Goal: Task Accomplishment & Management: Complete application form

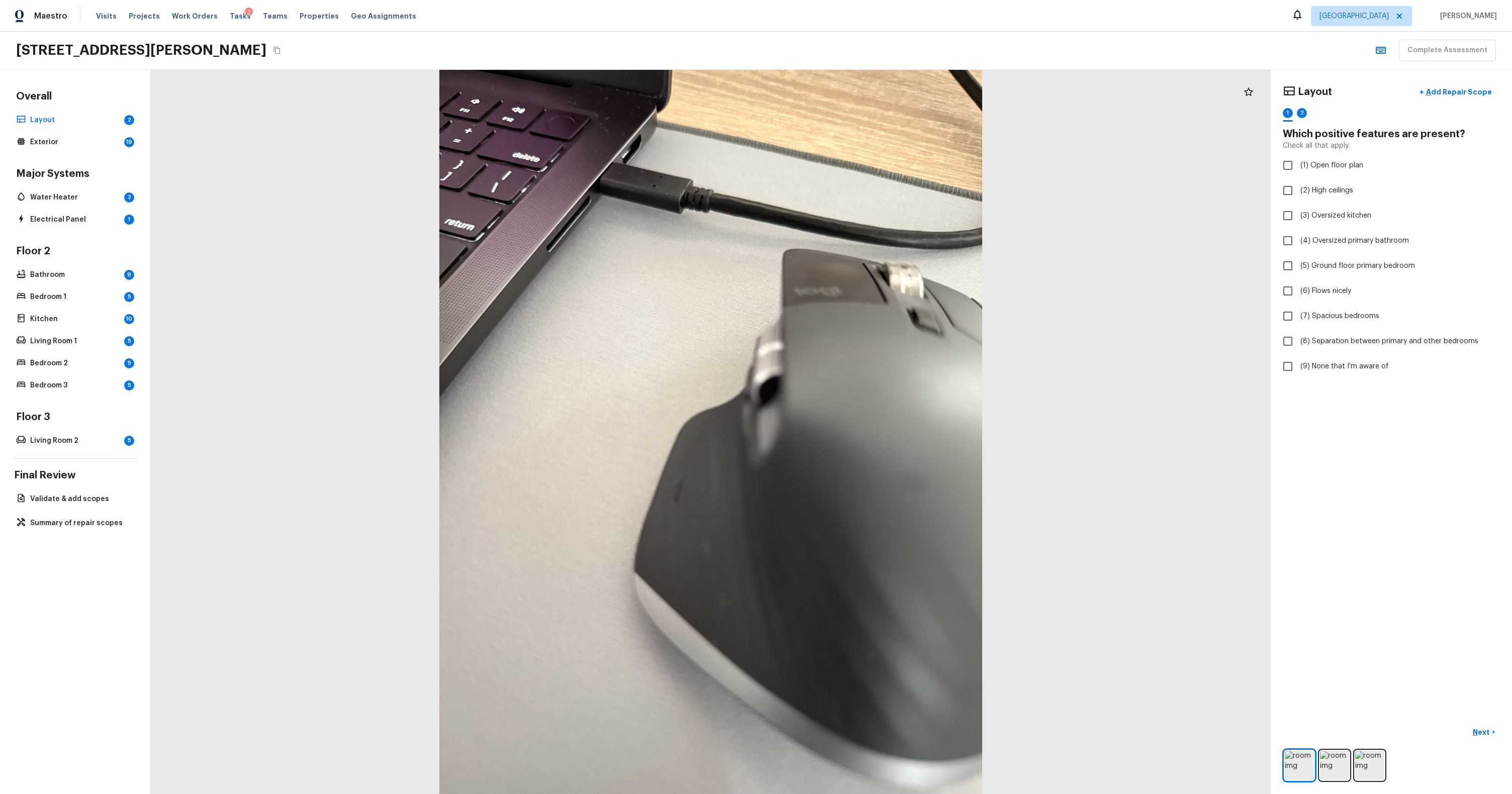
click at [858, 448] on div at bounding box center [710, 432] width 1120 height 724
checkbox input "true"
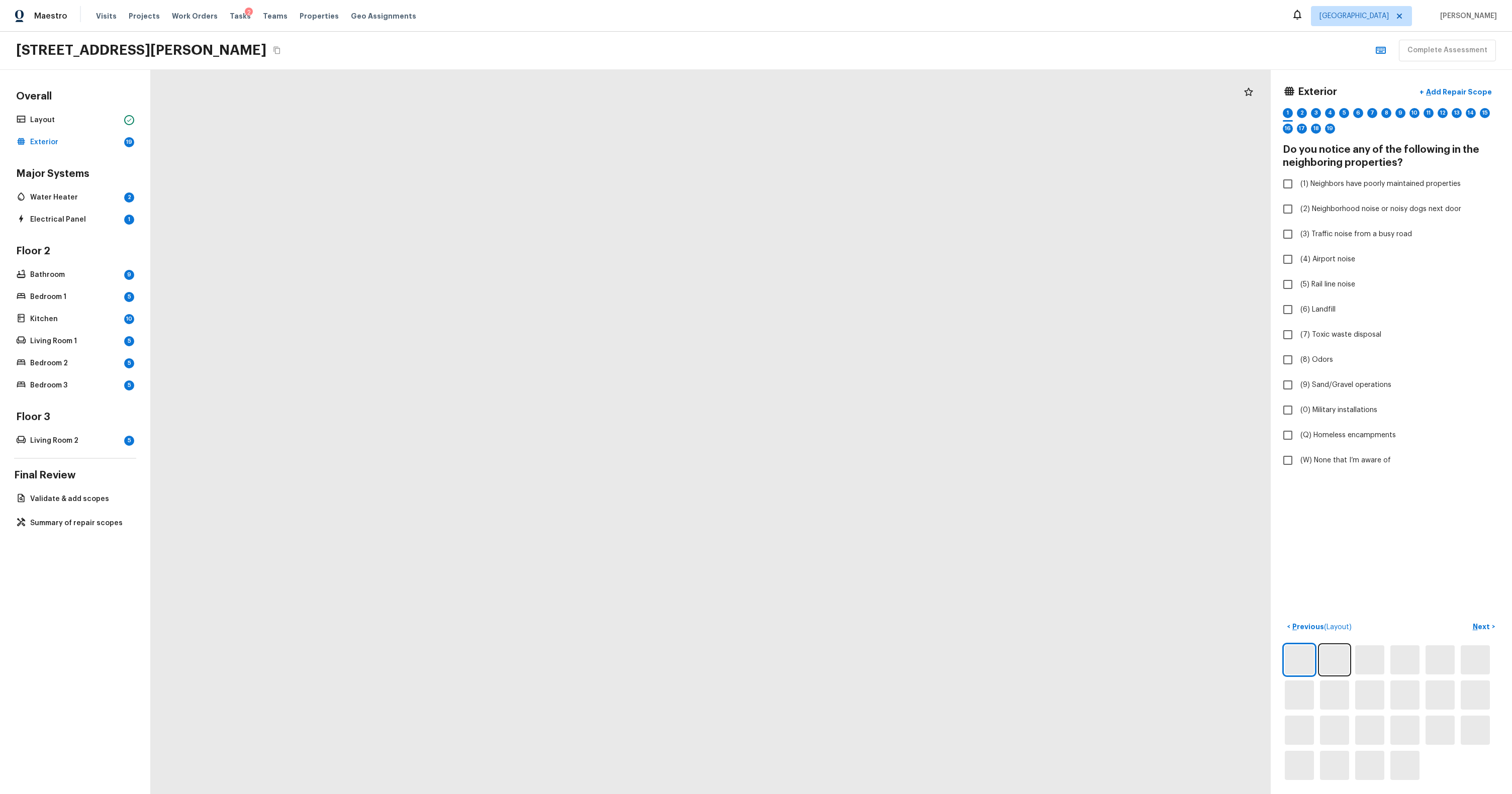
checkbox input "true"
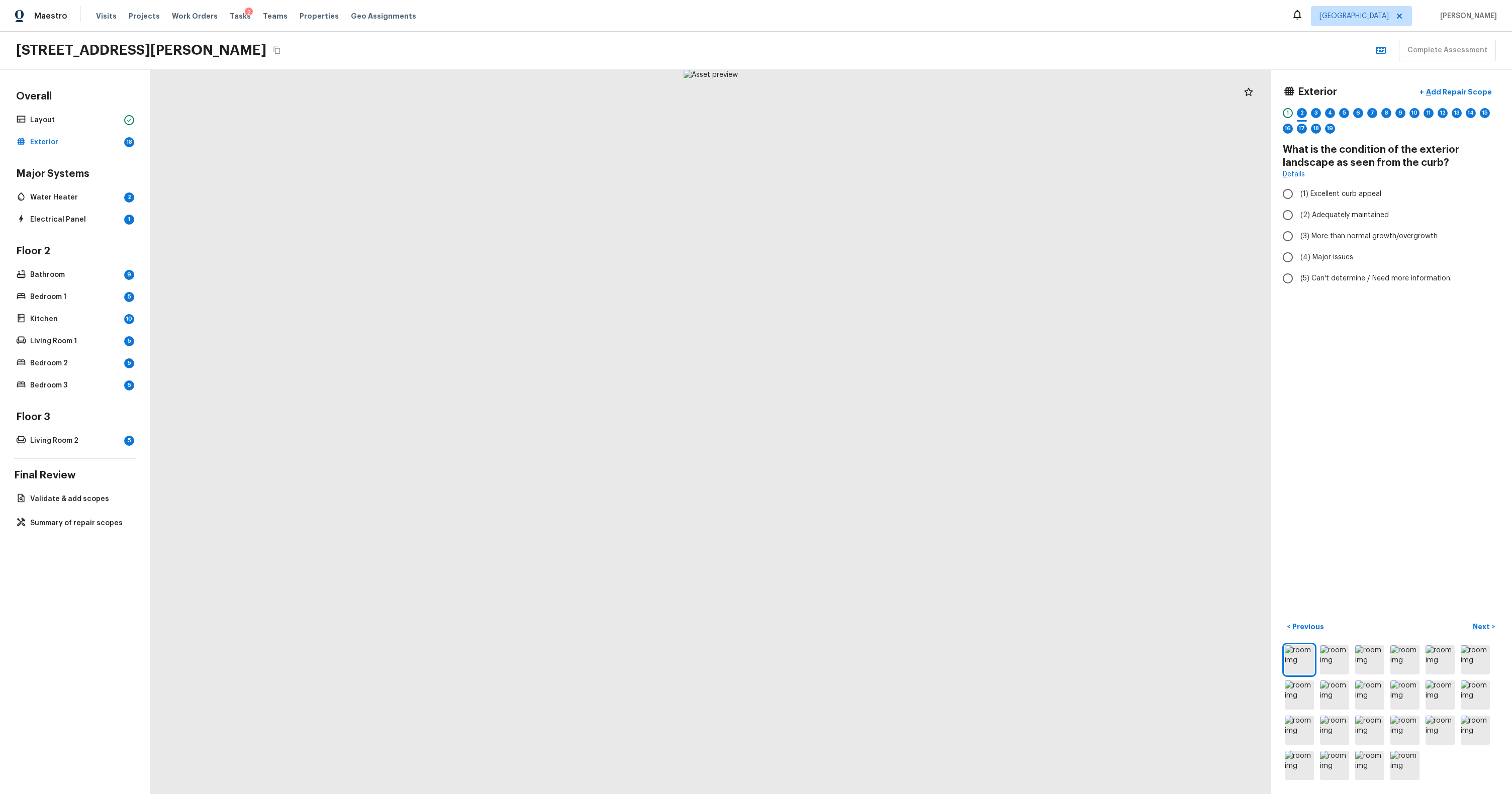
radio input "true"
checkbox input "true"
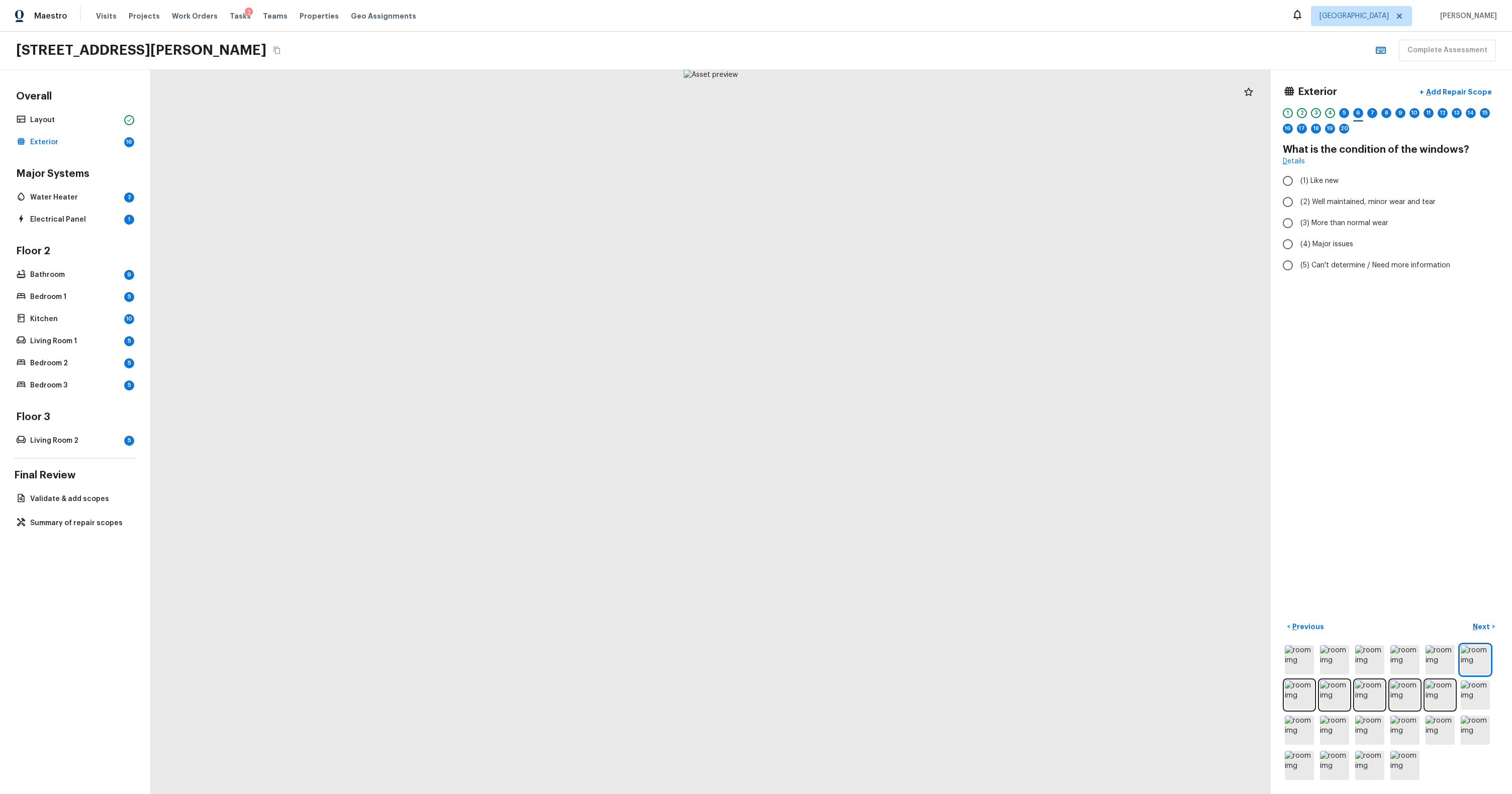
radio input "true"
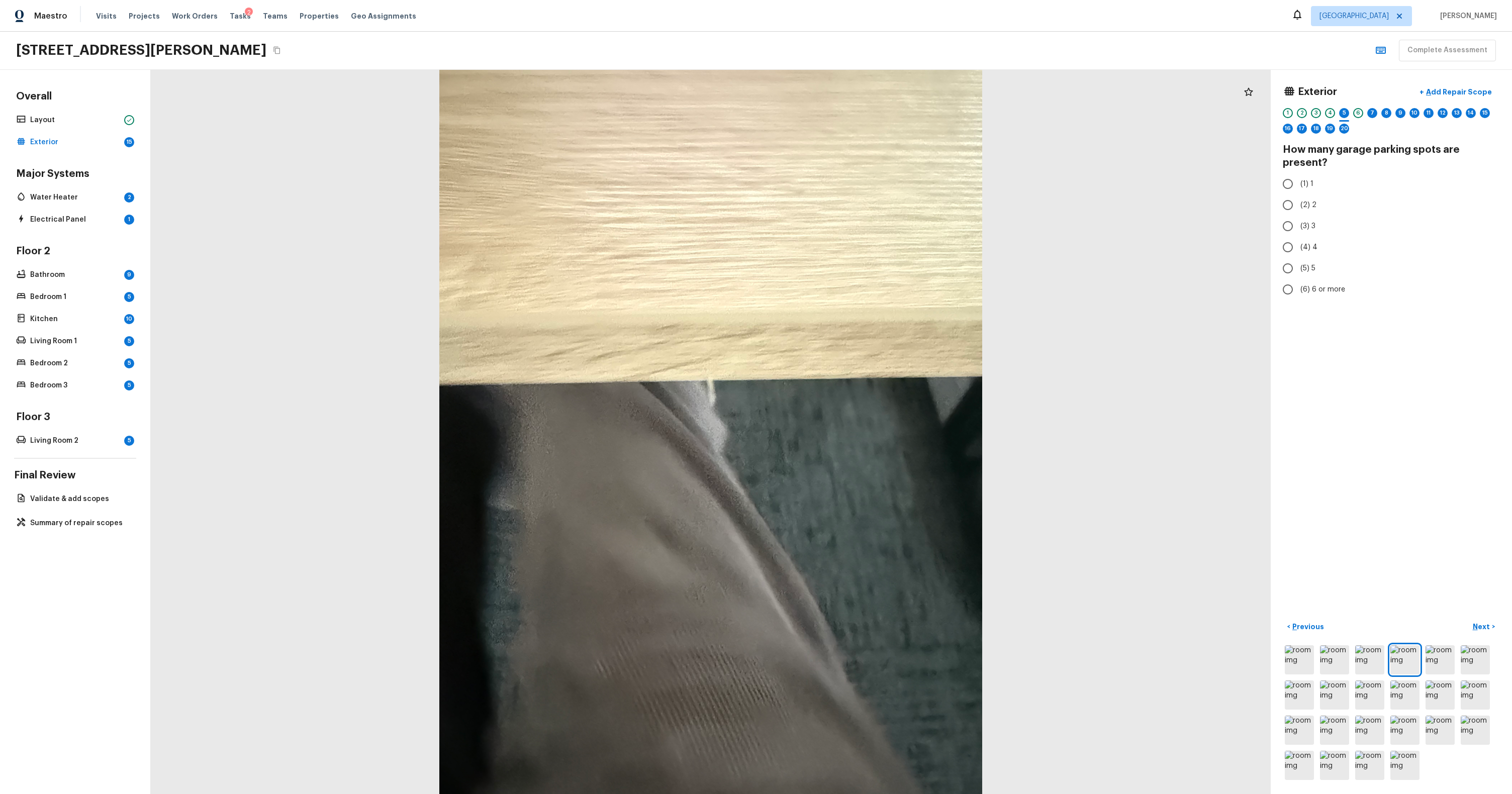
radio input "true"
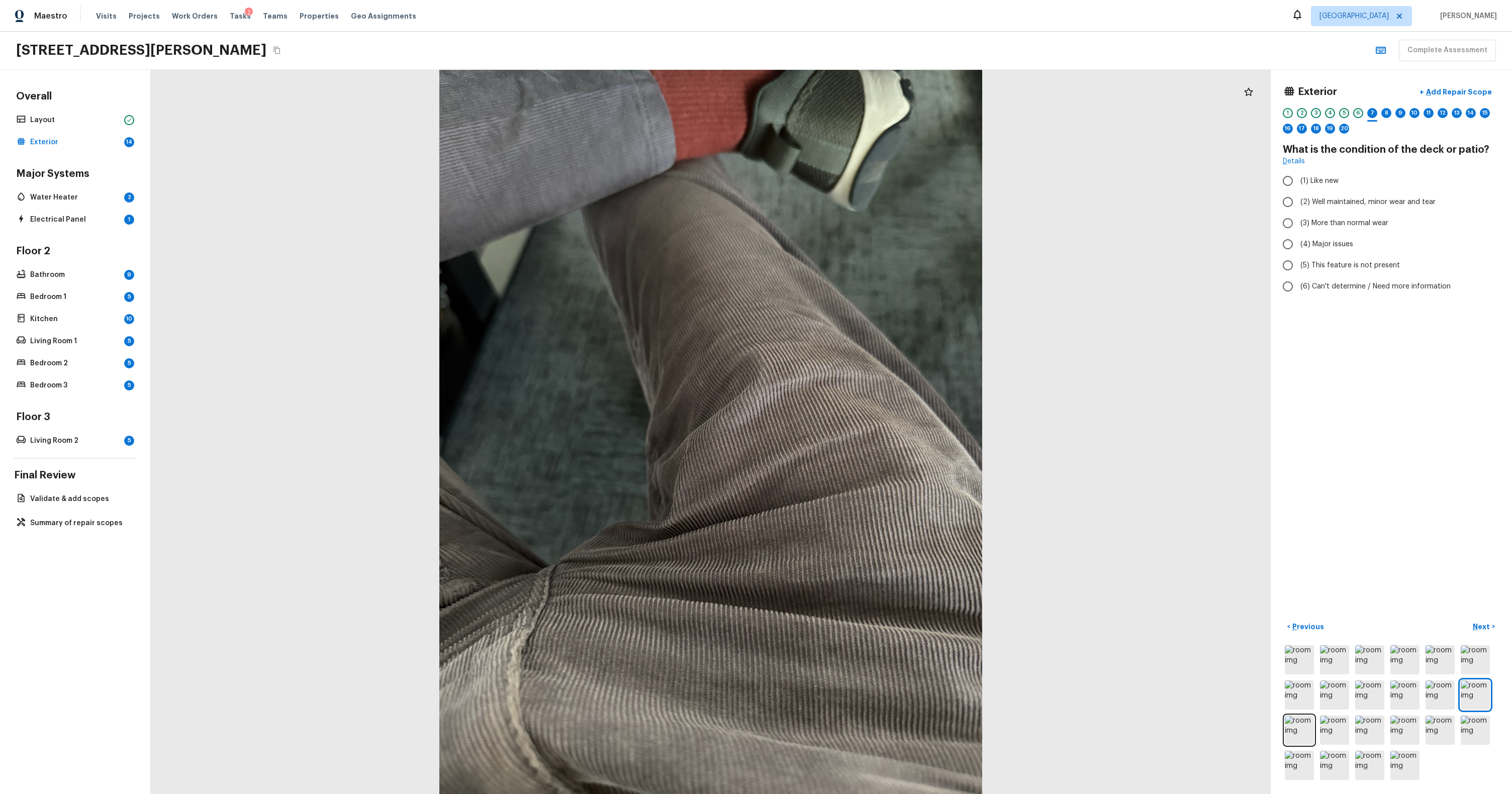
radio input "true"
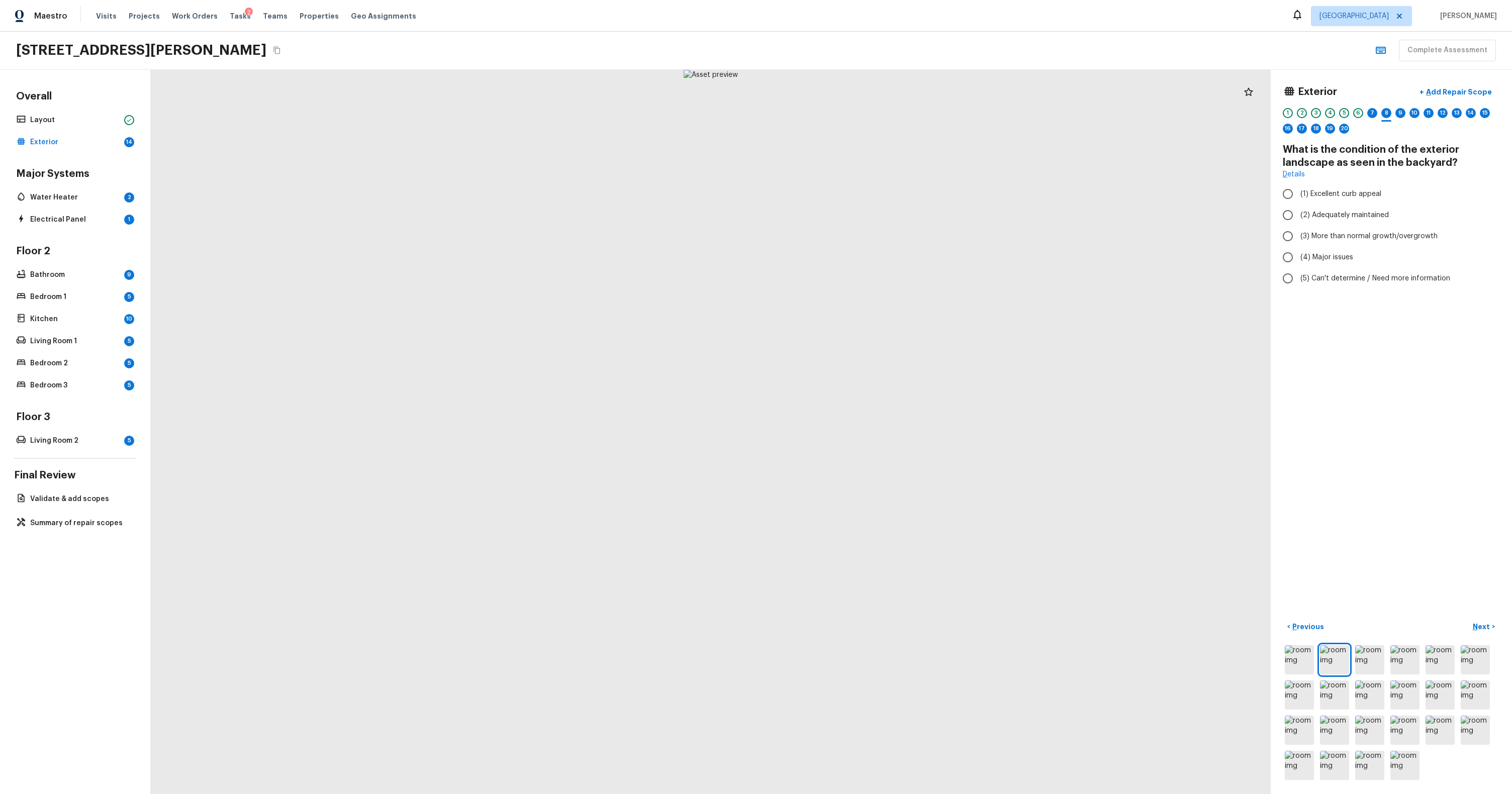
radio input "true"
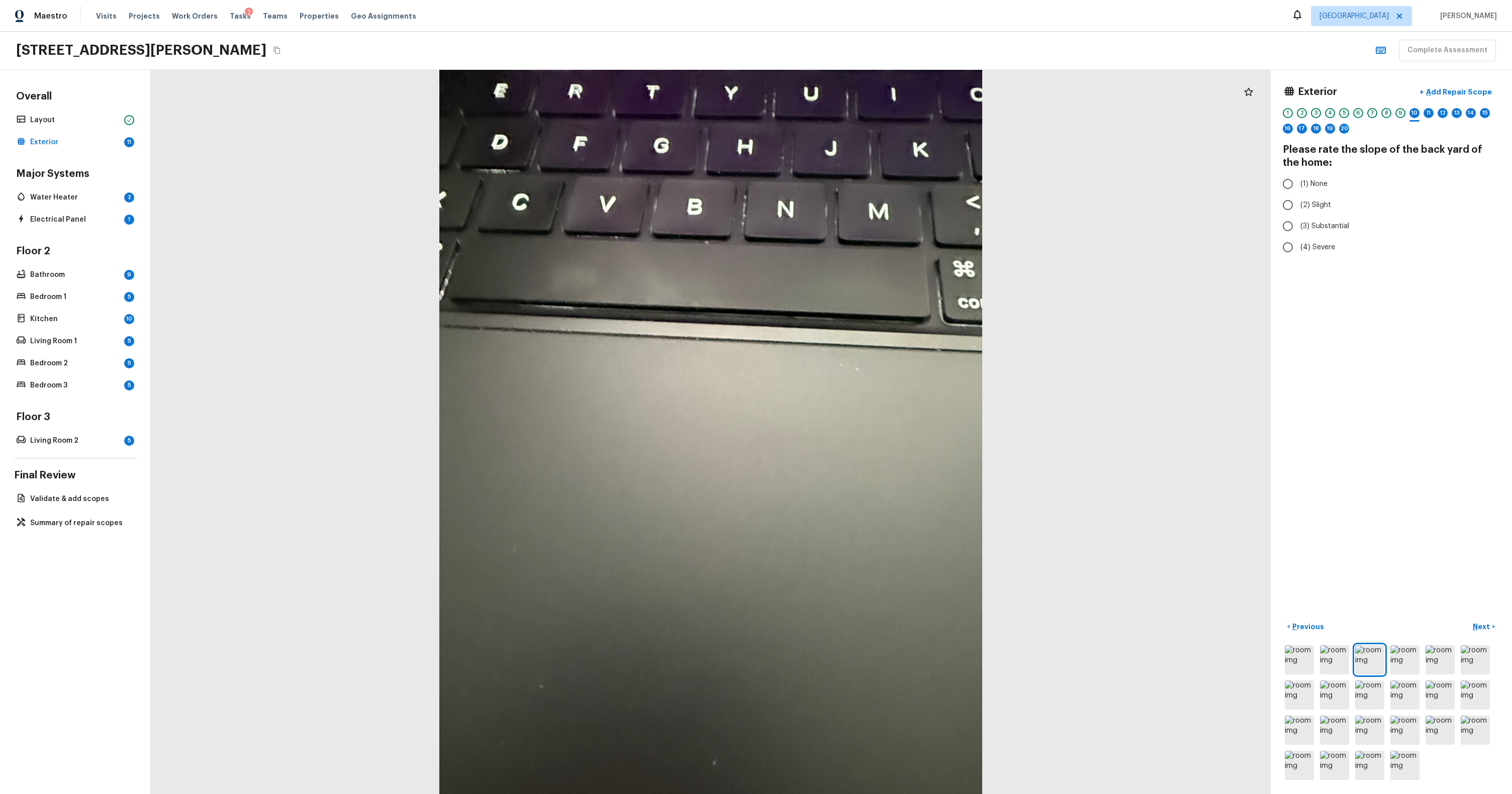
radio input "true"
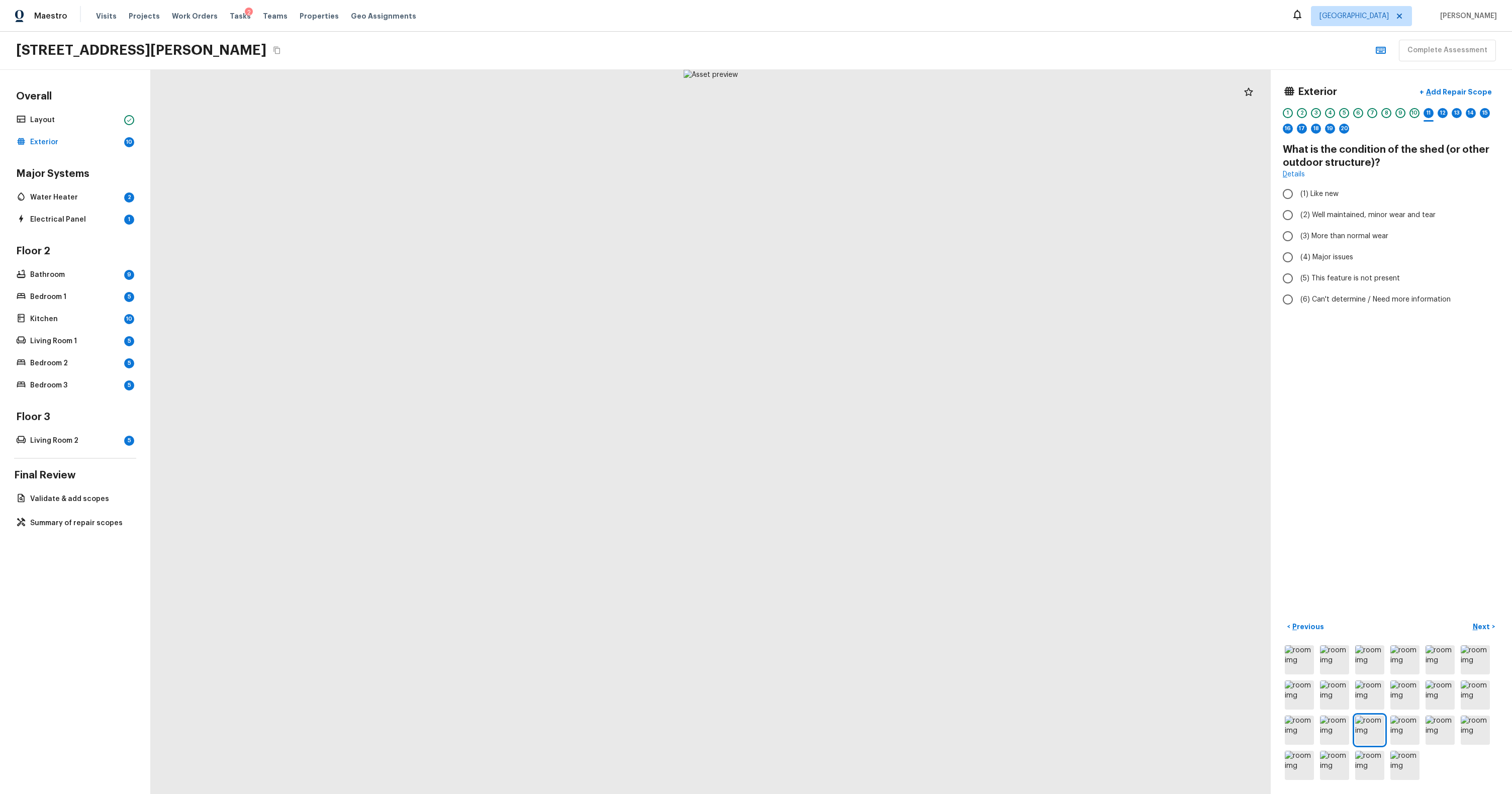
radio input "true"
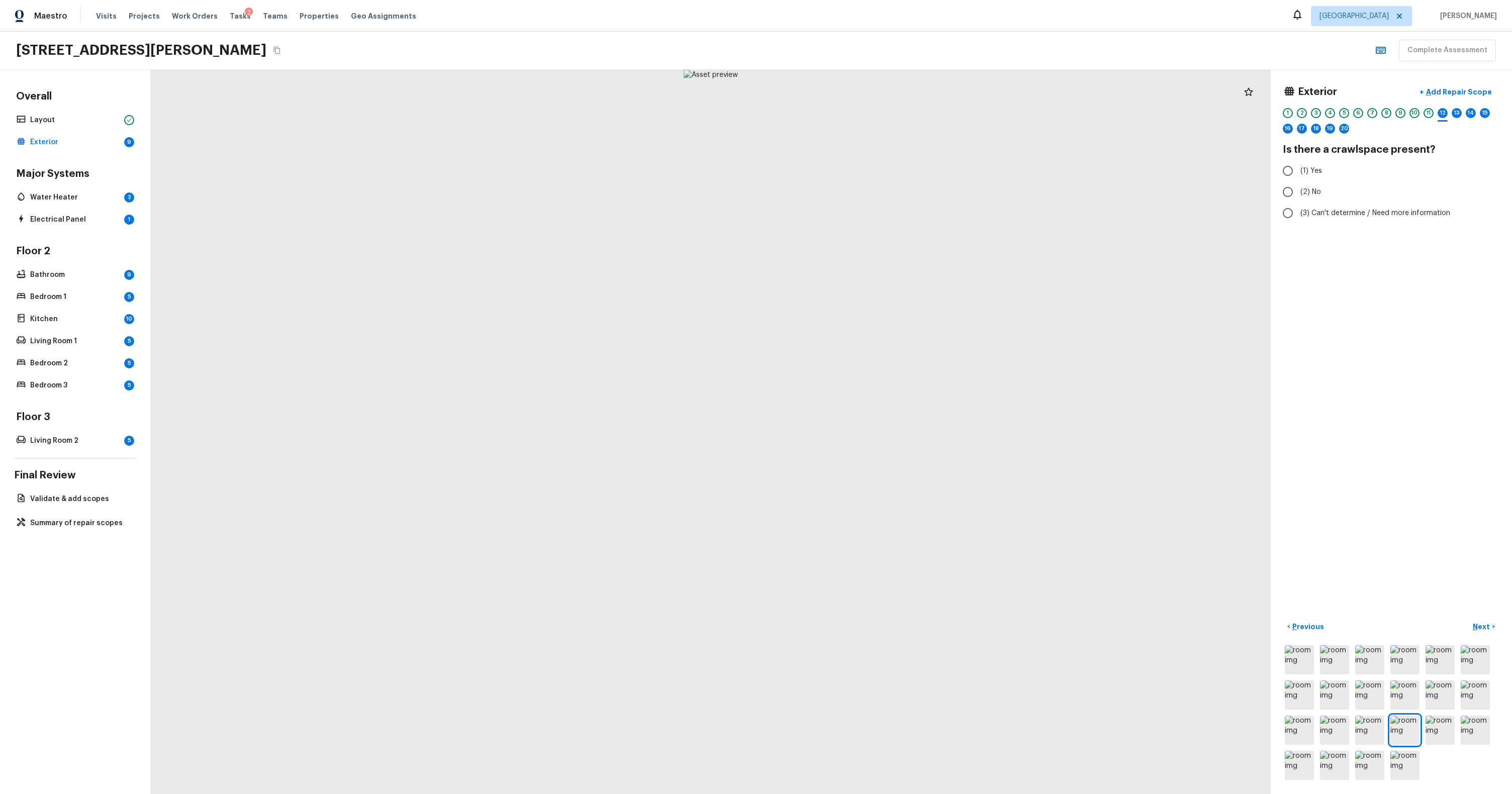
radio input "true"
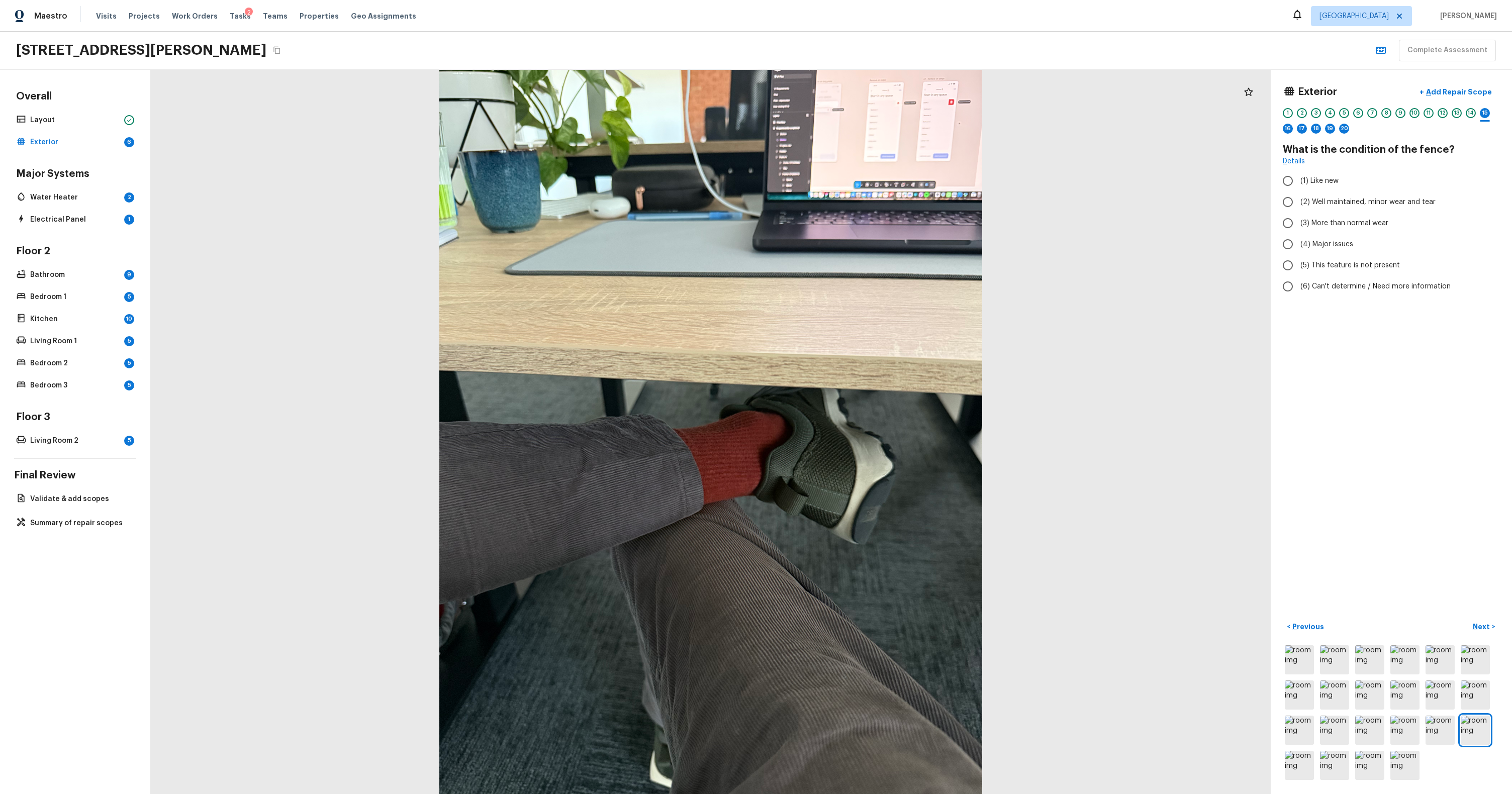
radio input "true"
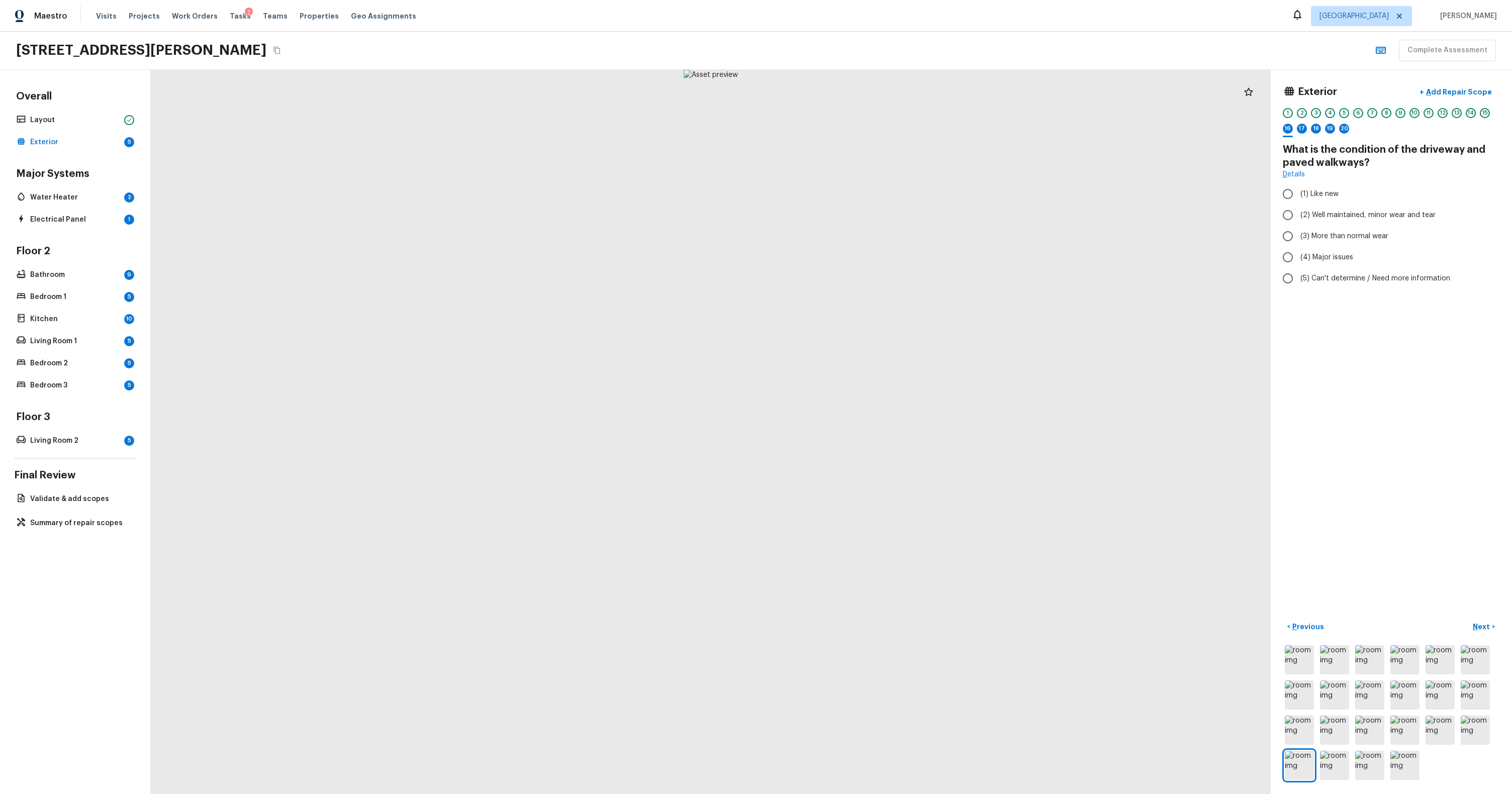
radio input "true"
checkbox input "true"
radio input "true"
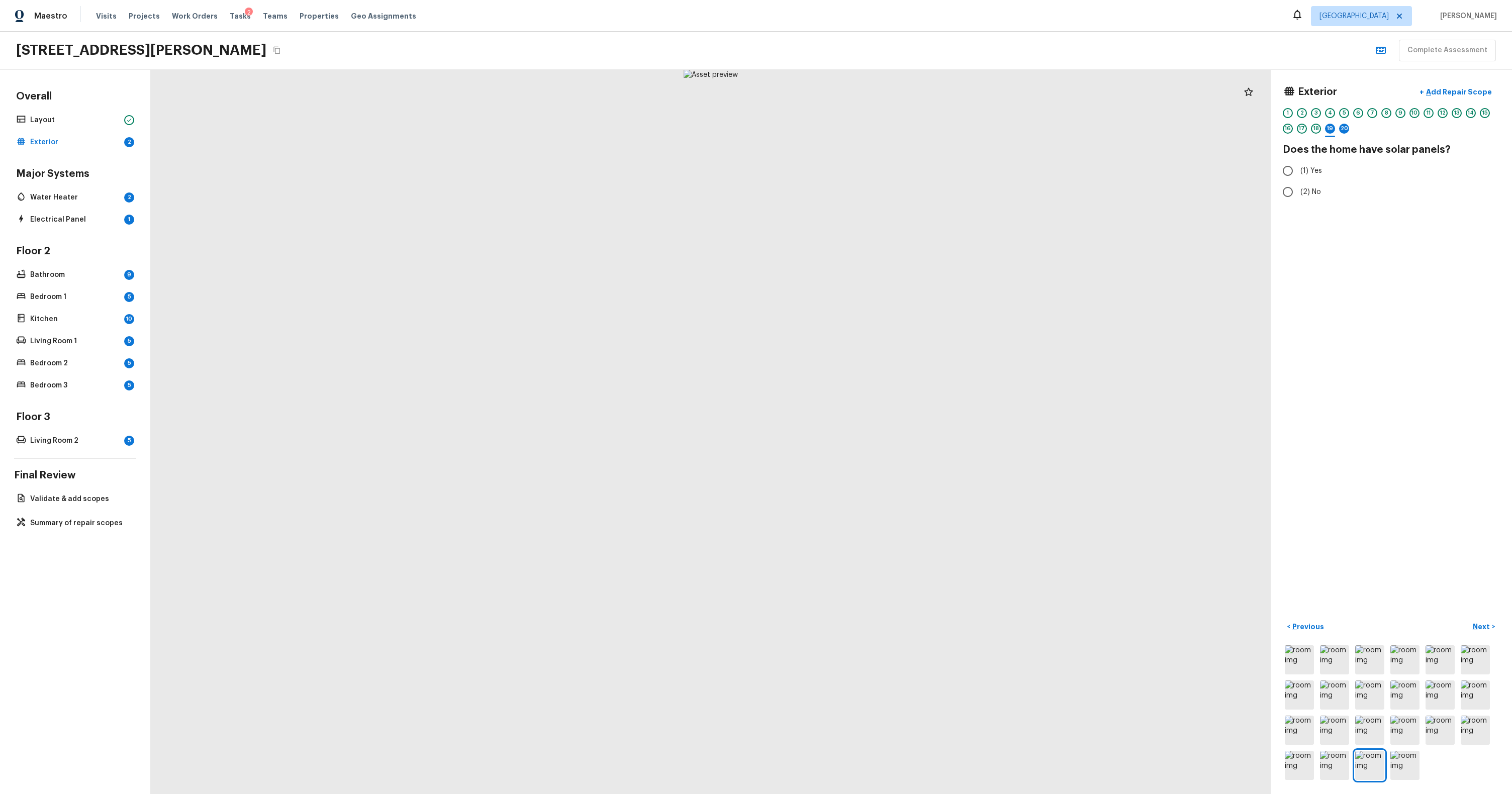
radio input "true"
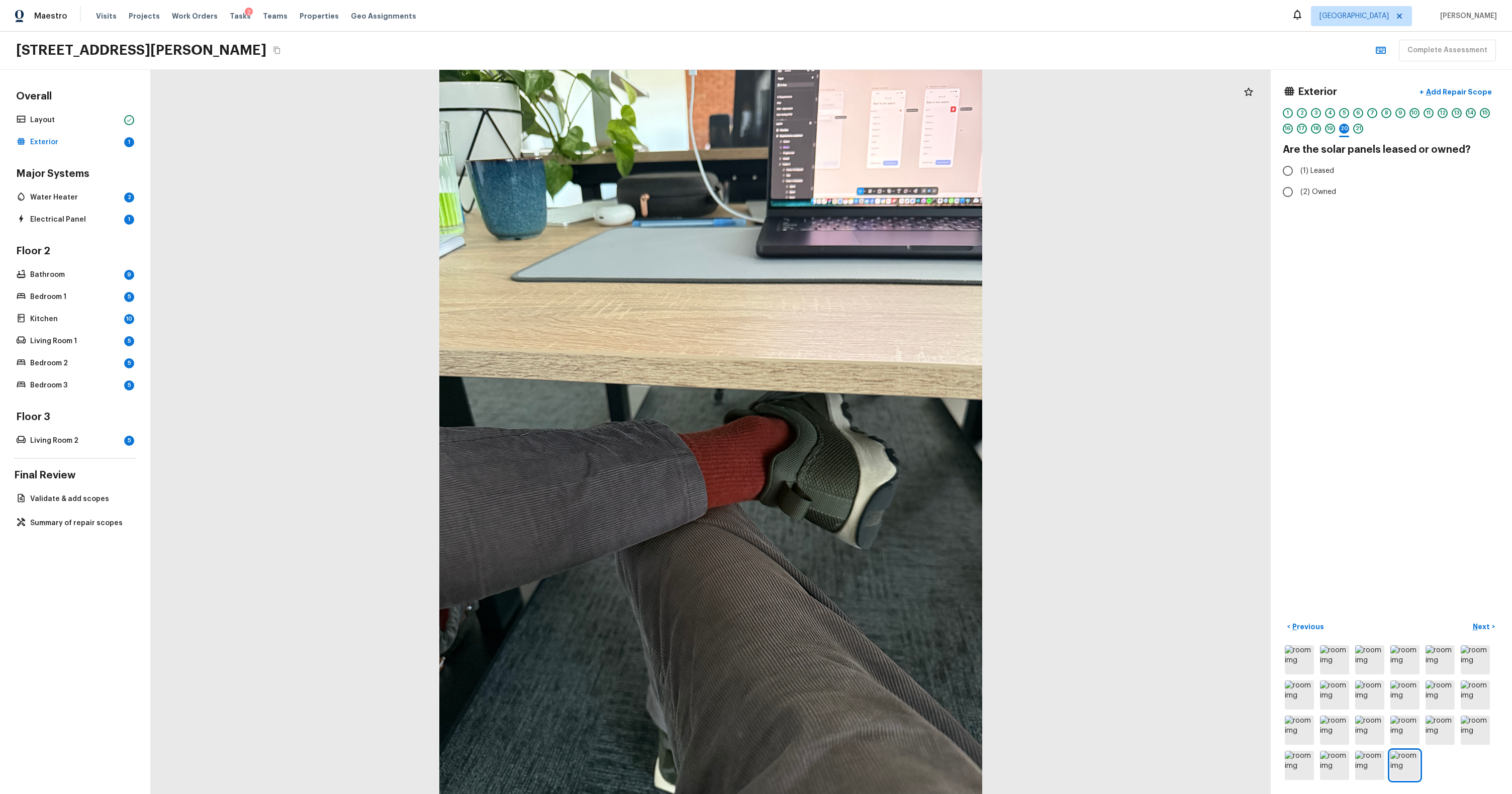
radio input "true"
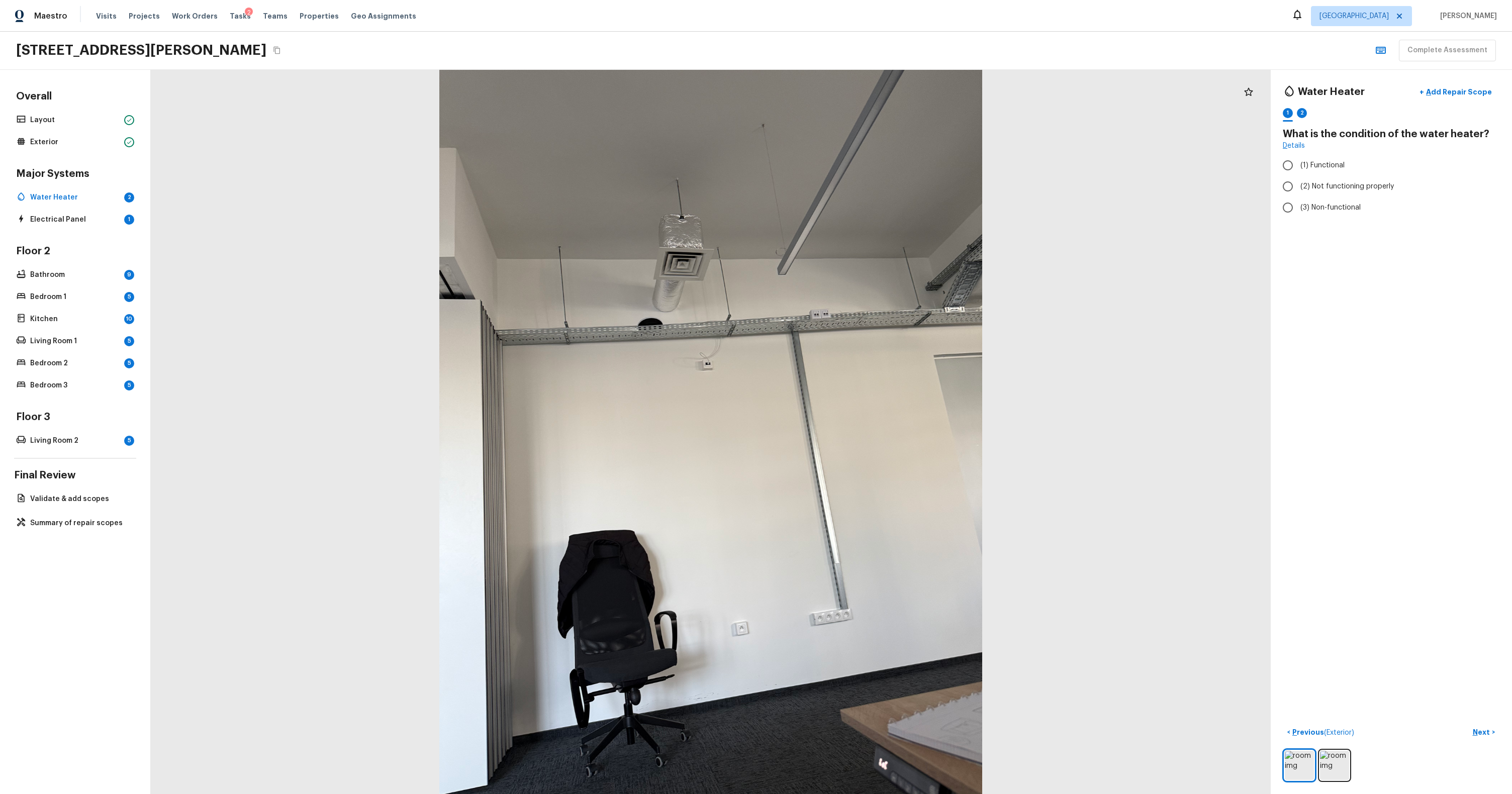
radio input "true"
click at [858, 182] on button "Choose date" at bounding box center [1489, 184] width 20 height 20
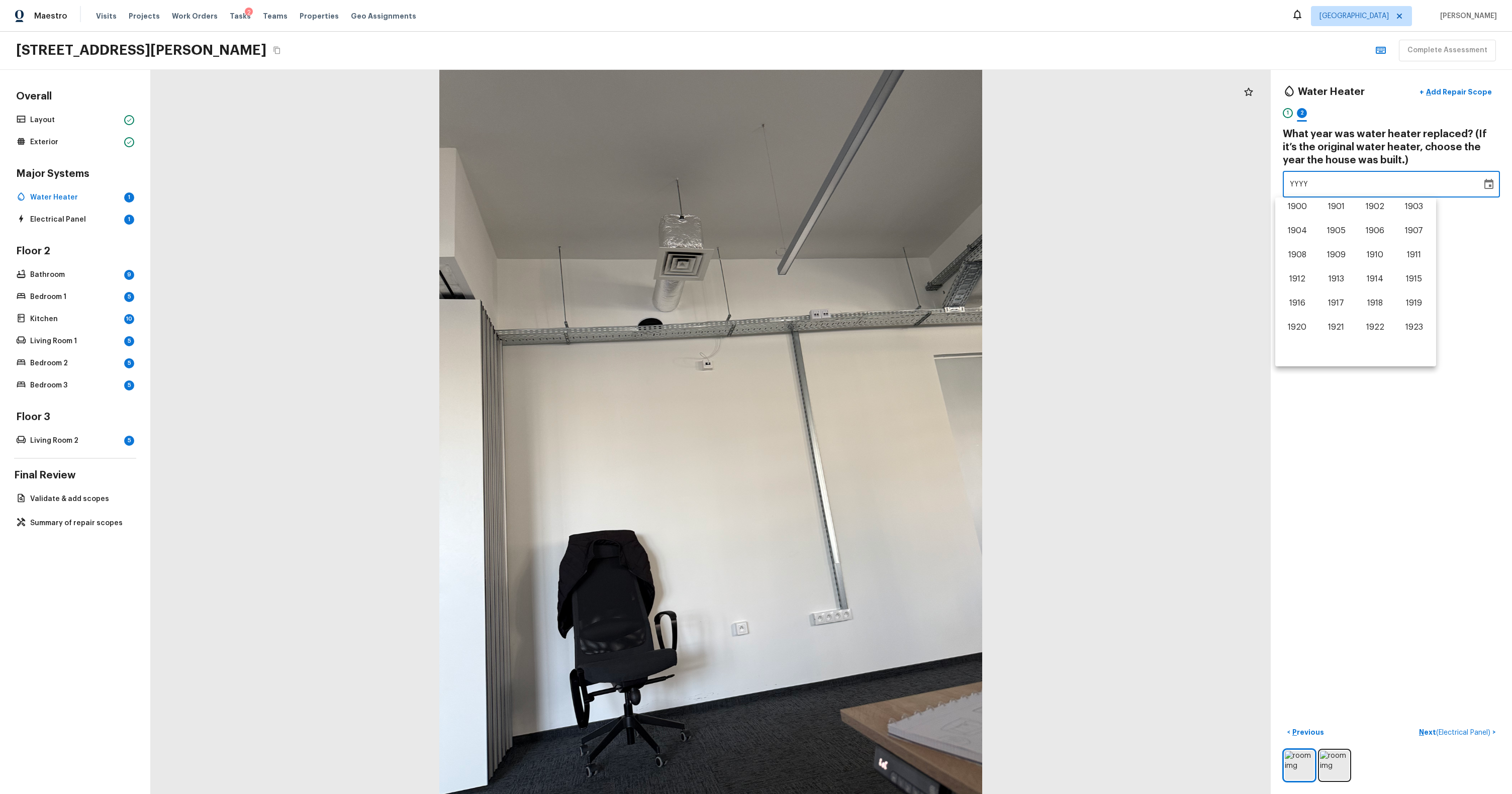
scroll to position [625, 0]
click at [858, 264] on div "Water Heater + Add Repair Scope 1 2 What year was water heater replaced? (If it…" at bounding box center [1391, 432] width 241 height 724
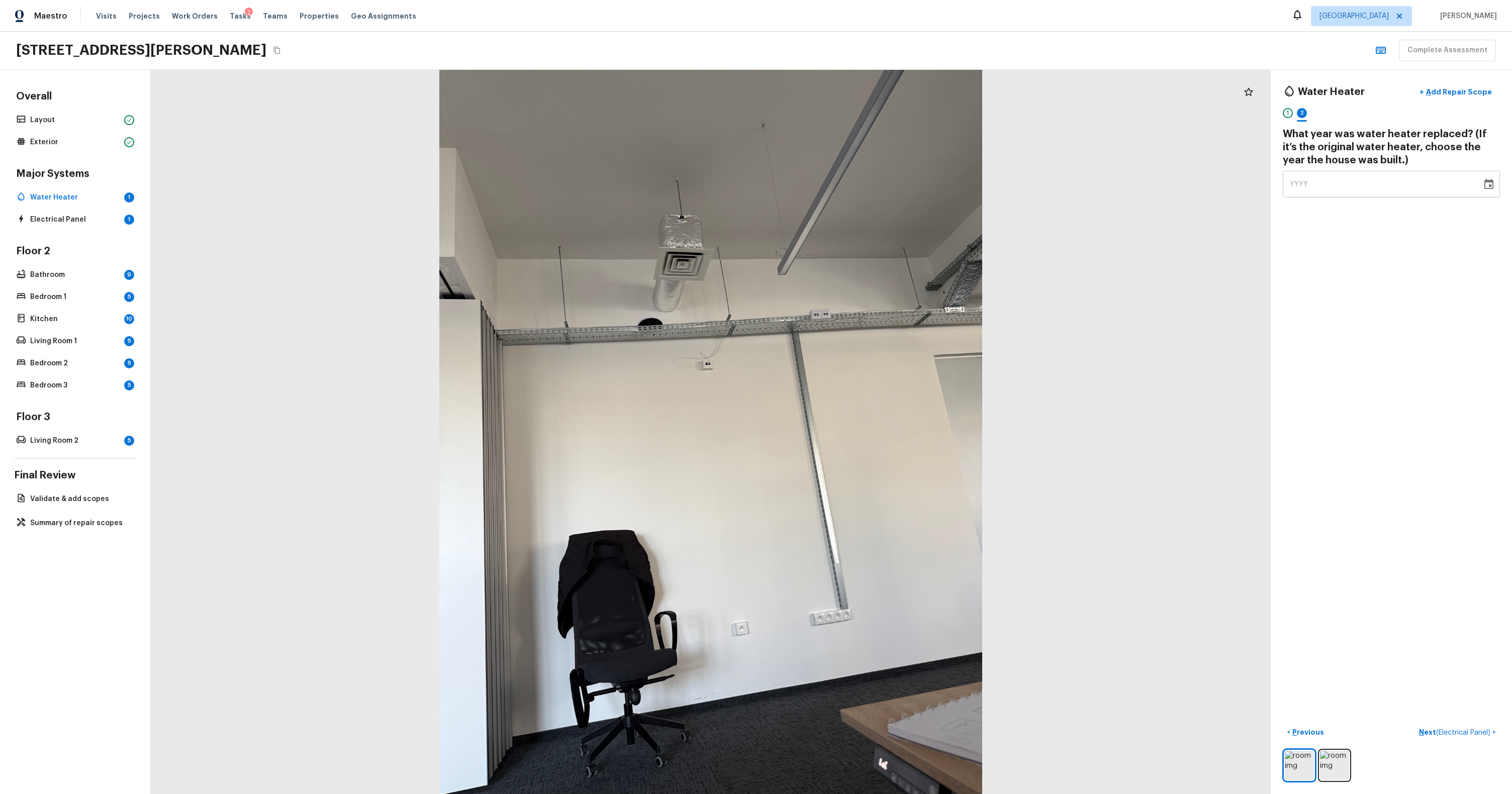
click at [858, 188] on icon "Choose date" at bounding box center [1489, 184] width 9 height 10
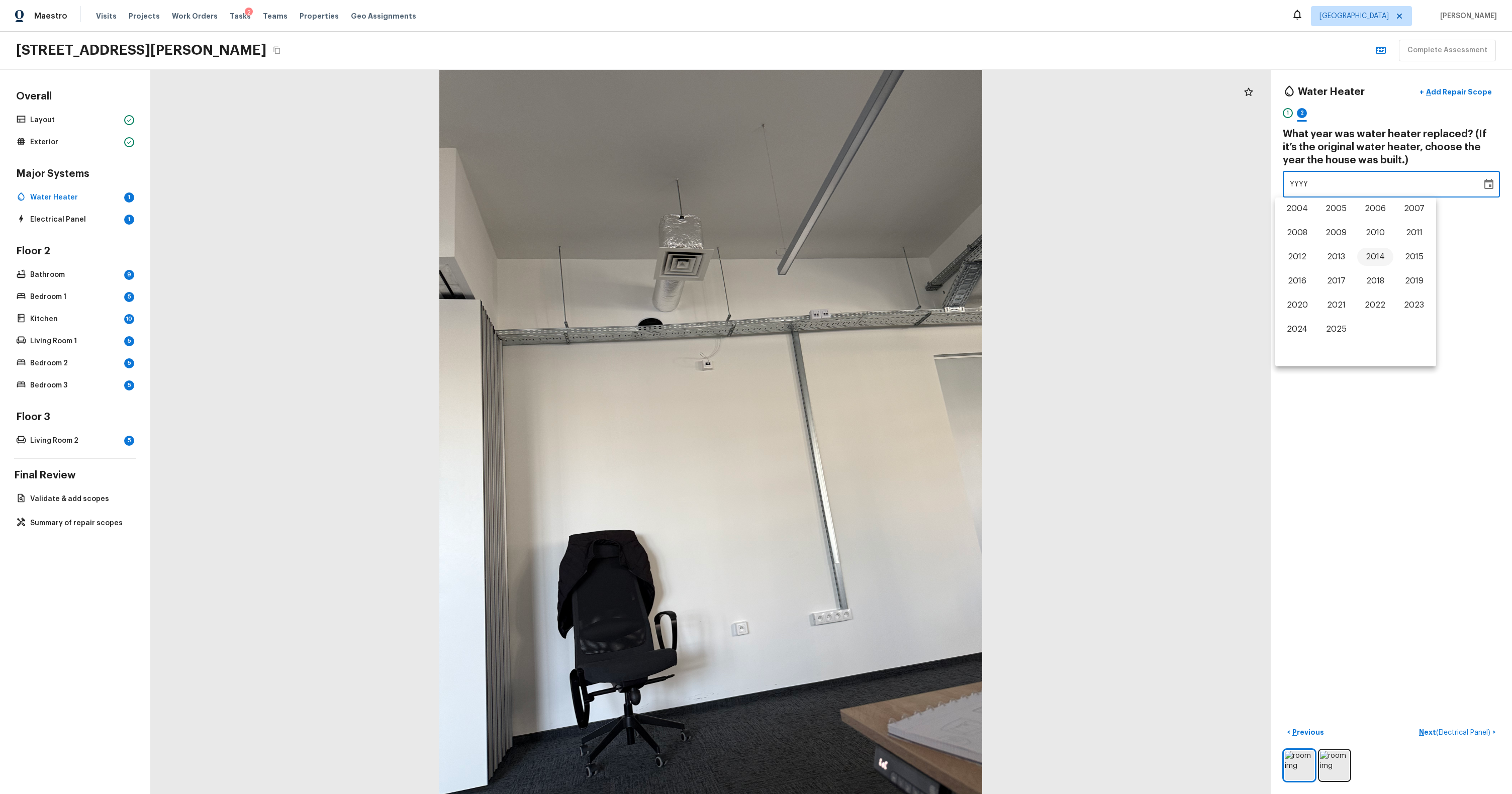
click at [858, 251] on button "2014" at bounding box center [1375, 257] width 36 height 18
type input "2014"
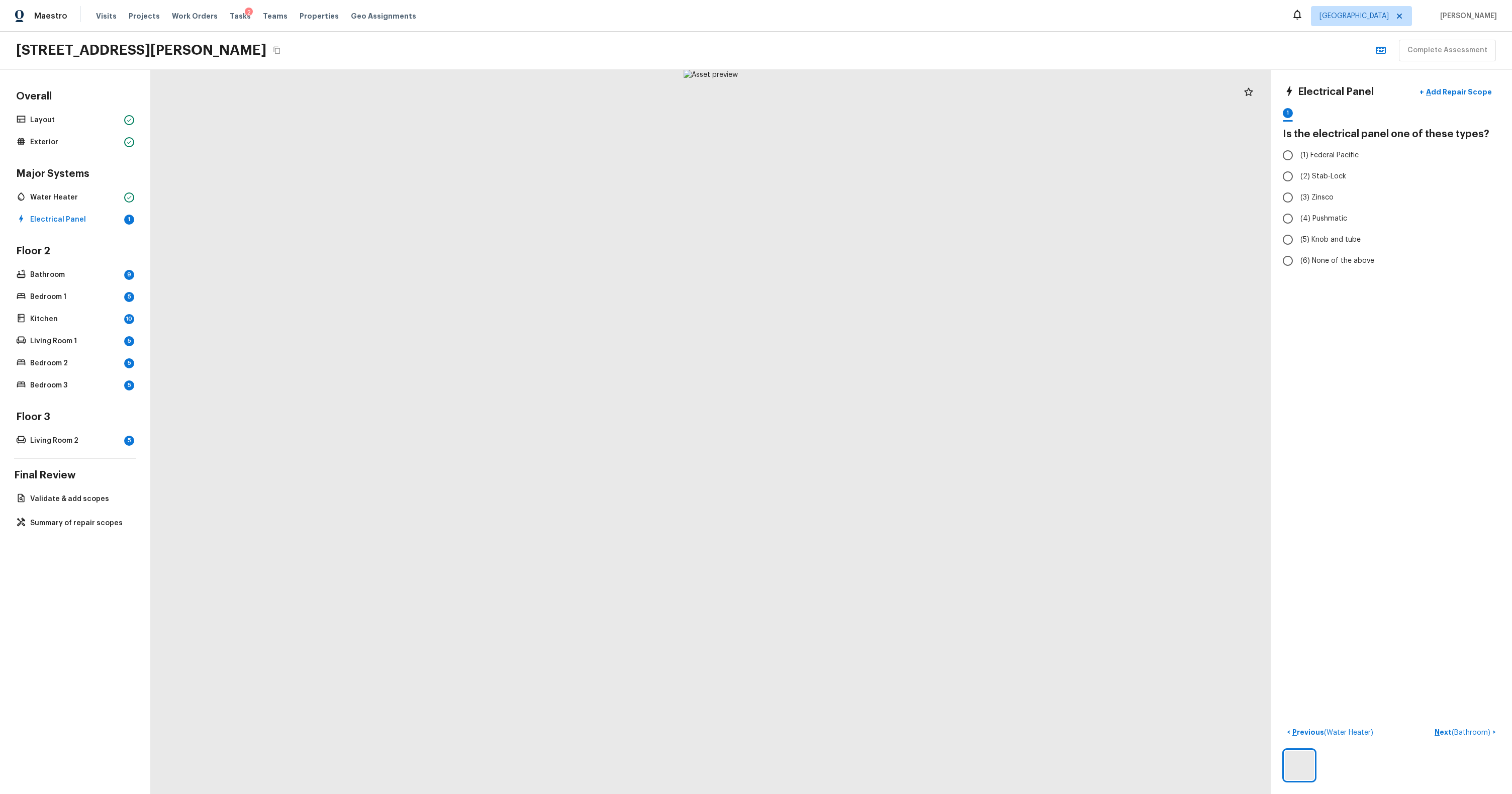
radio input "true"
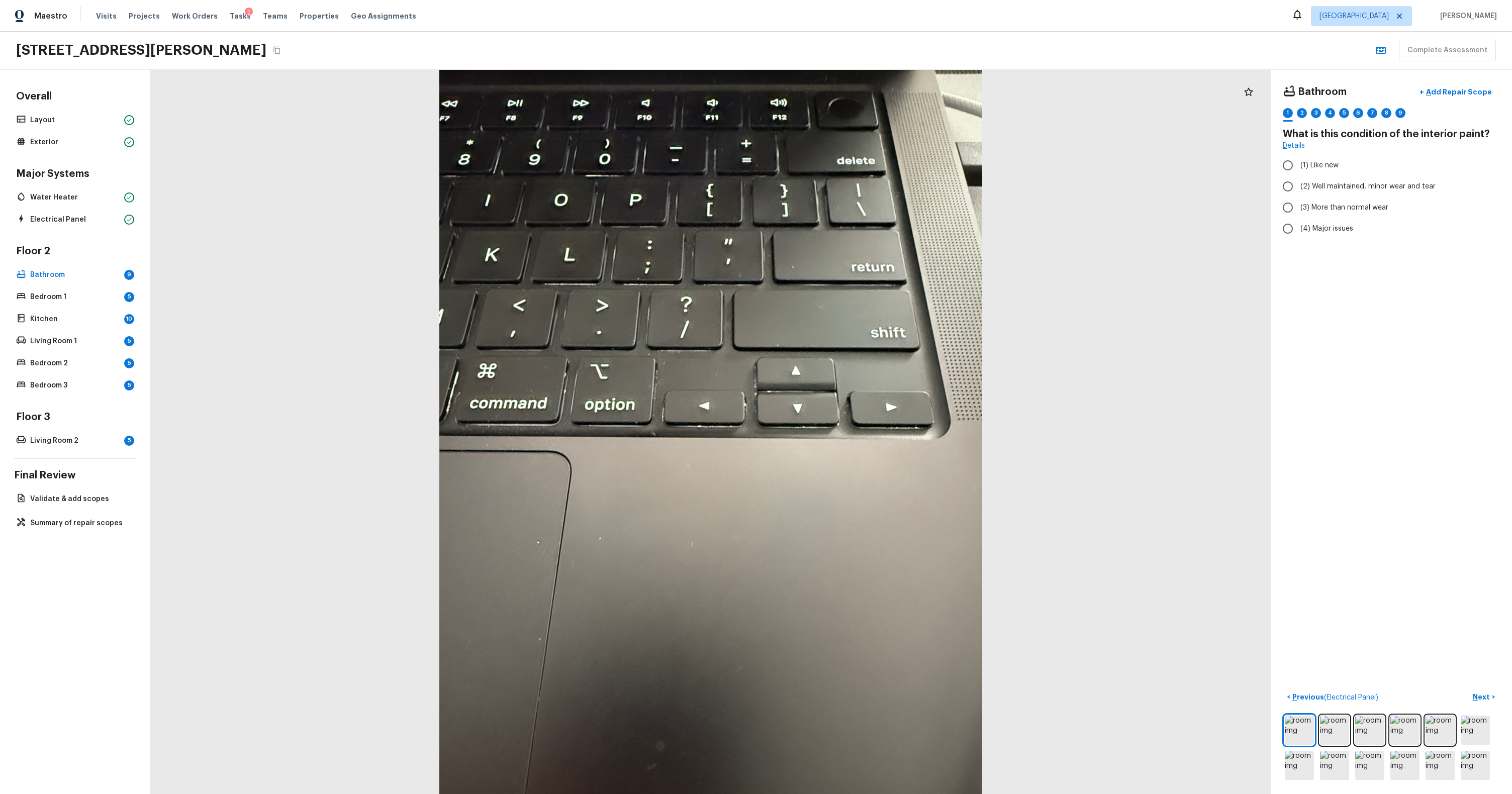
radio input "true"
checkbox input "true"
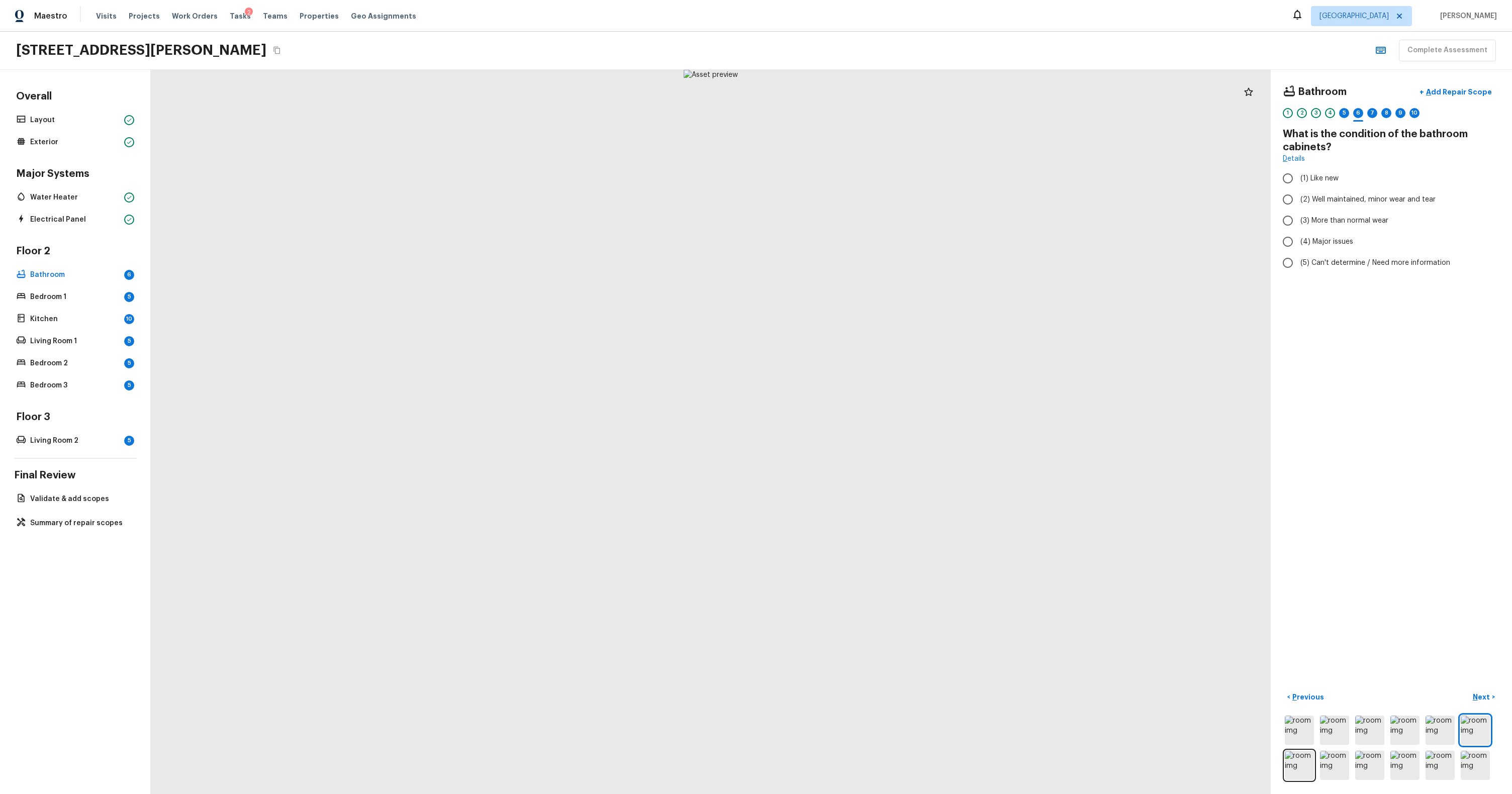
radio input "true"
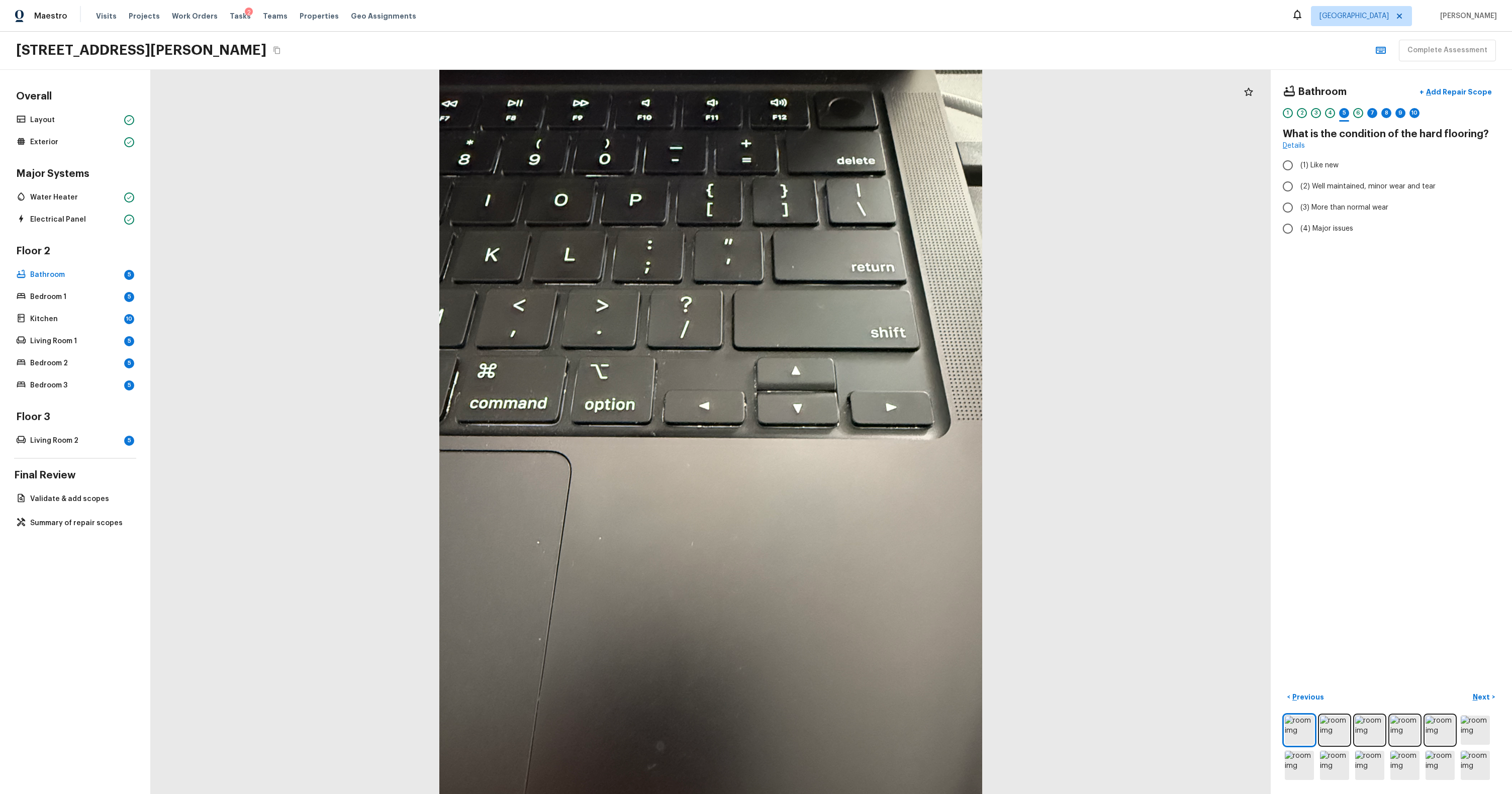
radio input "true"
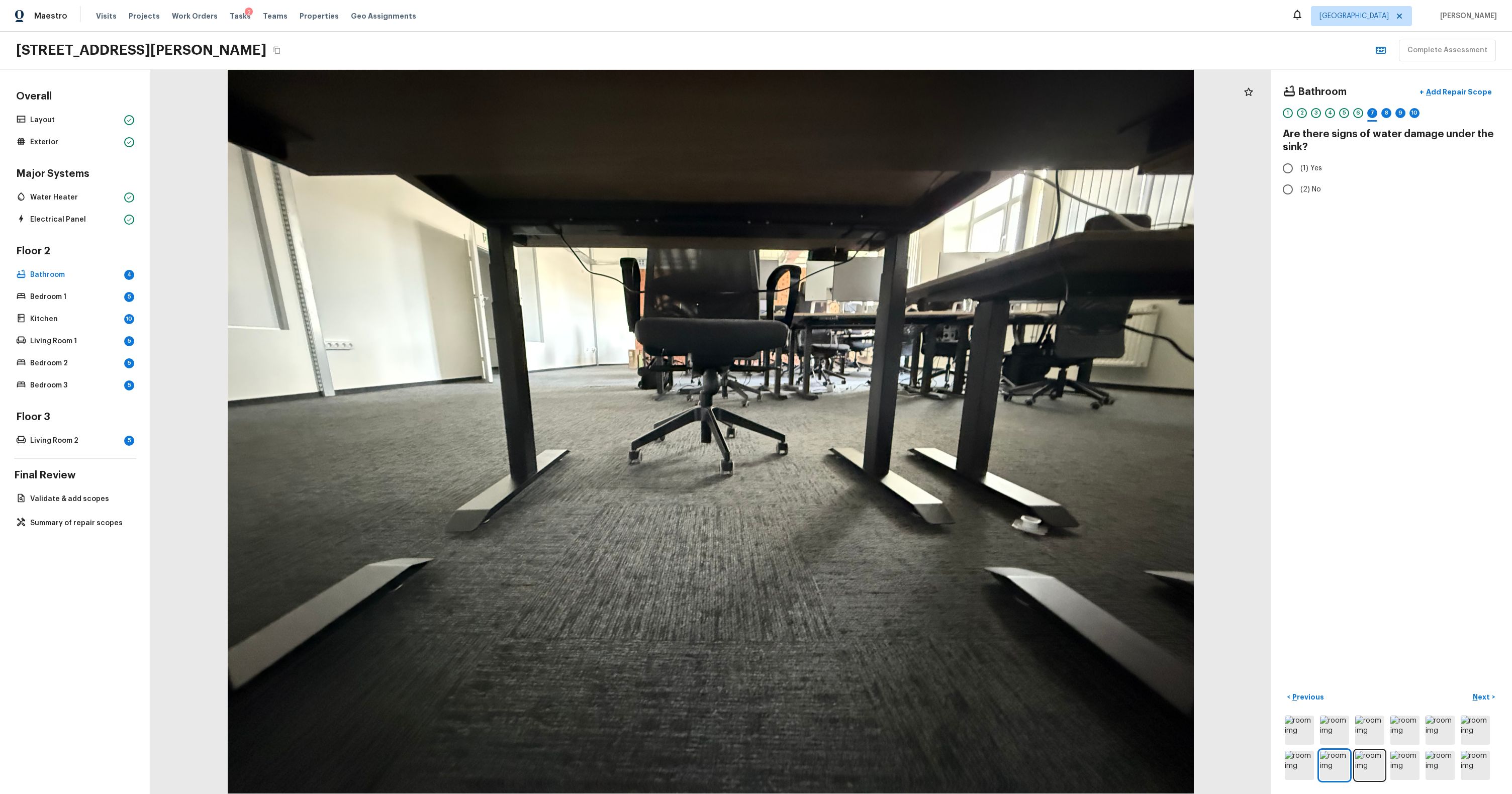
radio input "true"
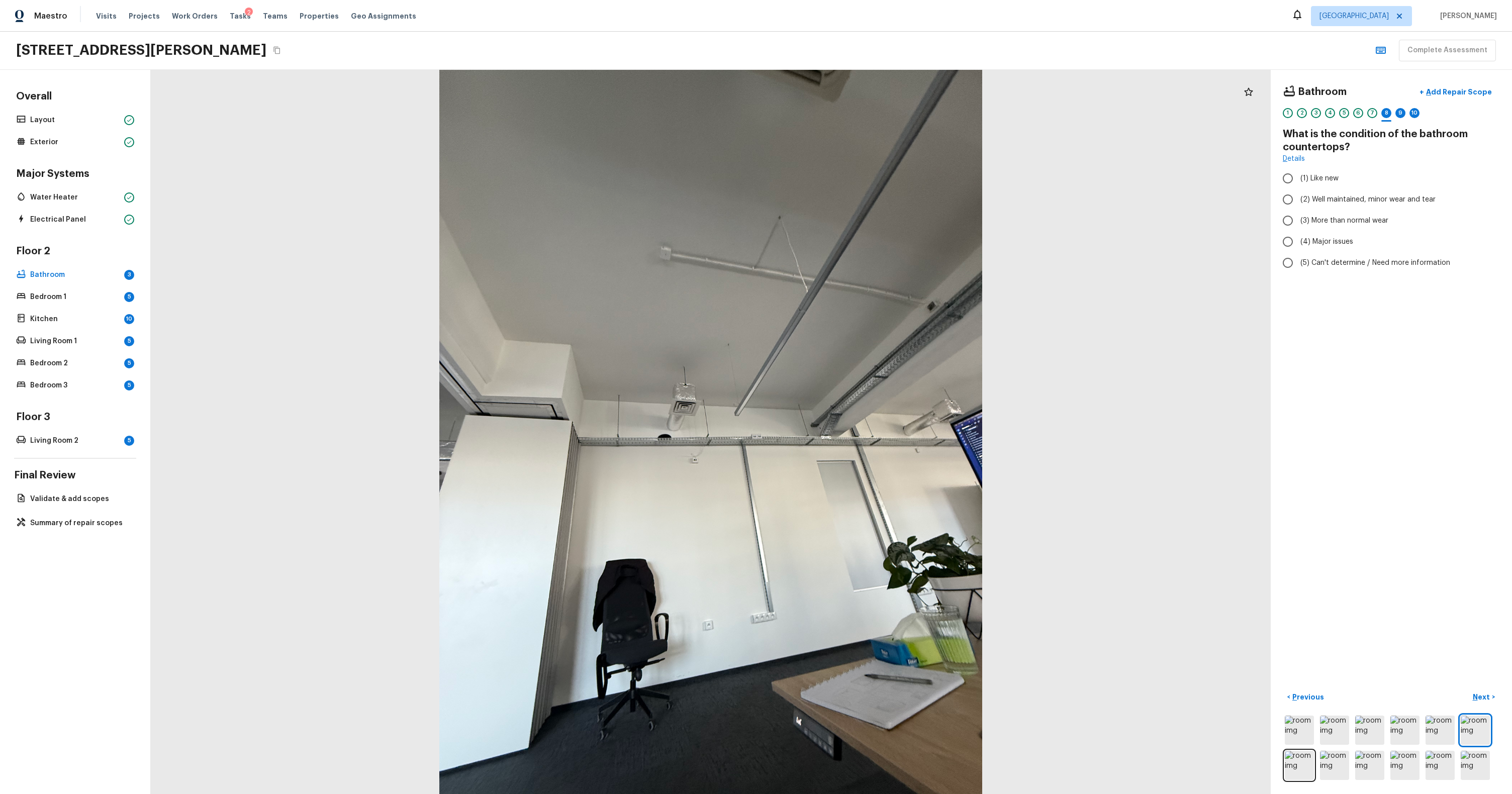
radio input "true"
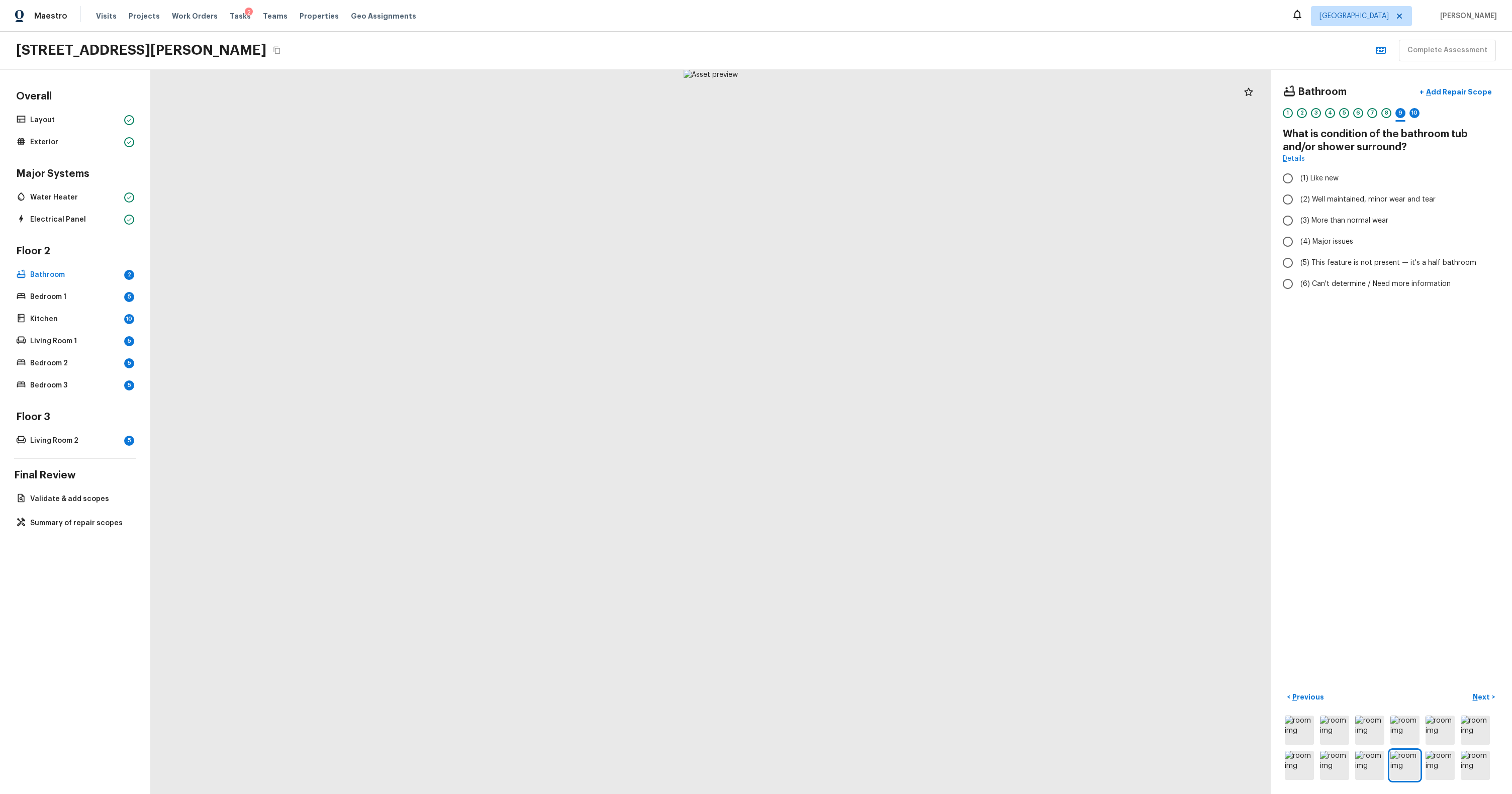
radio input "true"
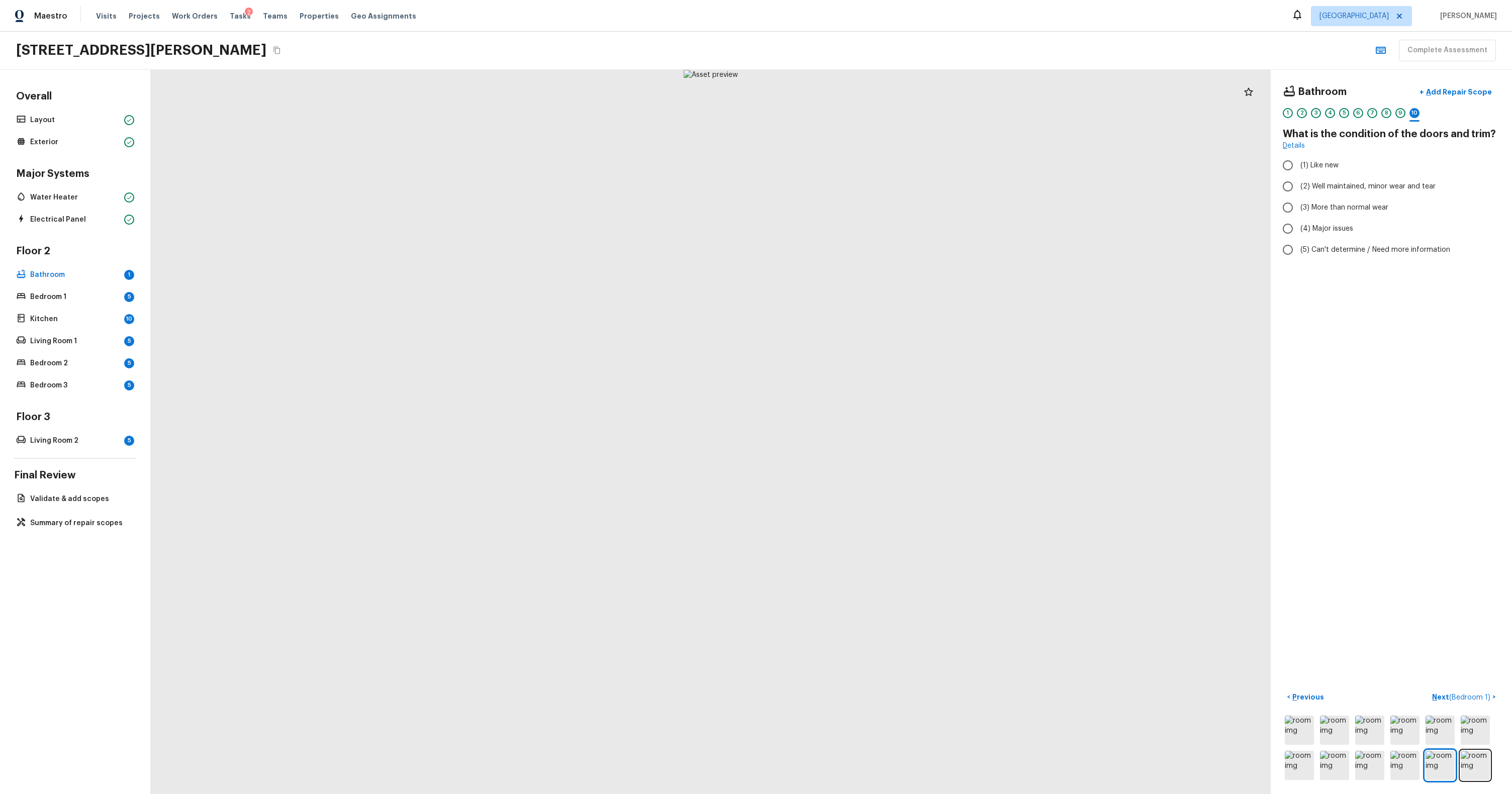
radio input "true"
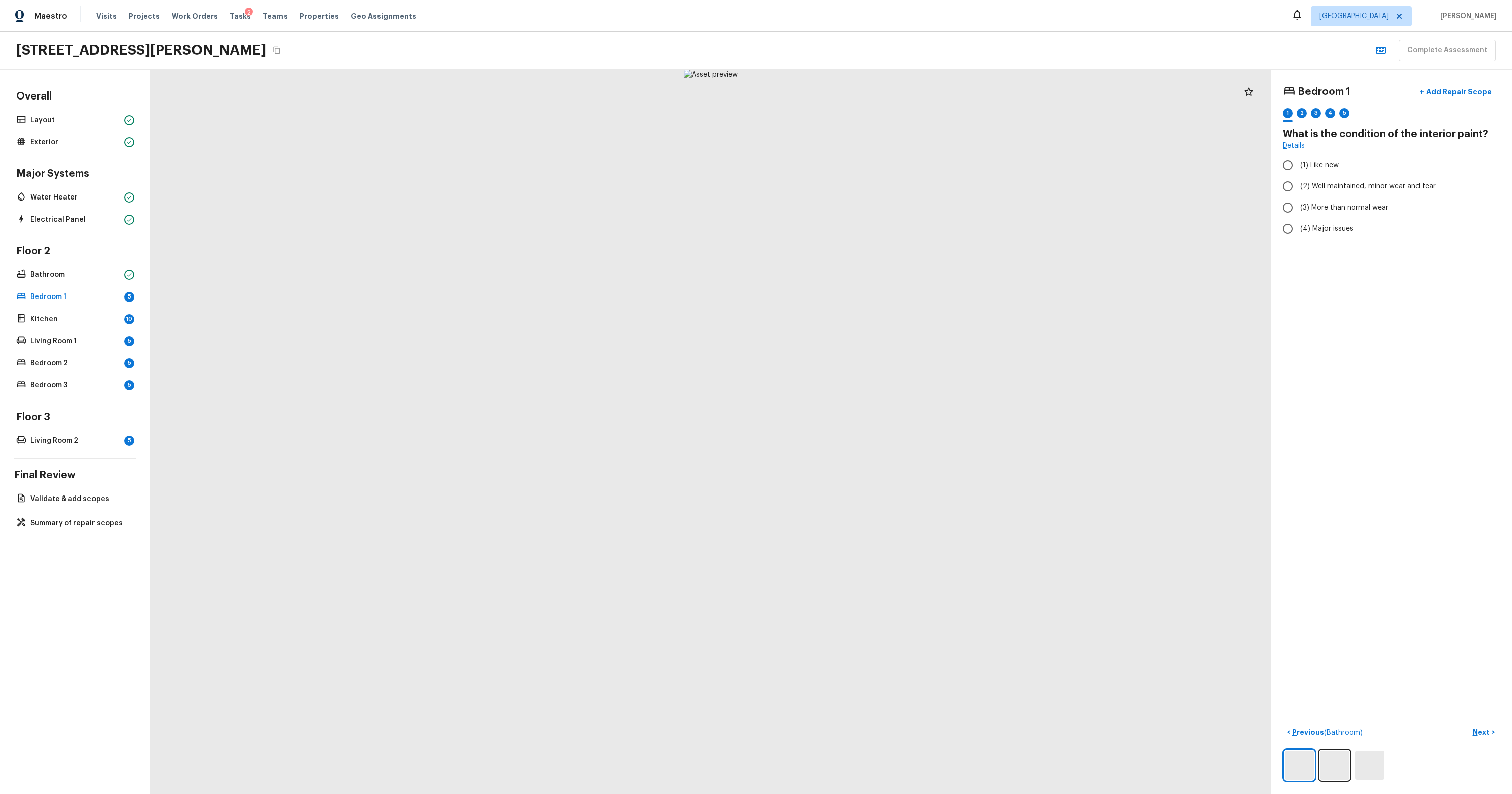
radio input "true"
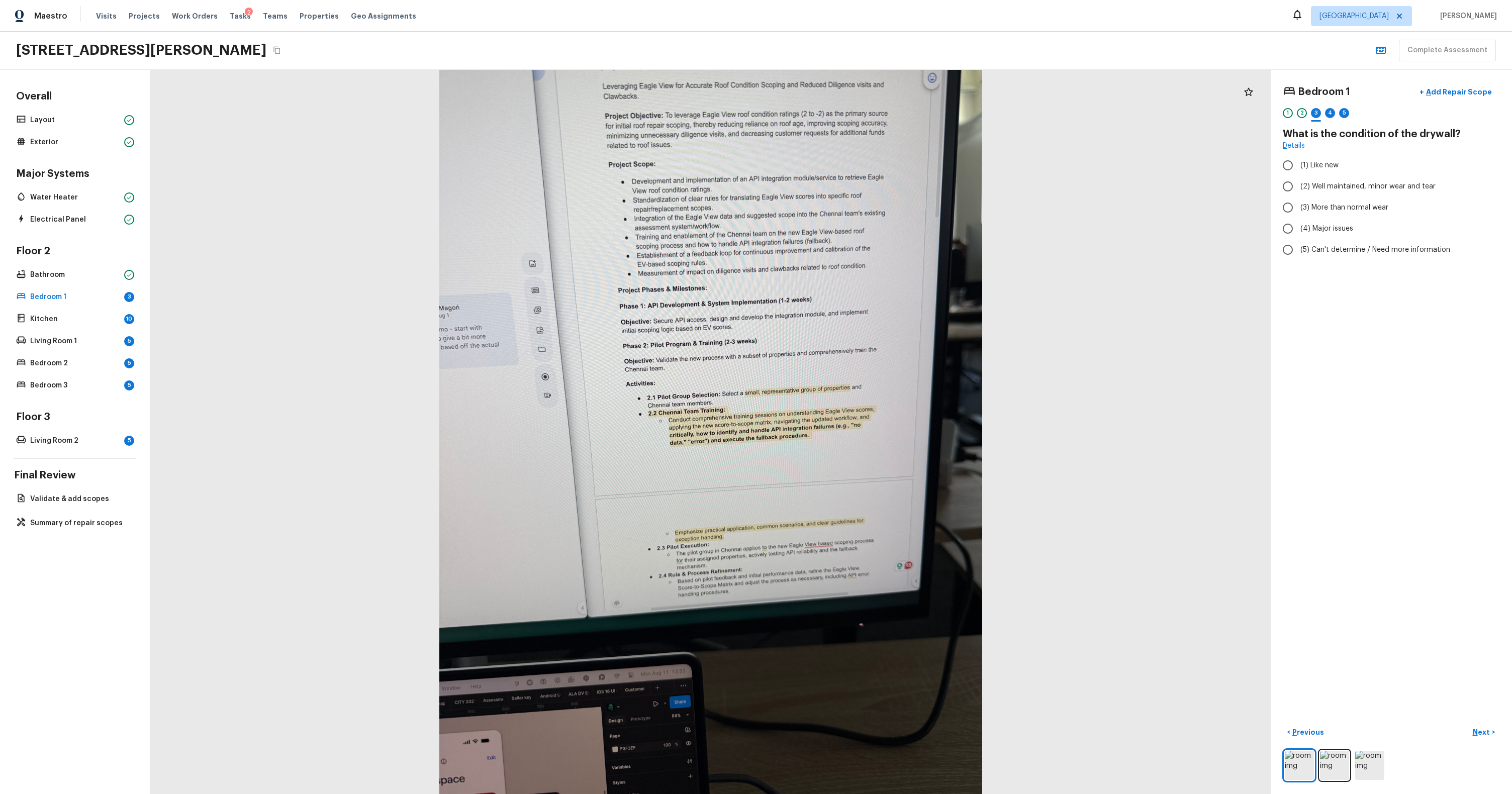
radio input "true"
checkbox input "true"
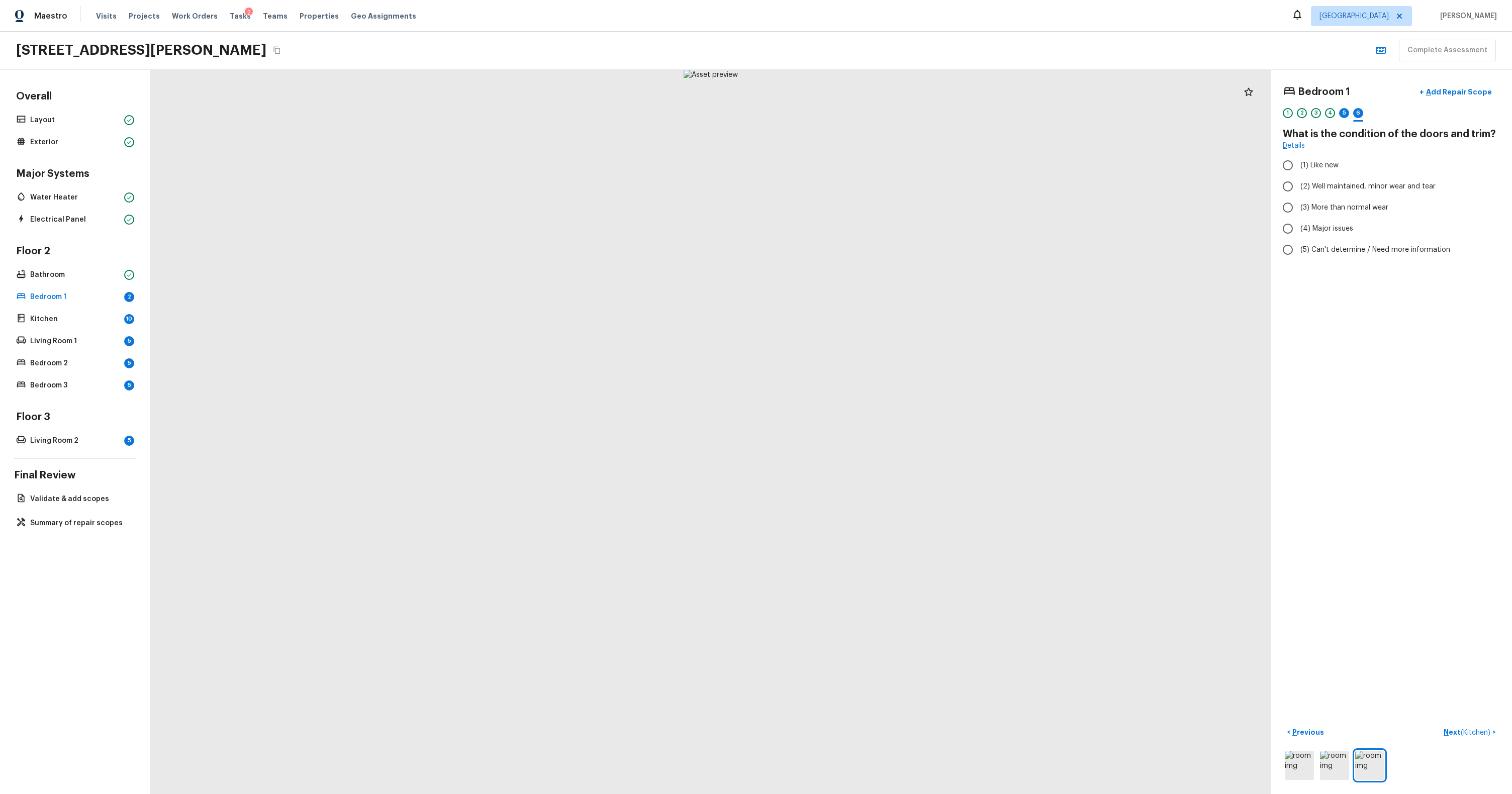
radio input "true"
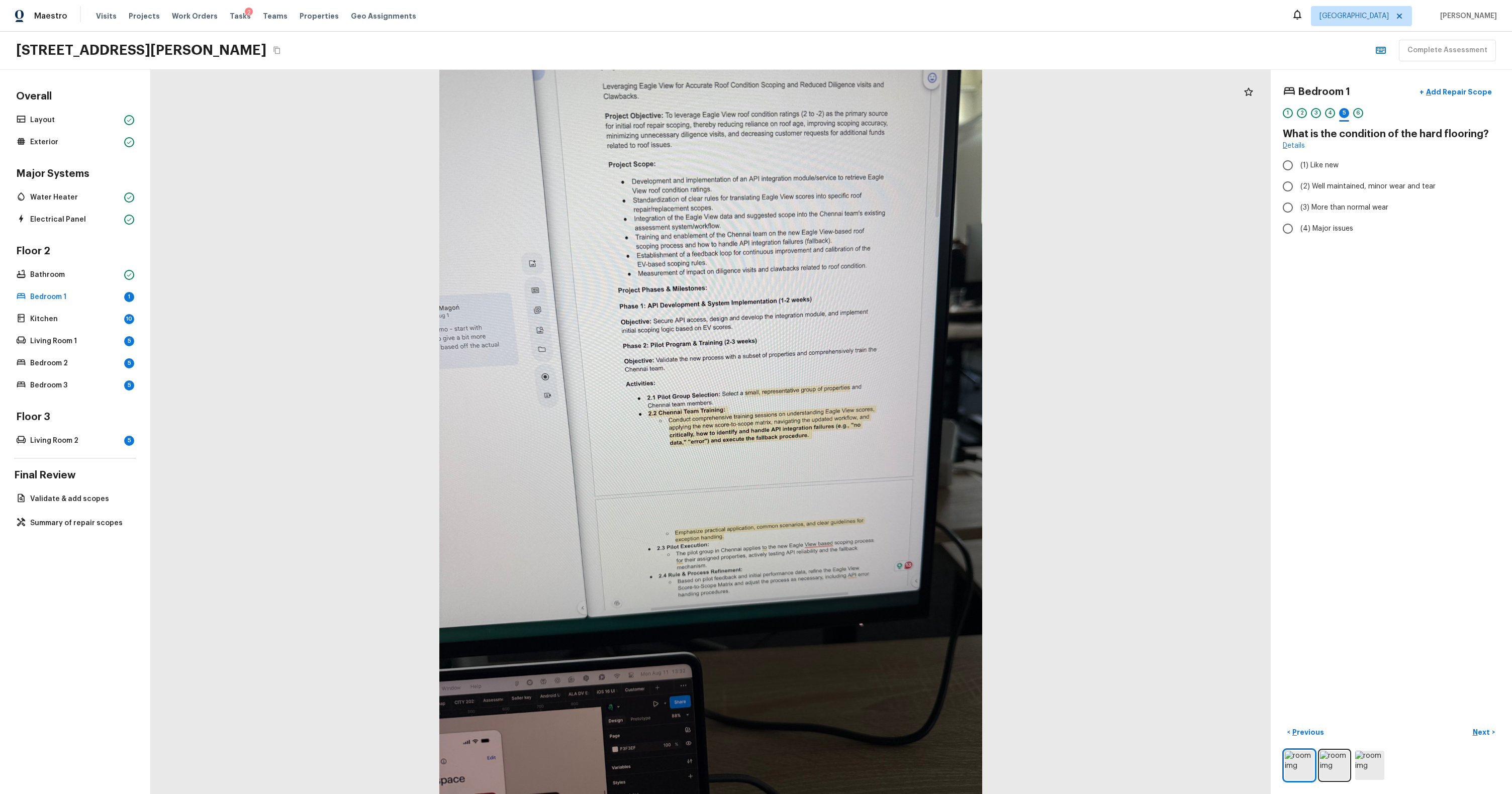
radio input "true"
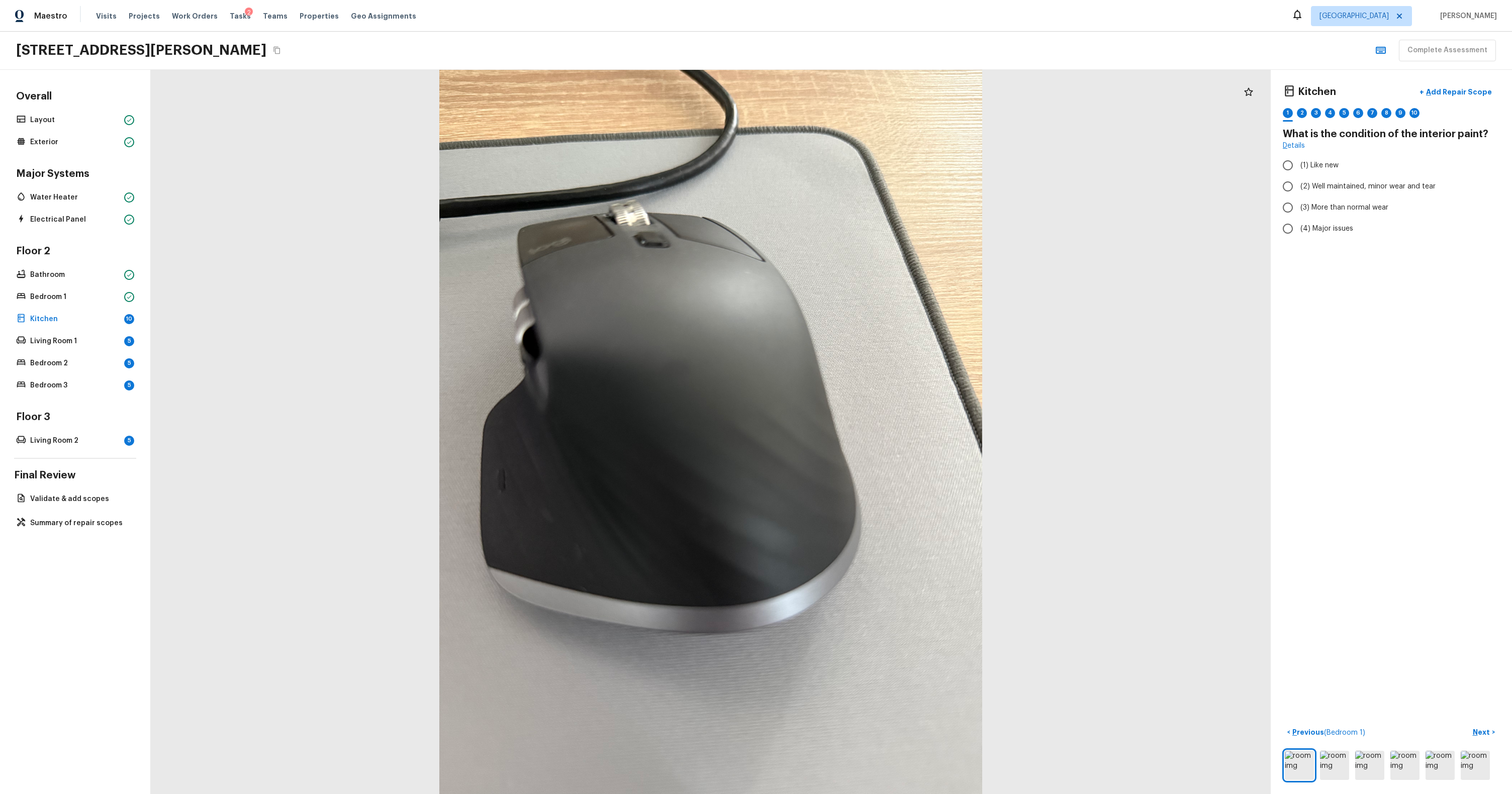
radio input "true"
checkbox input "true"
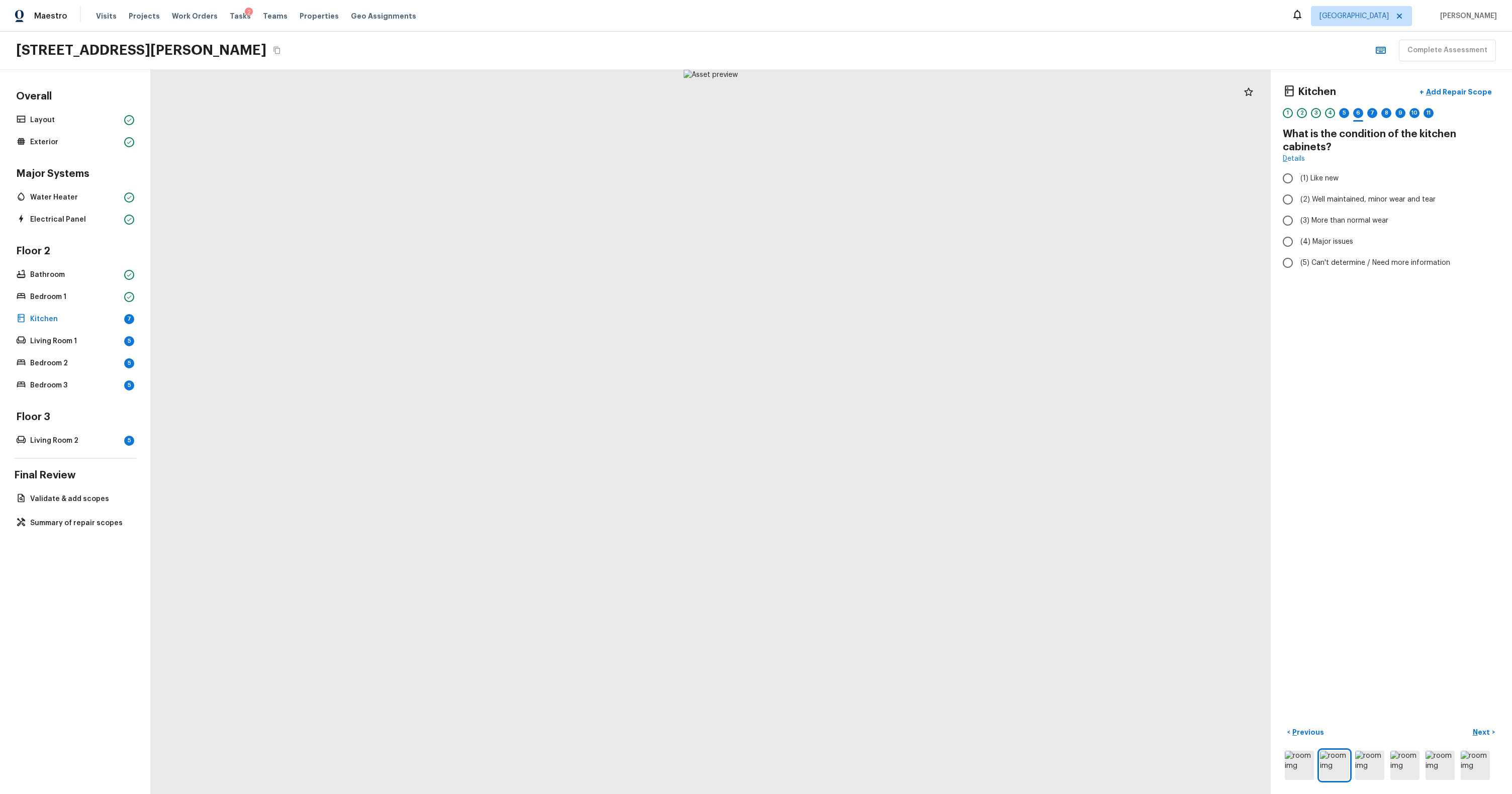
radio input "true"
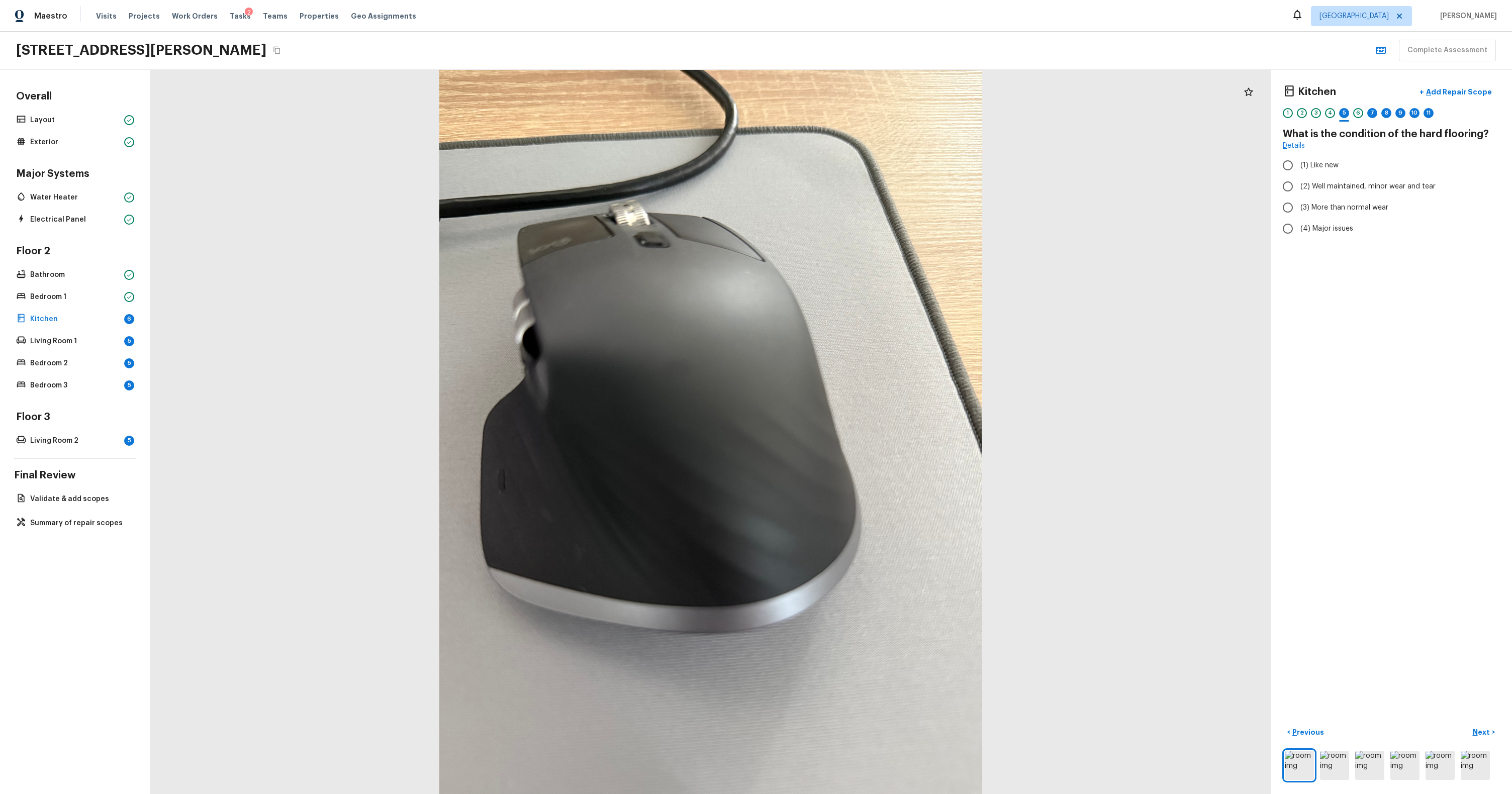
radio input "true"
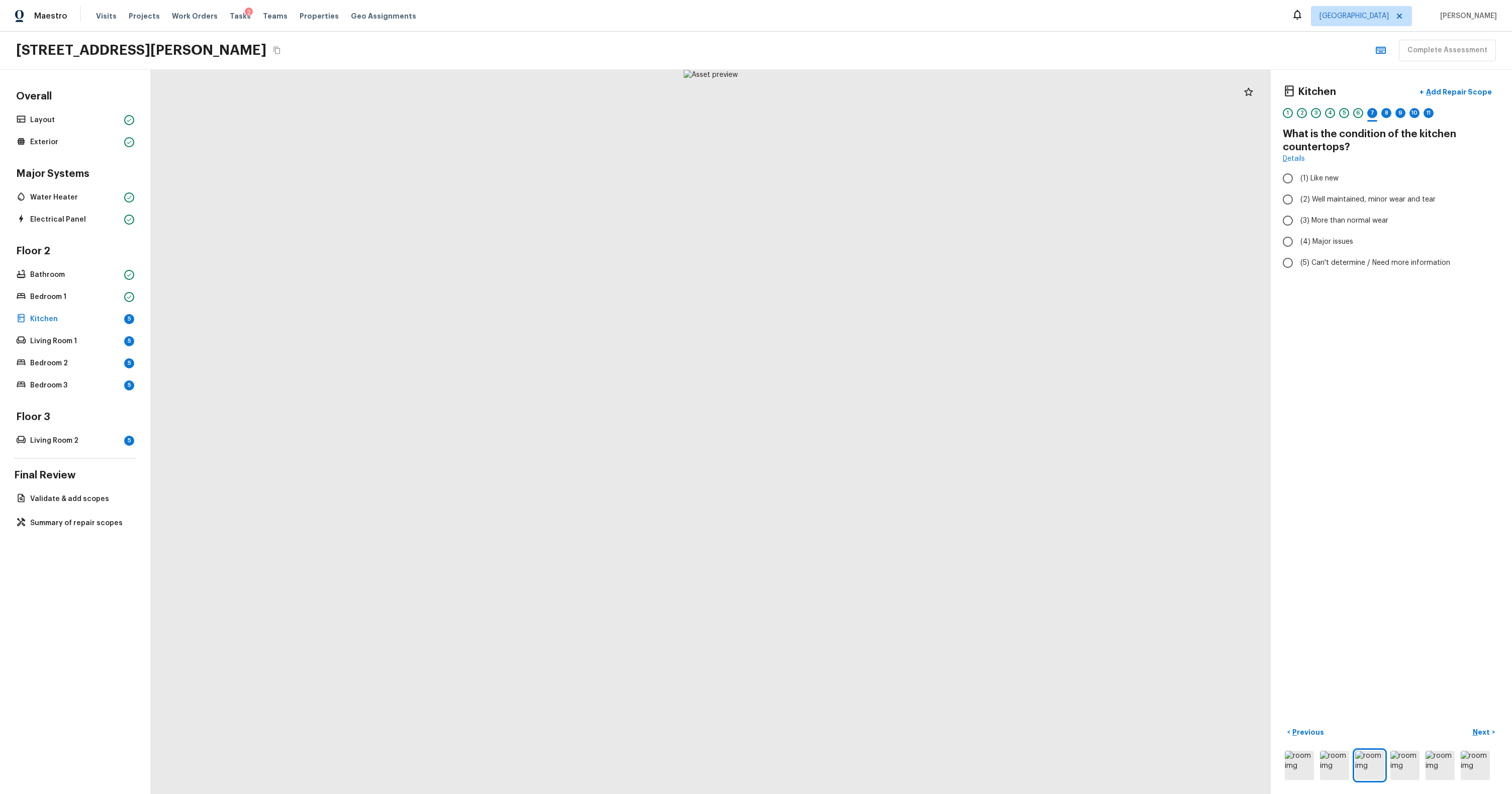
radio input "true"
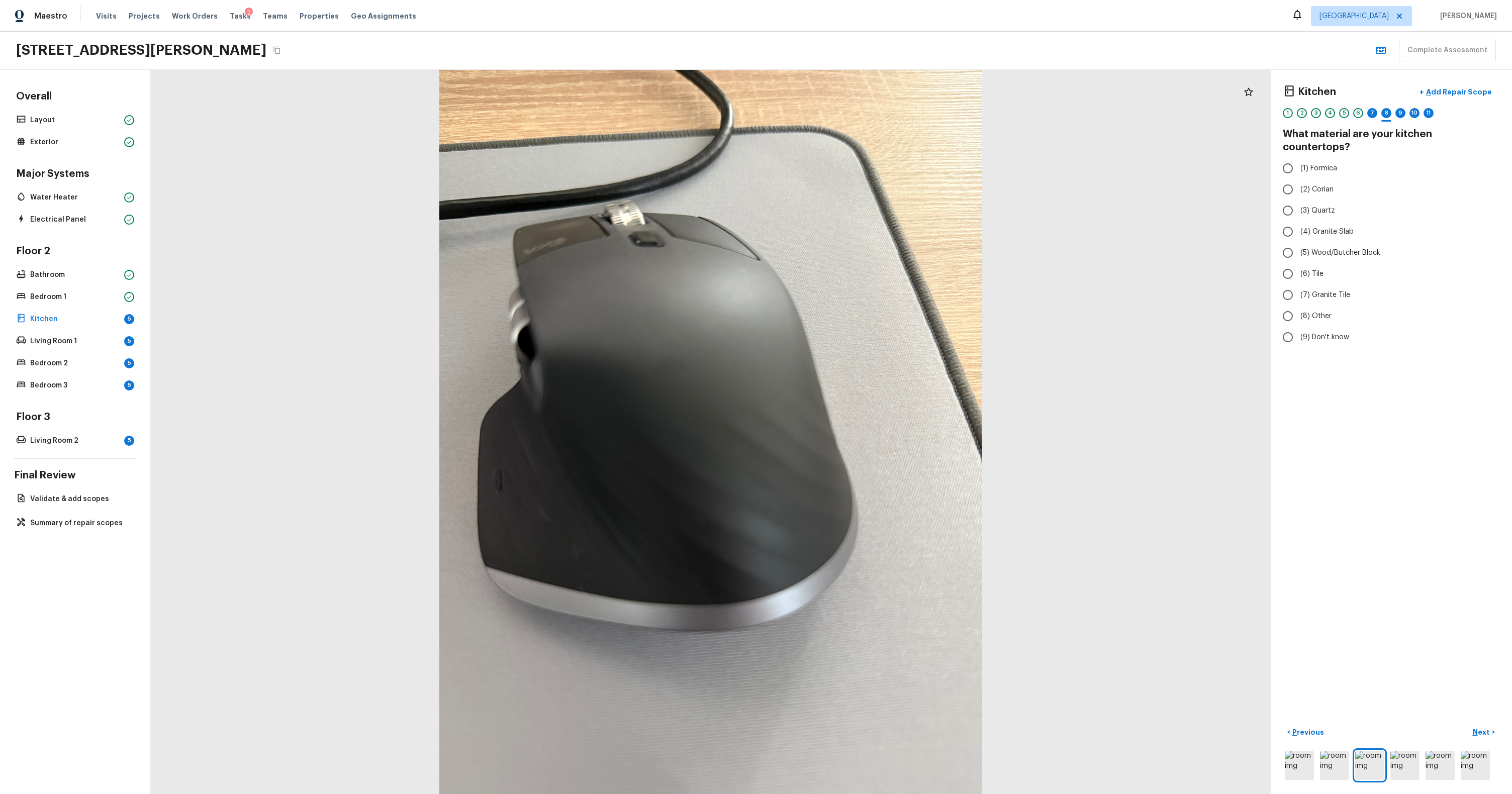
radio input "true"
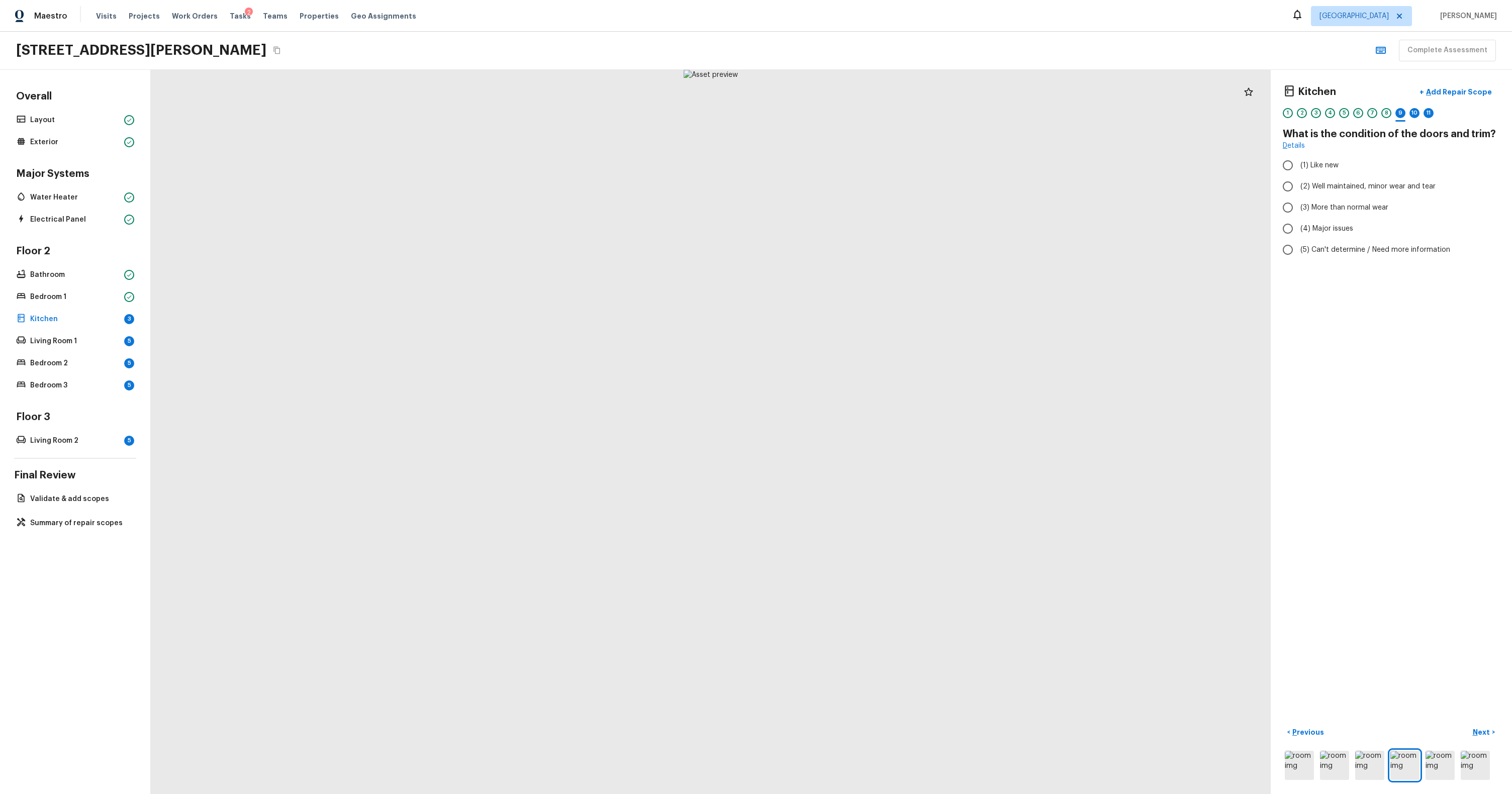
radio input "true"
checkbox input "true"
radio input "true"
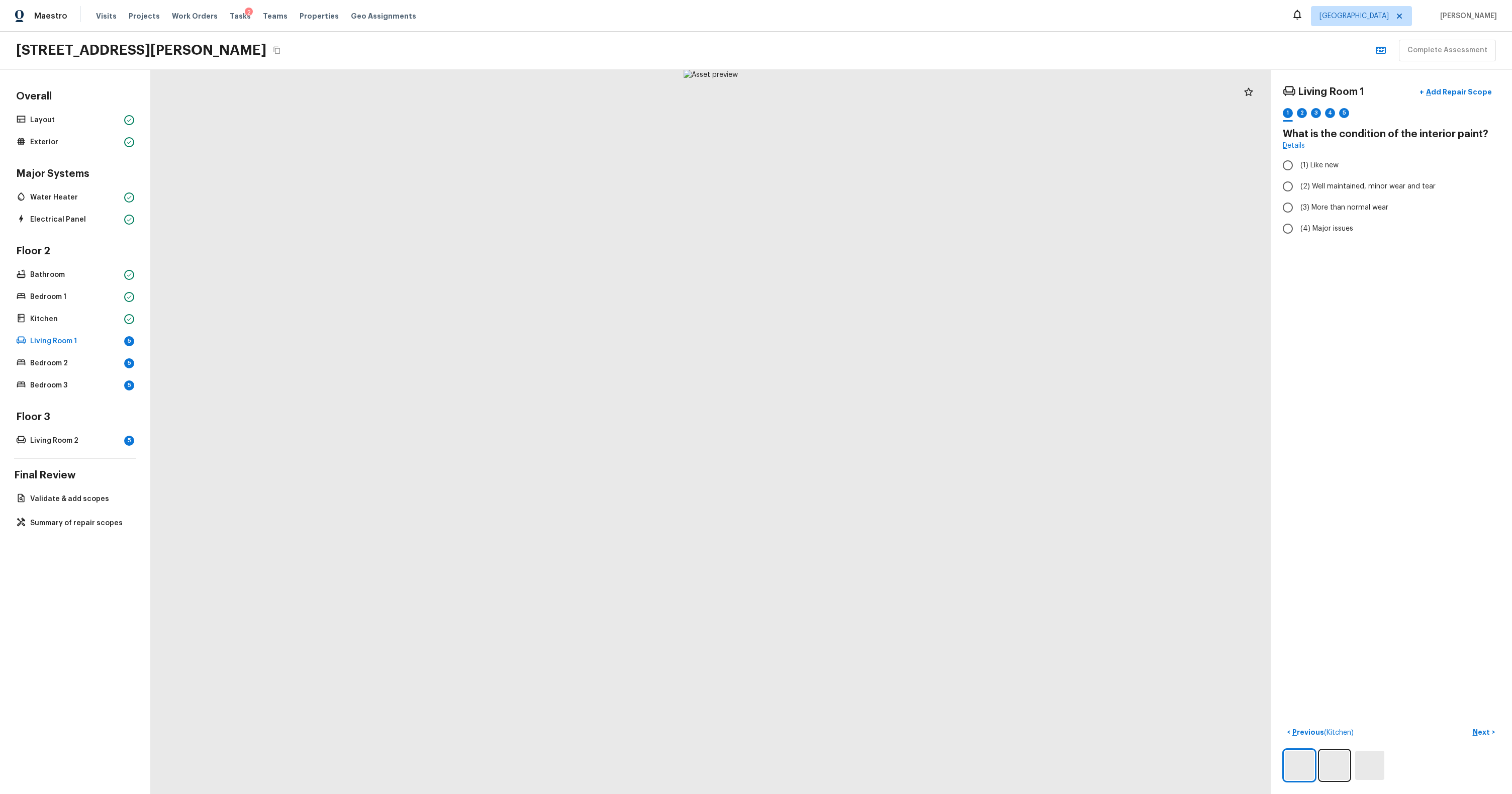
radio input "true"
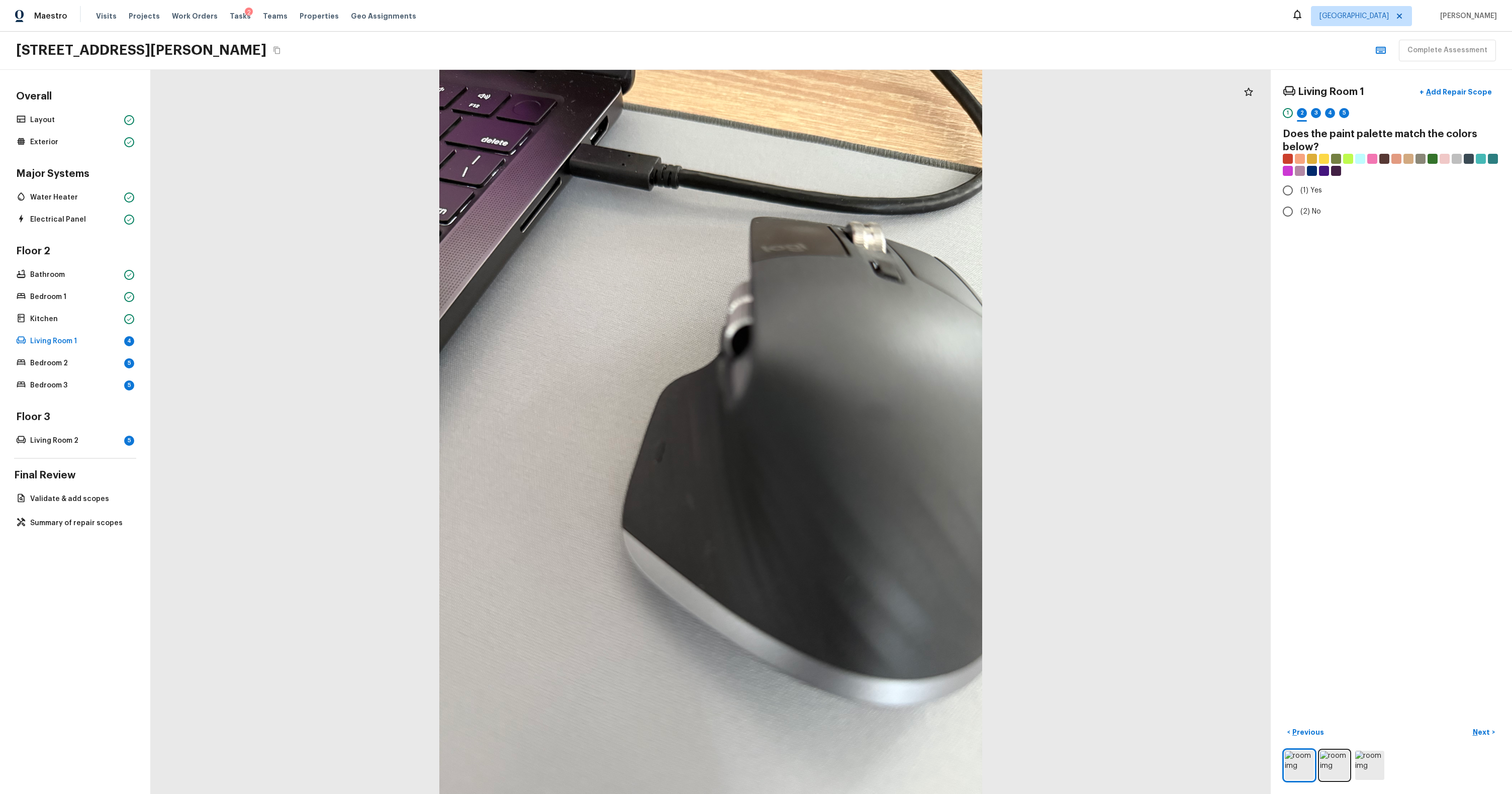
radio input "true"
checkbox input "true"
radio input "true"
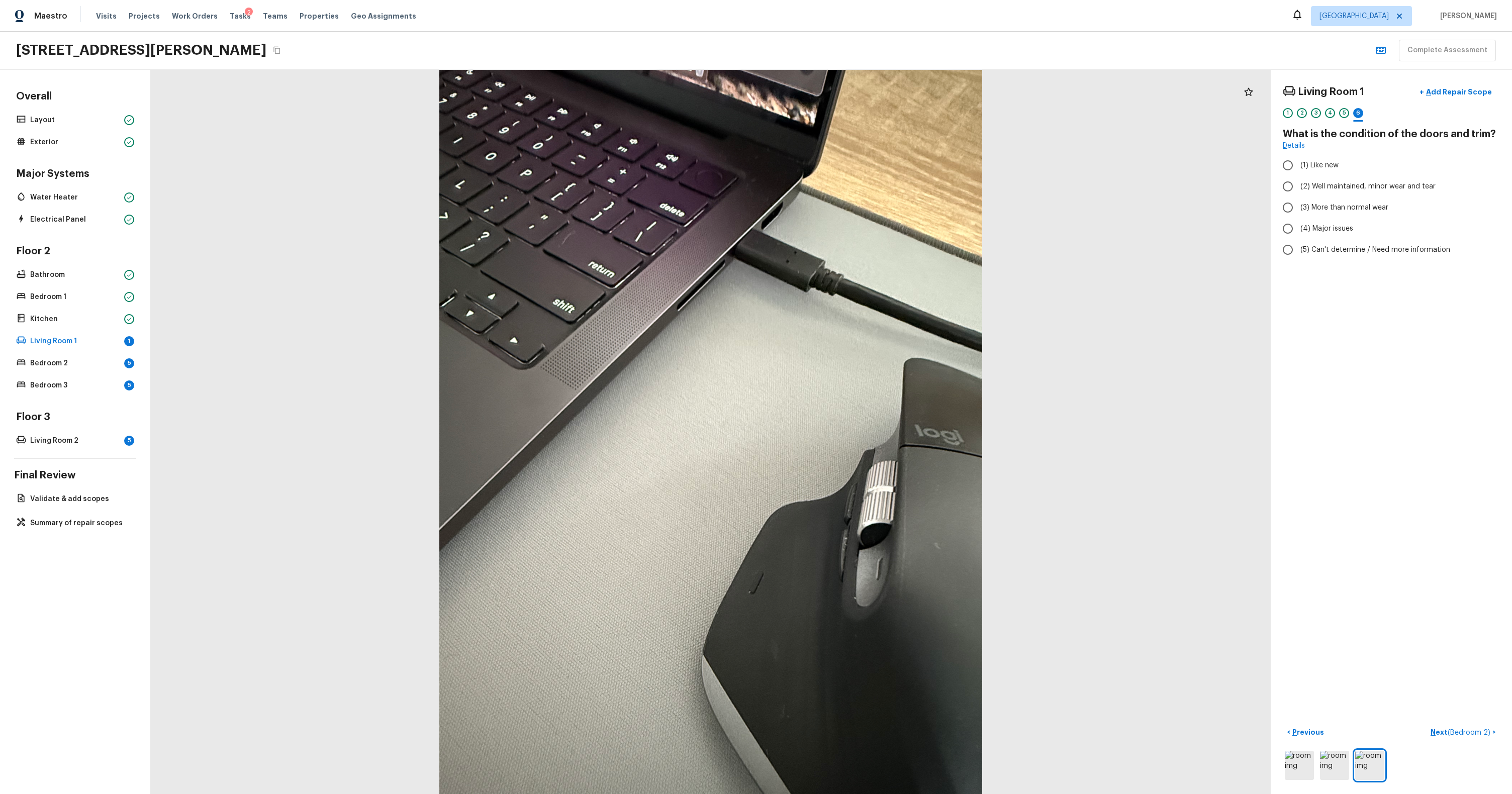
radio input "true"
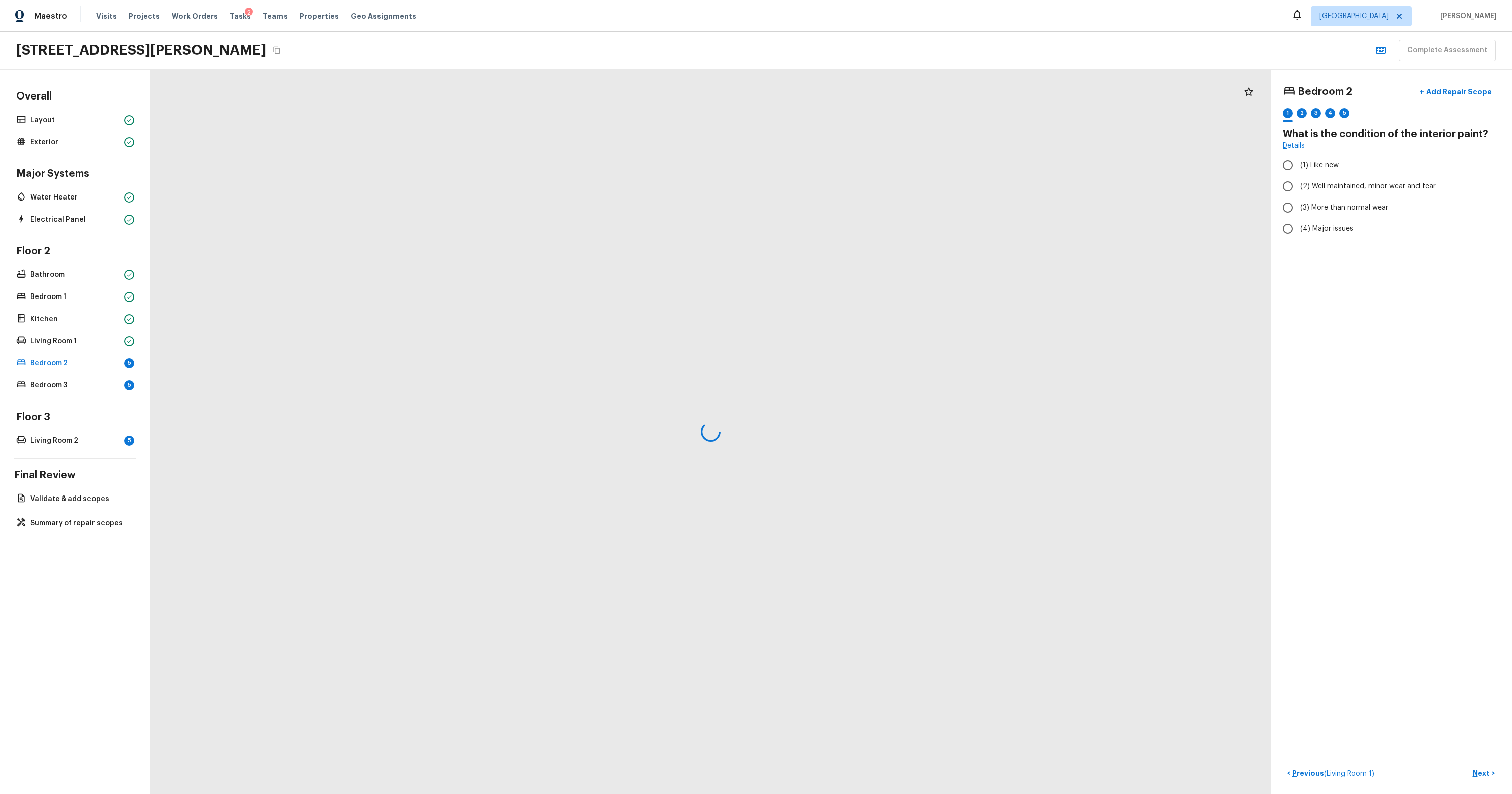
radio input "true"
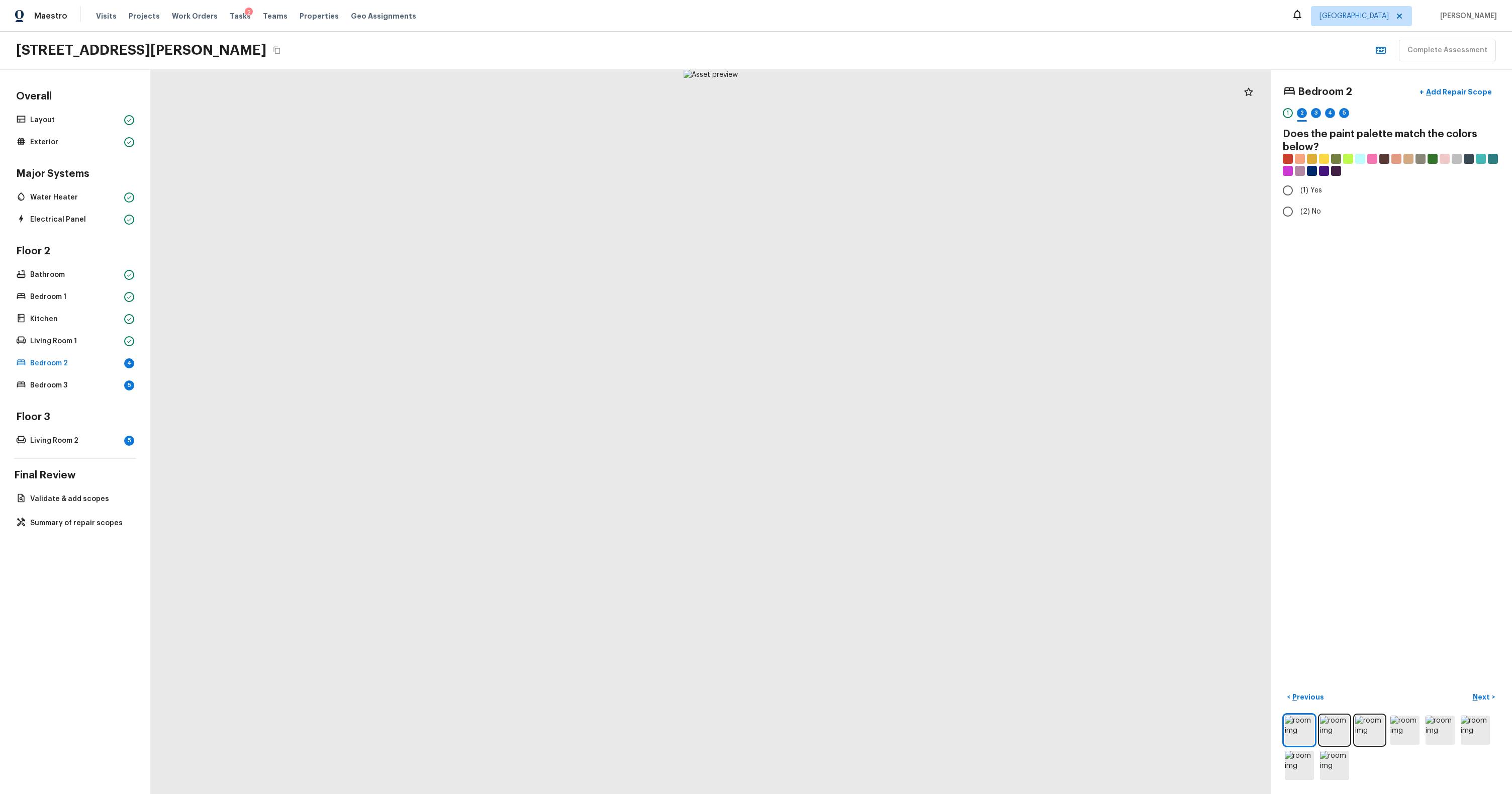
radio input "true"
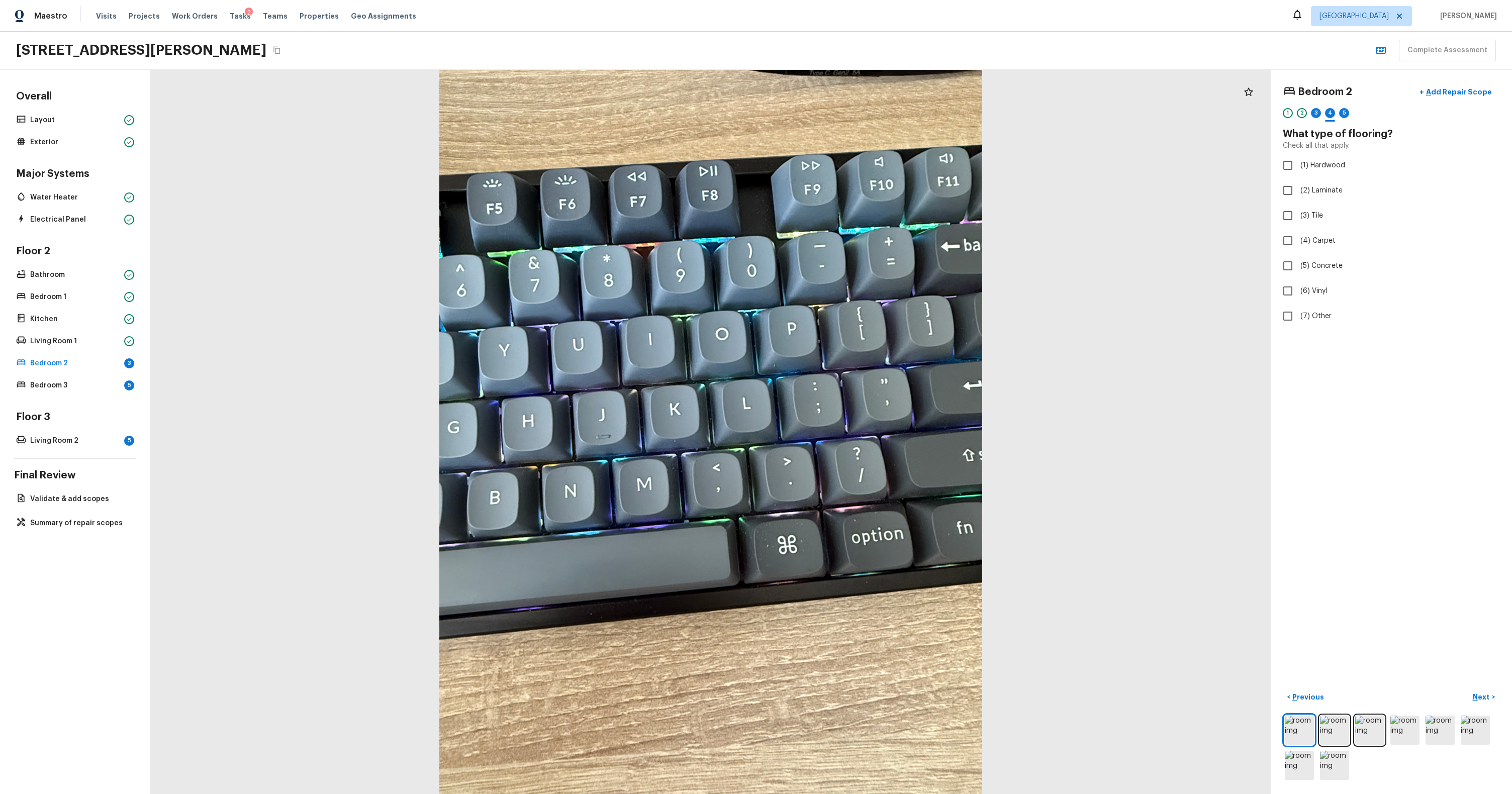
checkbox input "true"
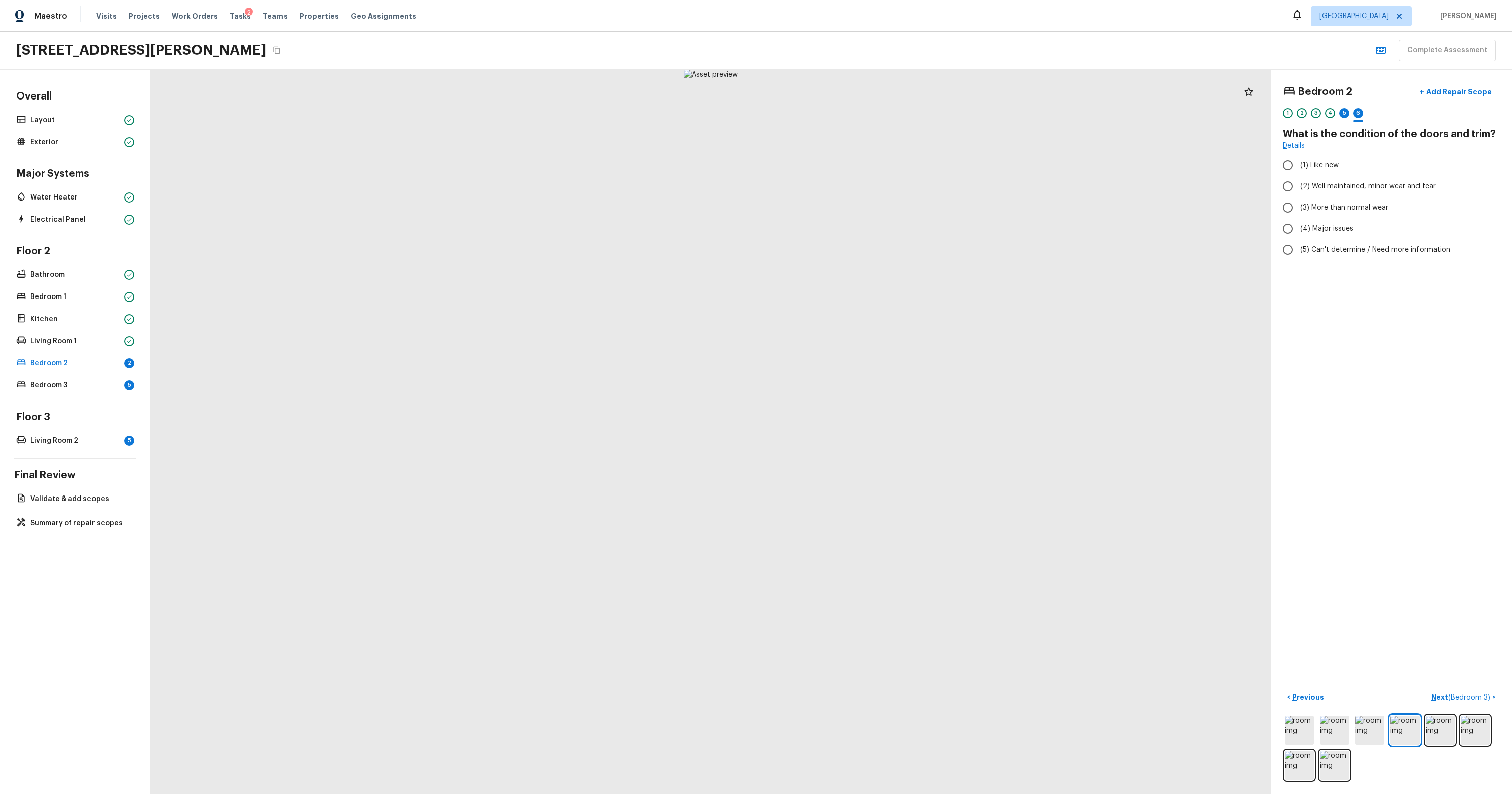
radio input "true"
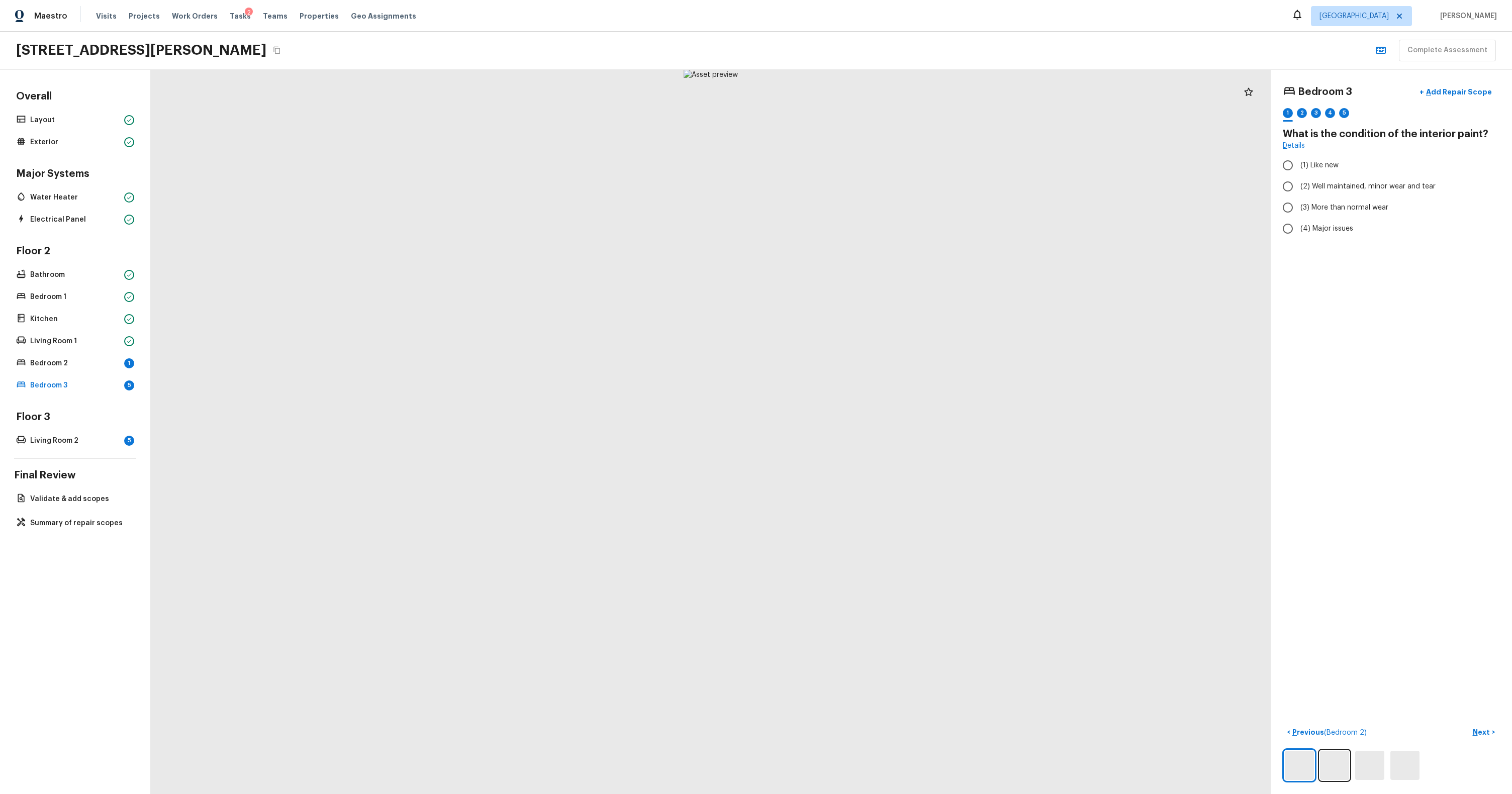
radio input "true"
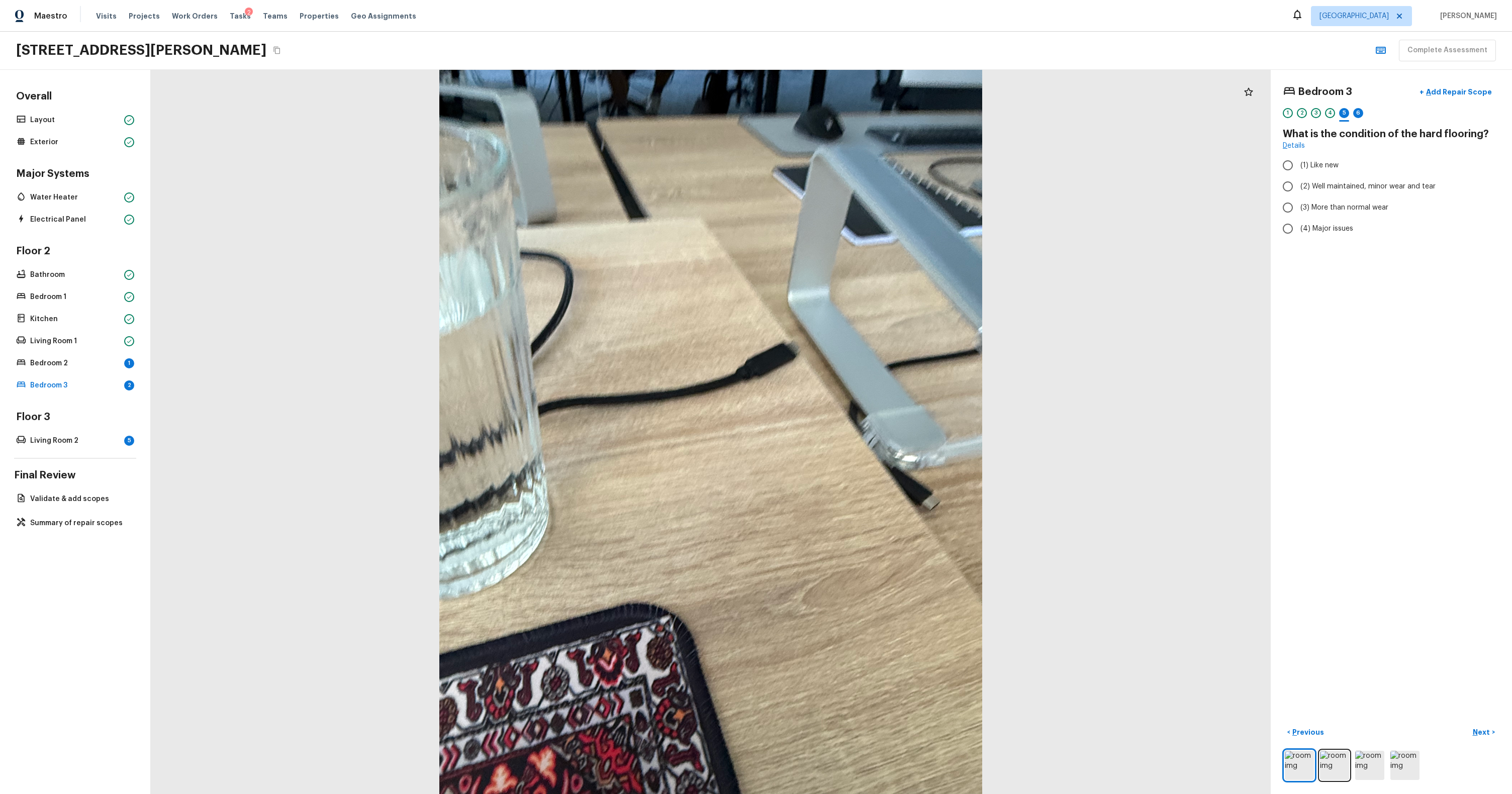
radio input "true"
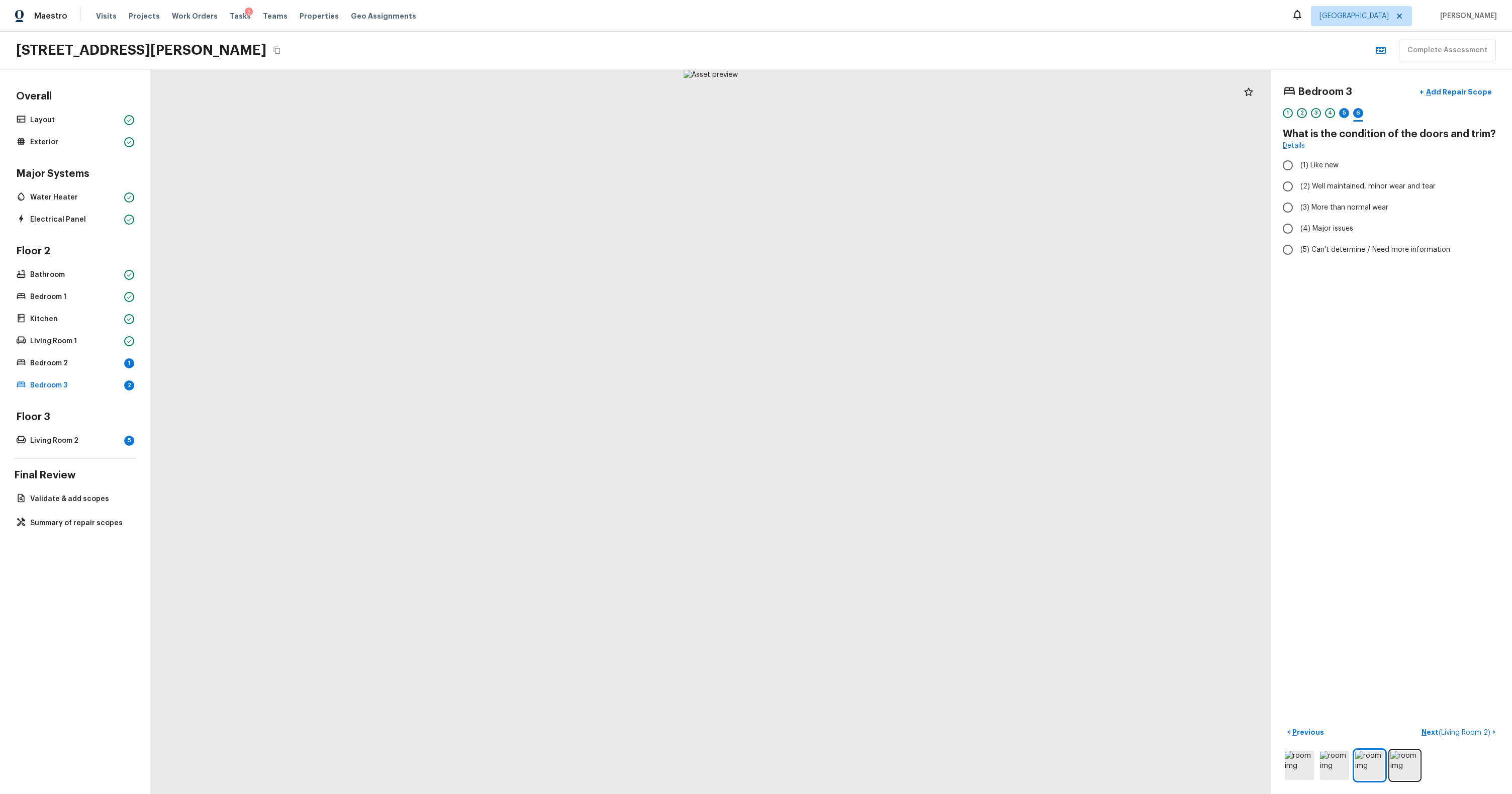
radio input "true"
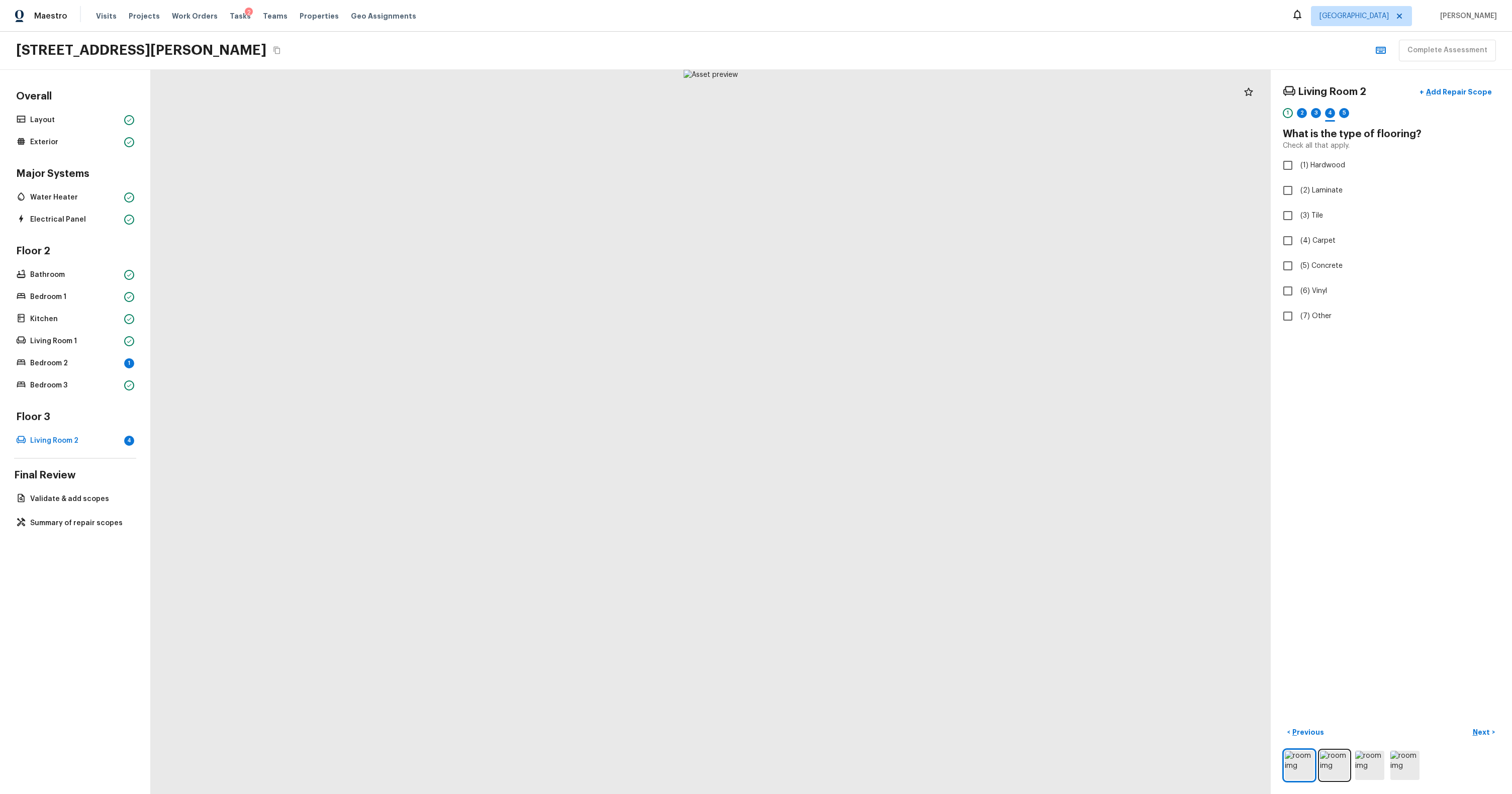
checkbox input "true"
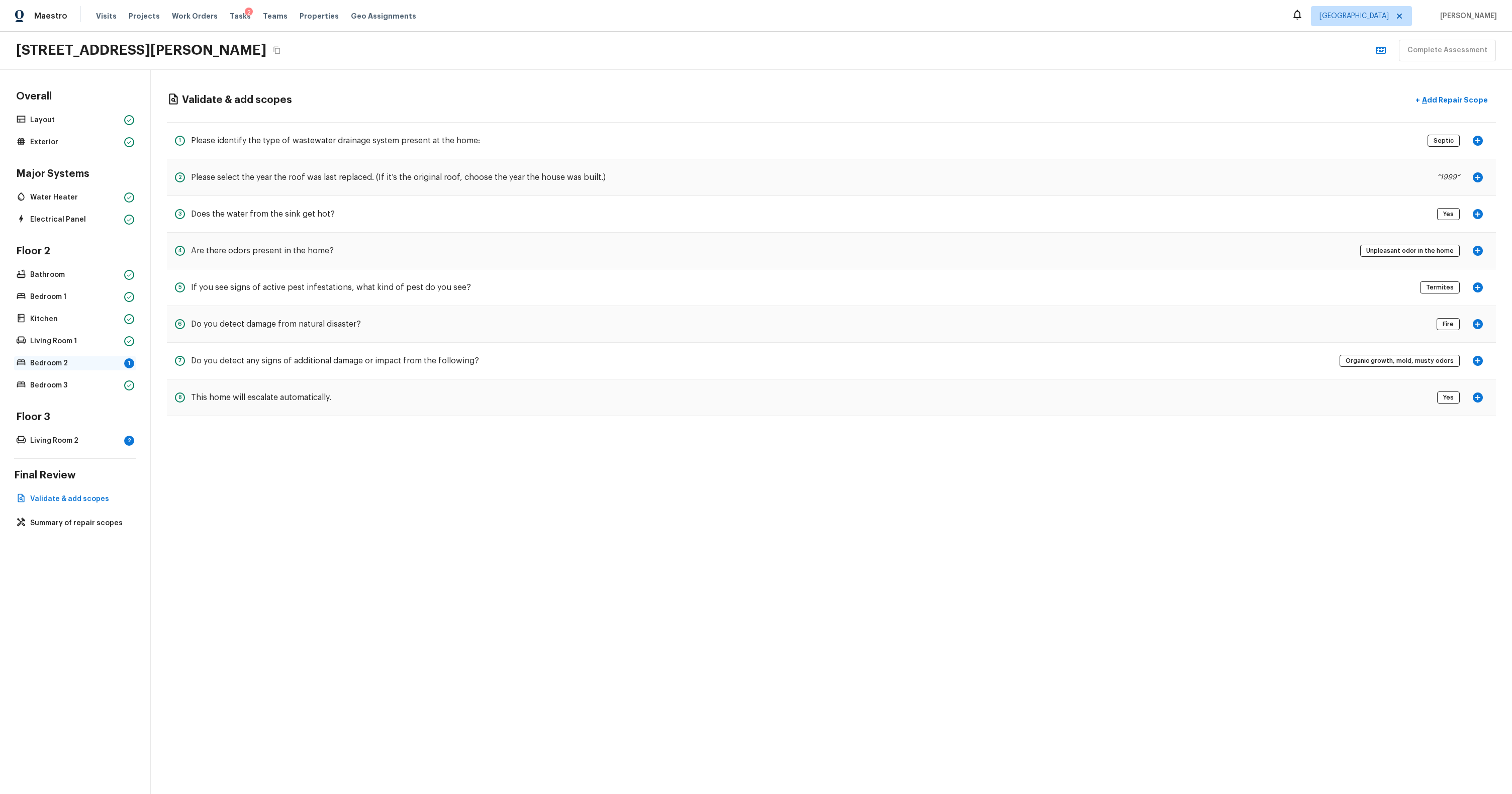
click at [104, 362] on p "Bedroom 2" at bounding box center [75, 363] width 90 height 10
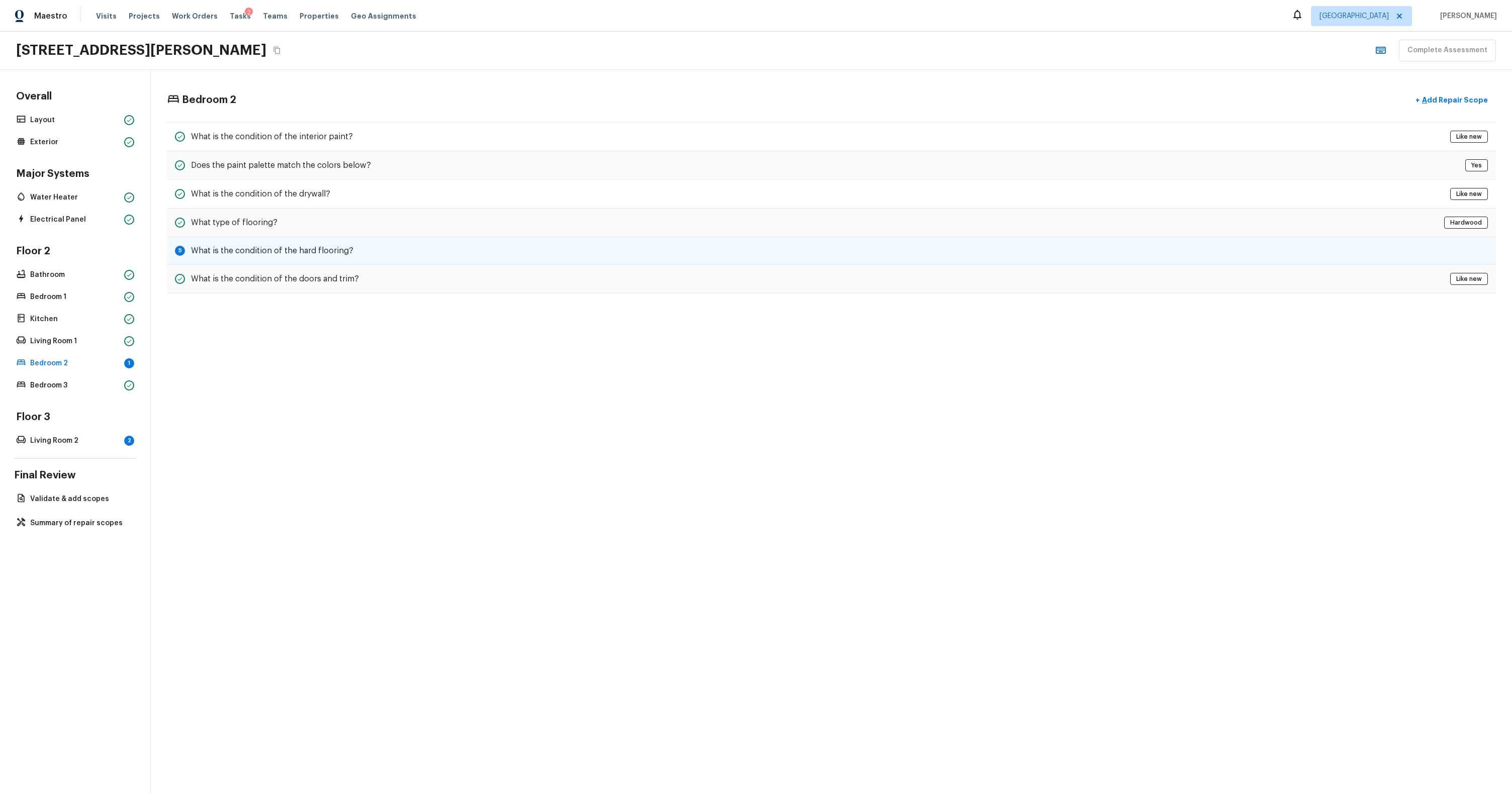
click at [375, 242] on div "5 What is the condition of the hard flooring?" at bounding box center [831, 250] width 1329 height 27
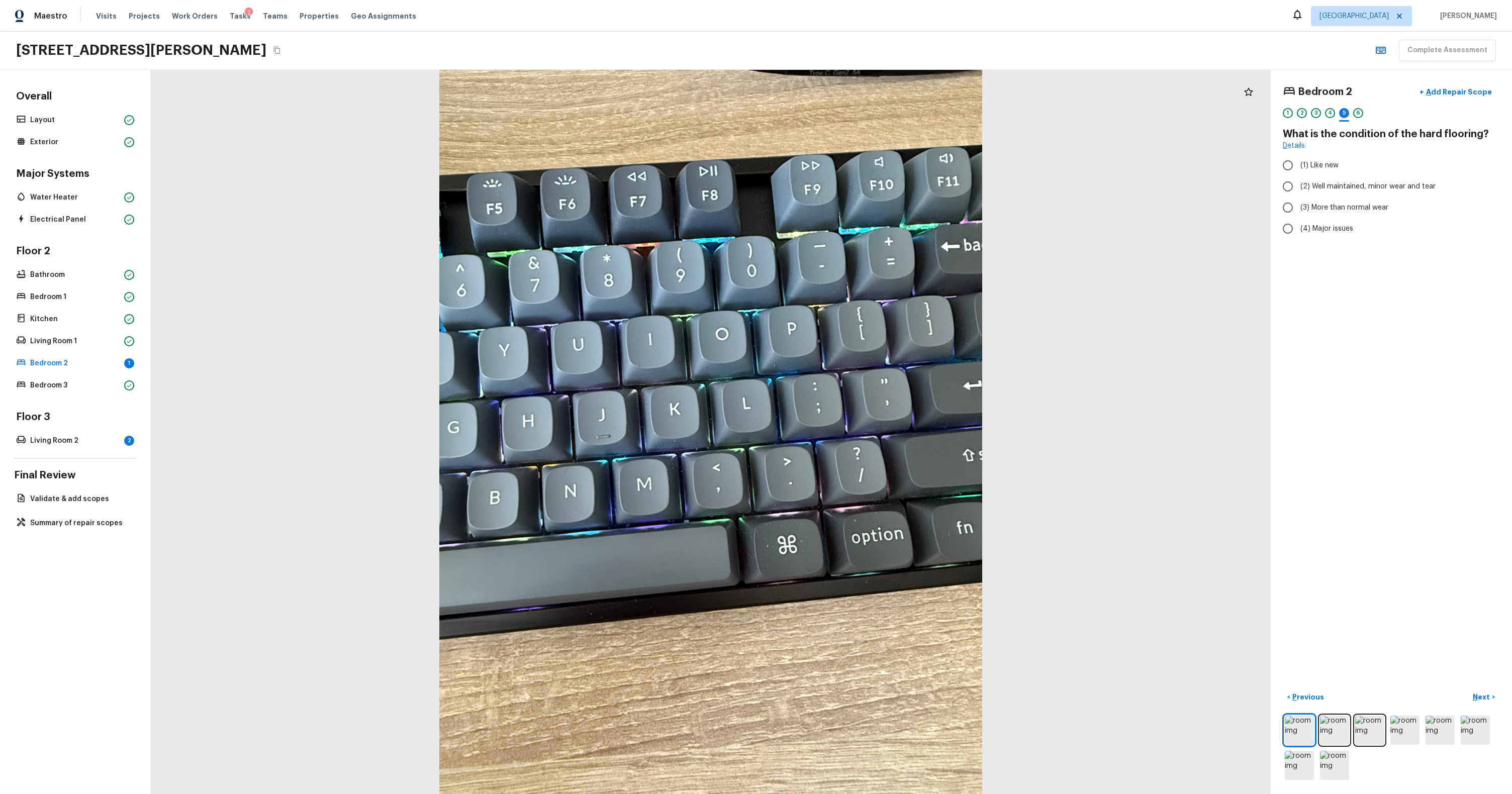
radio input "true"
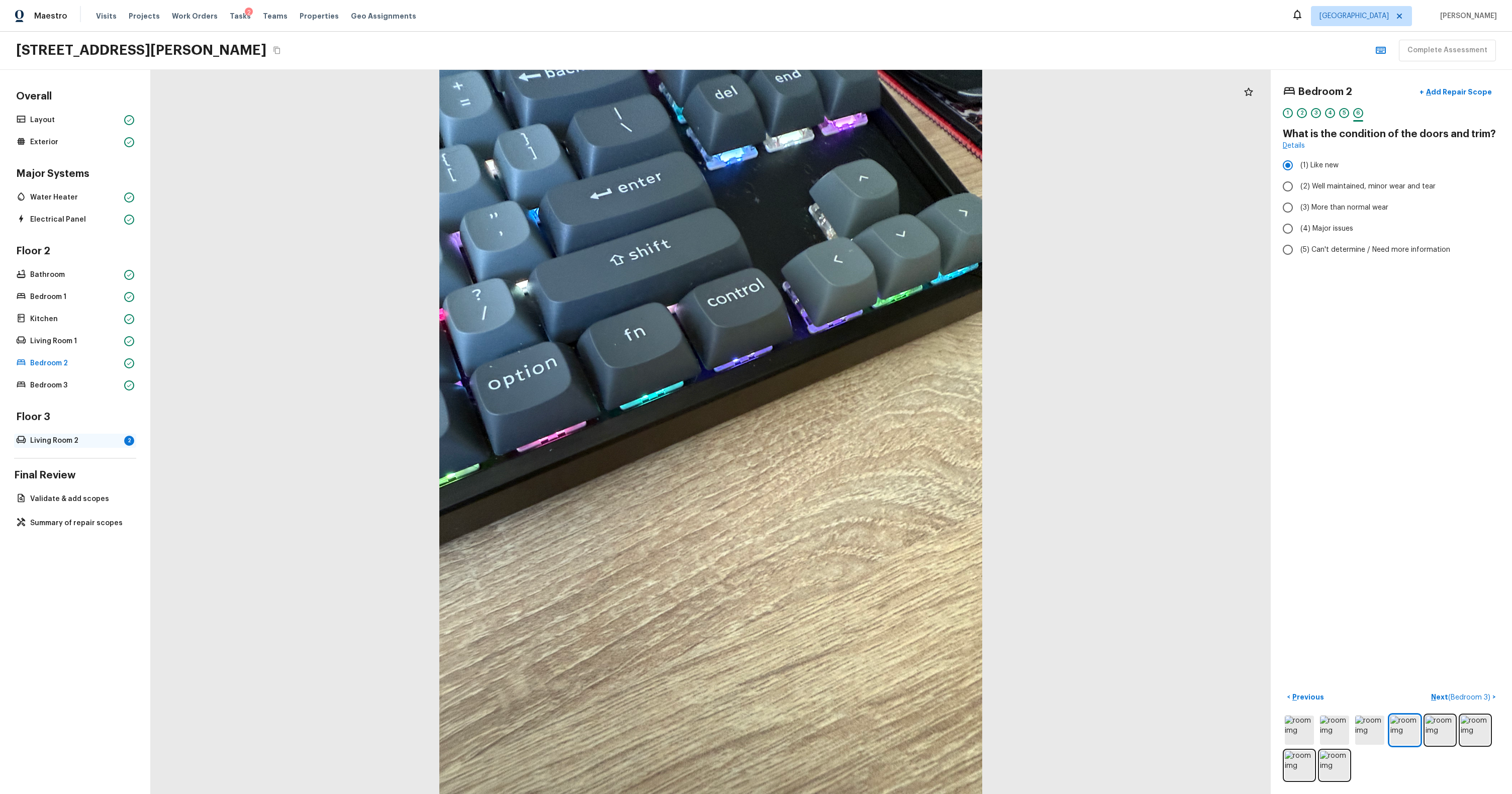
click at [80, 435] on p "Living Room 2" at bounding box center [75, 440] width 90 height 10
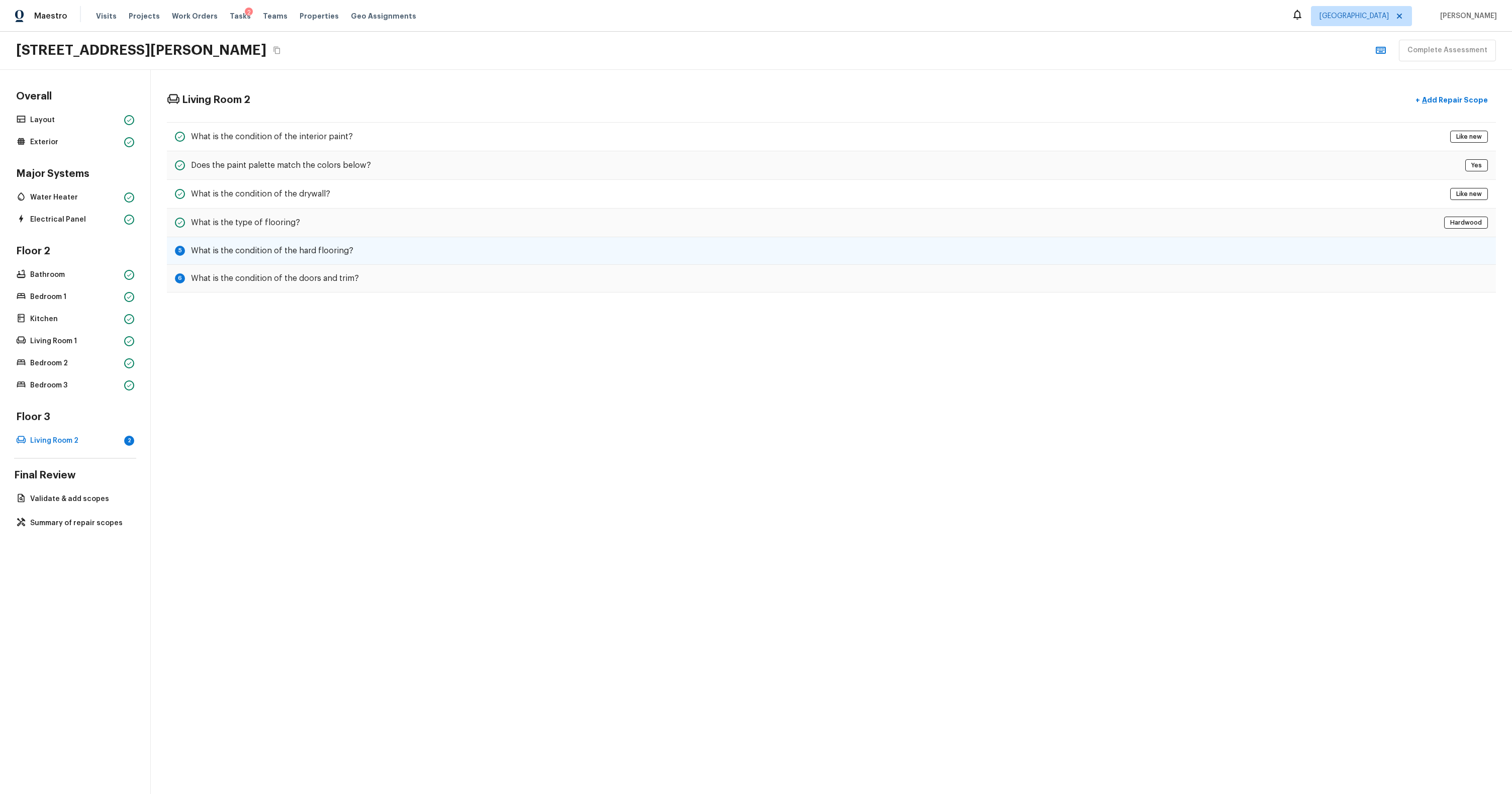
click at [448, 237] on div "5 What is the condition of the hard flooring?" at bounding box center [831, 250] width 1329 height 27
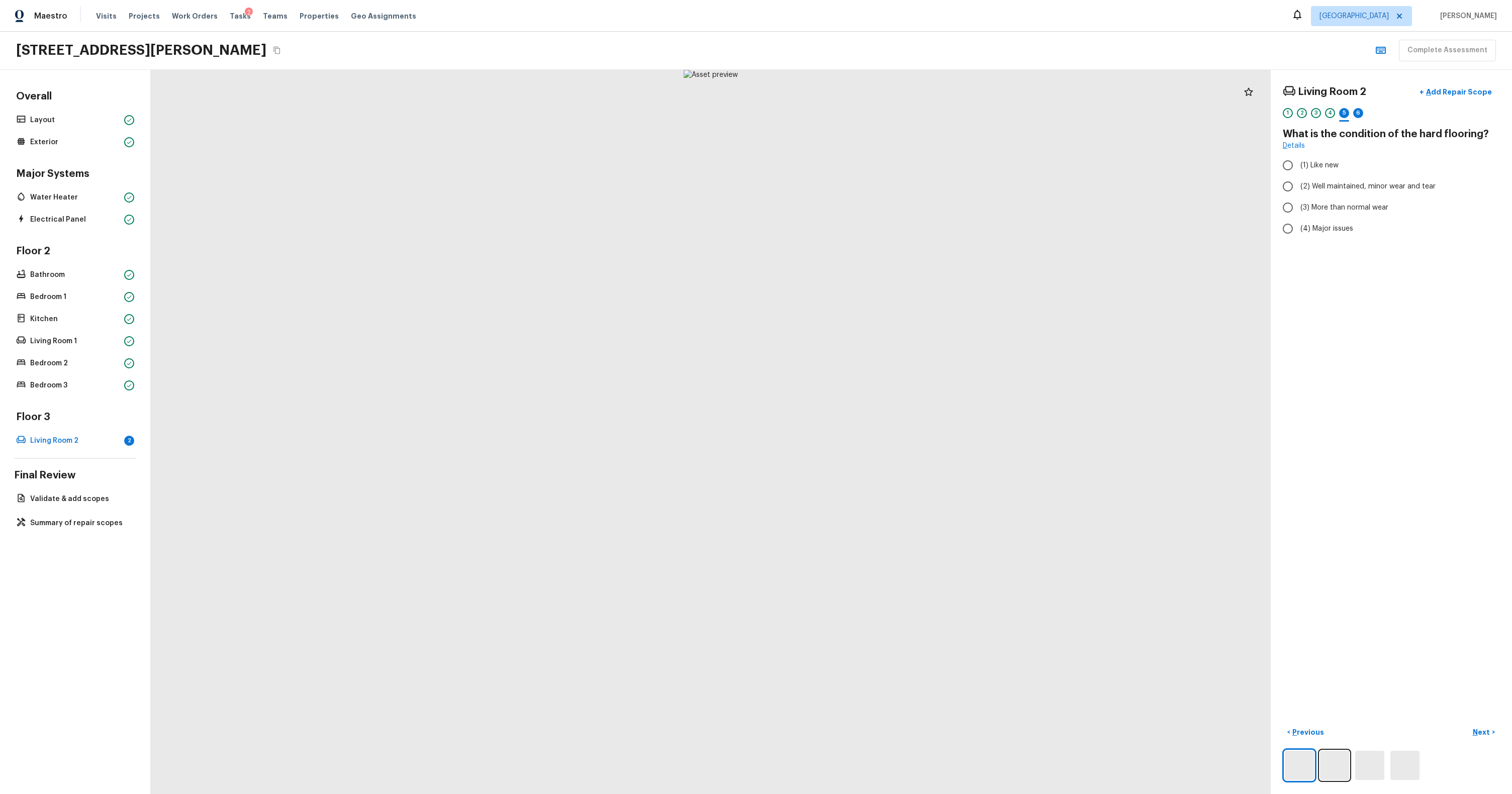
click at [448, 237] on div at bounding box center [710, 432] width 1120 height 724
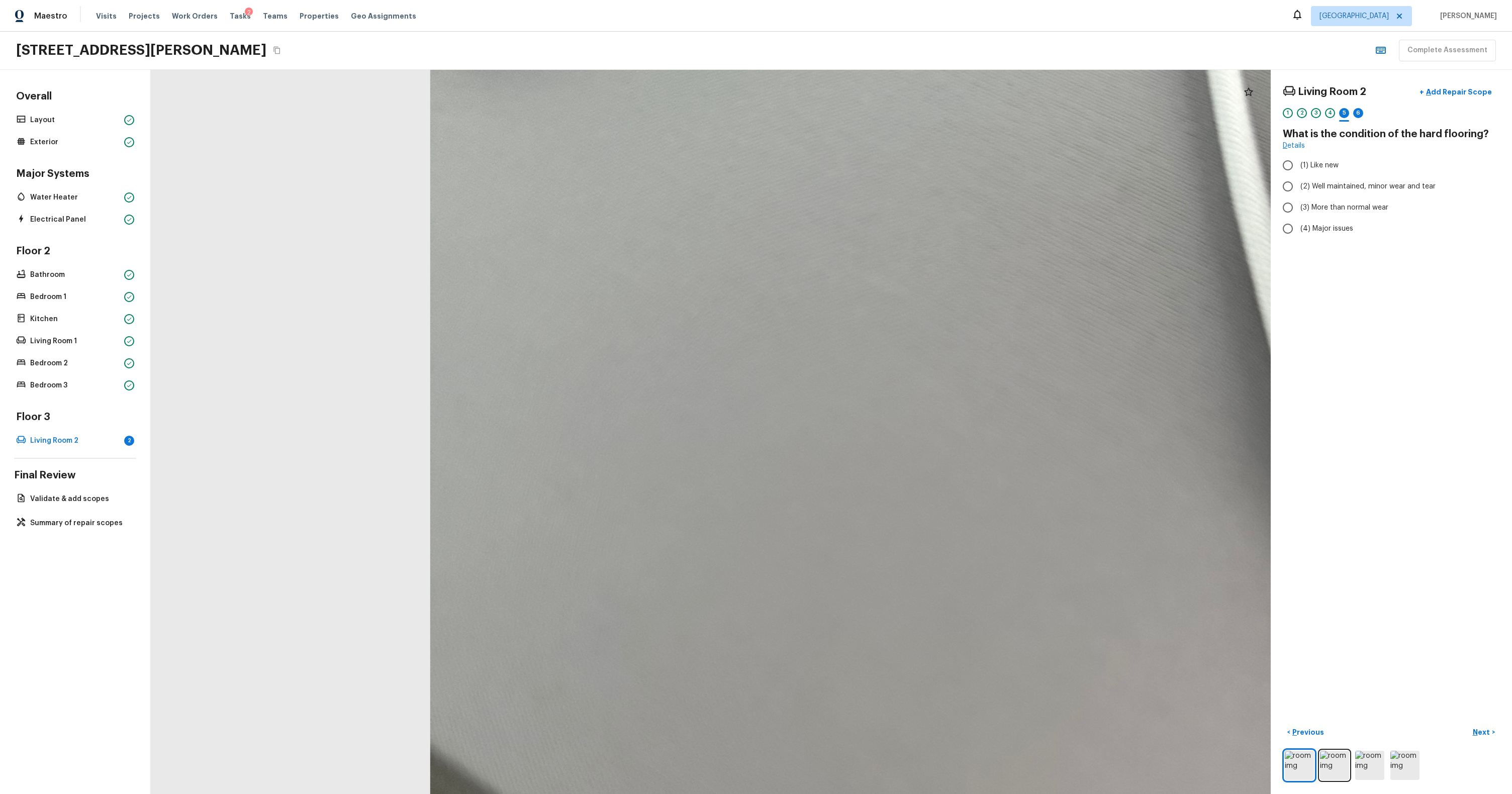
click at [858, 444] on div at bounding box center [976, 628] width 2252 height 1455
click at [858, 443] on div at bounding box center [974, 626] width 2252 height 1455
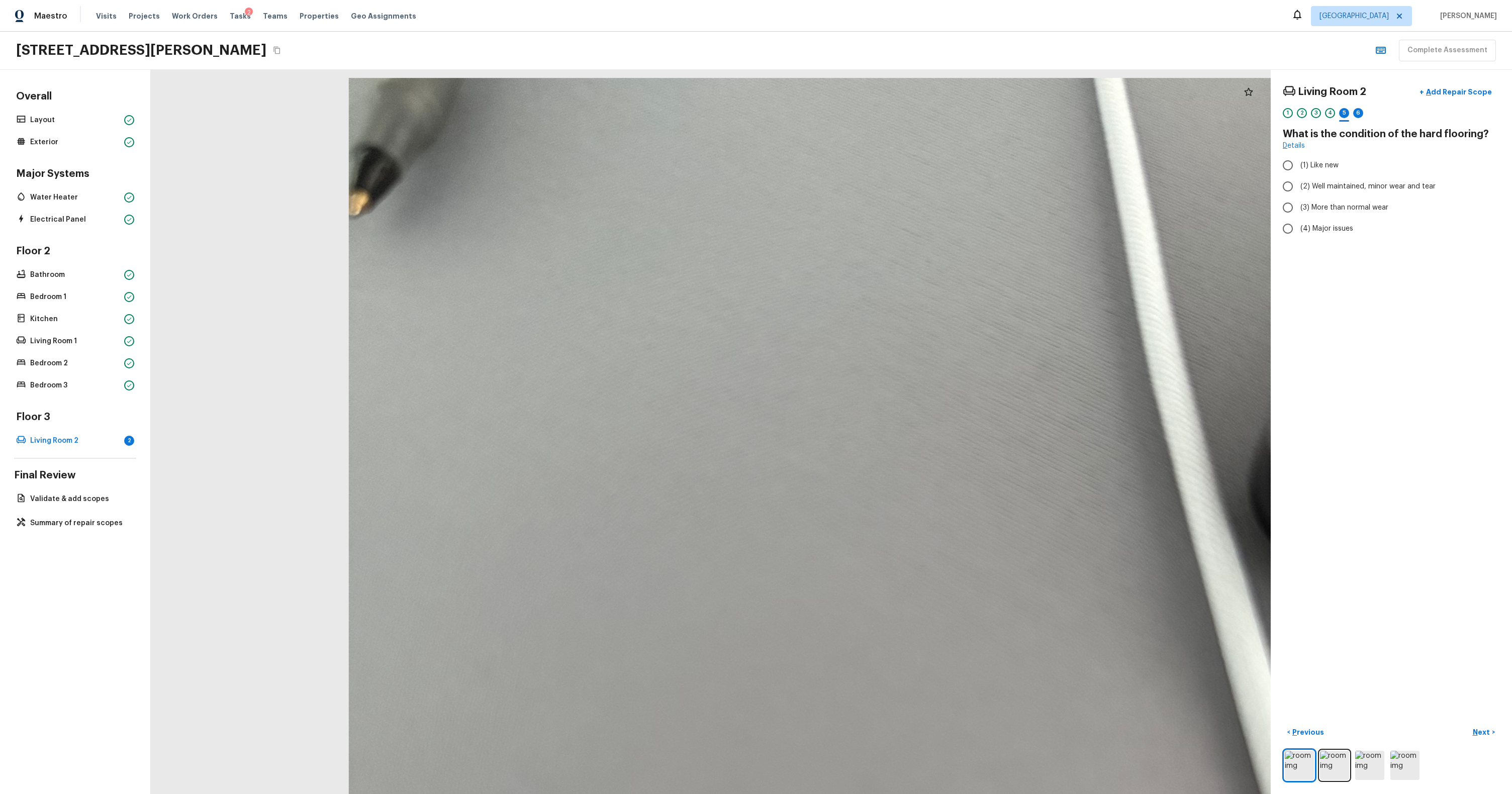
drag, startPoint x: 960, startPoint y: 443, endPoint x: 837, endPoint y: 770, distance: 349.4
click at [839, 448] on div at bounding box center [894, 805] width 2252 height 1455
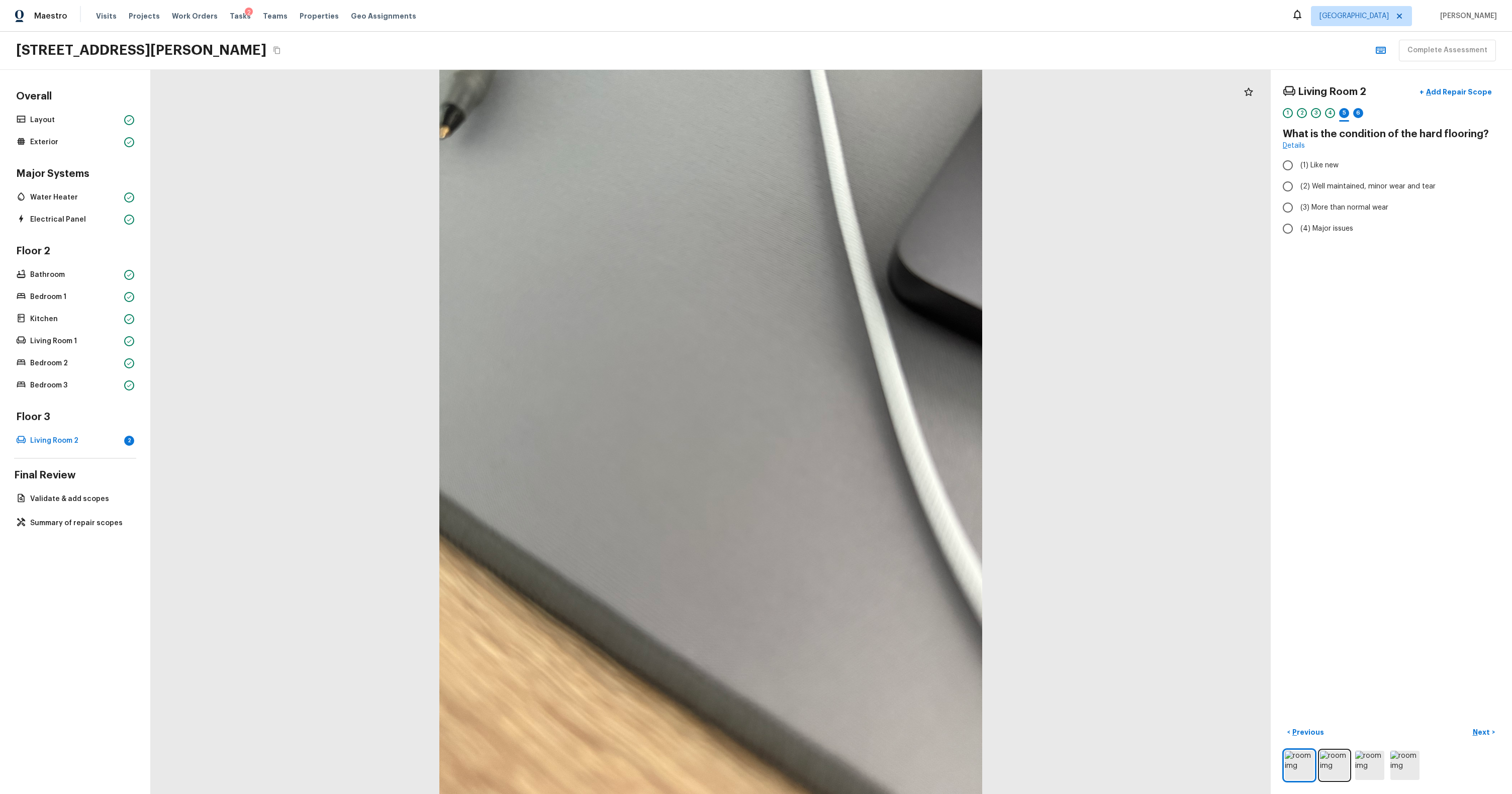
radio input "true"
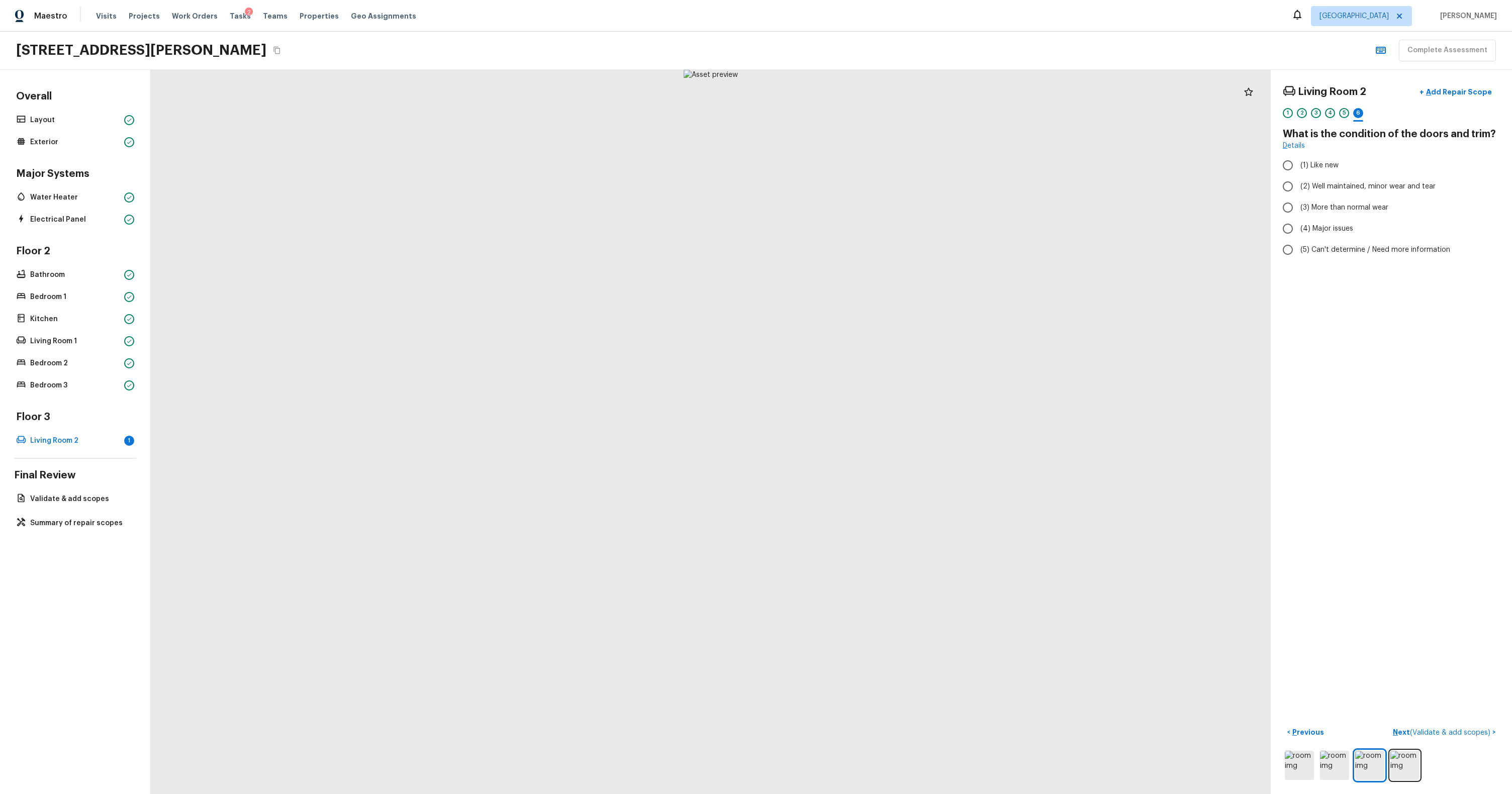
radio input "true"
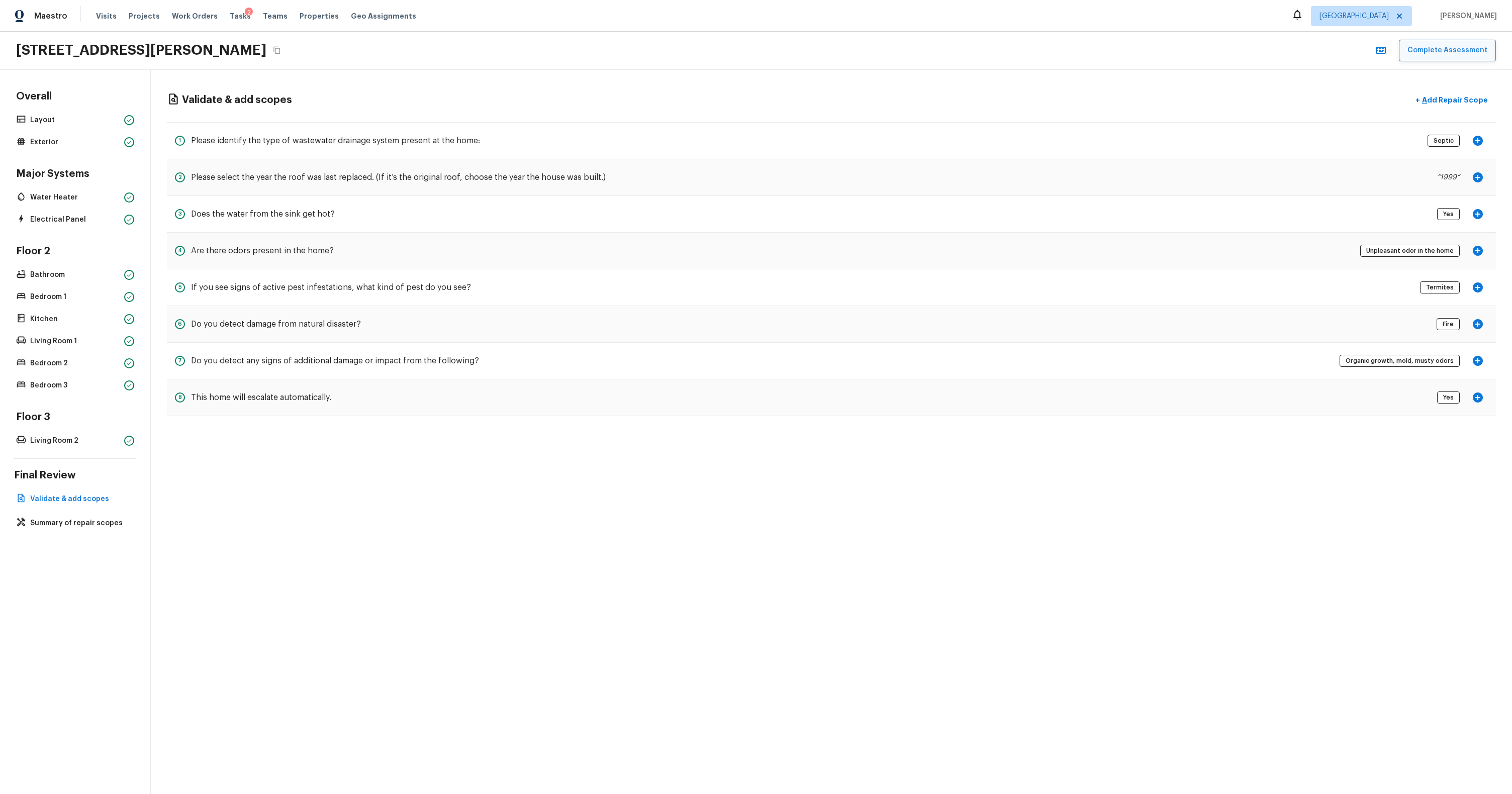
click at [858, 50] on button "Complete Assessment" at bounding box center [1448, 51] width 97 height 22
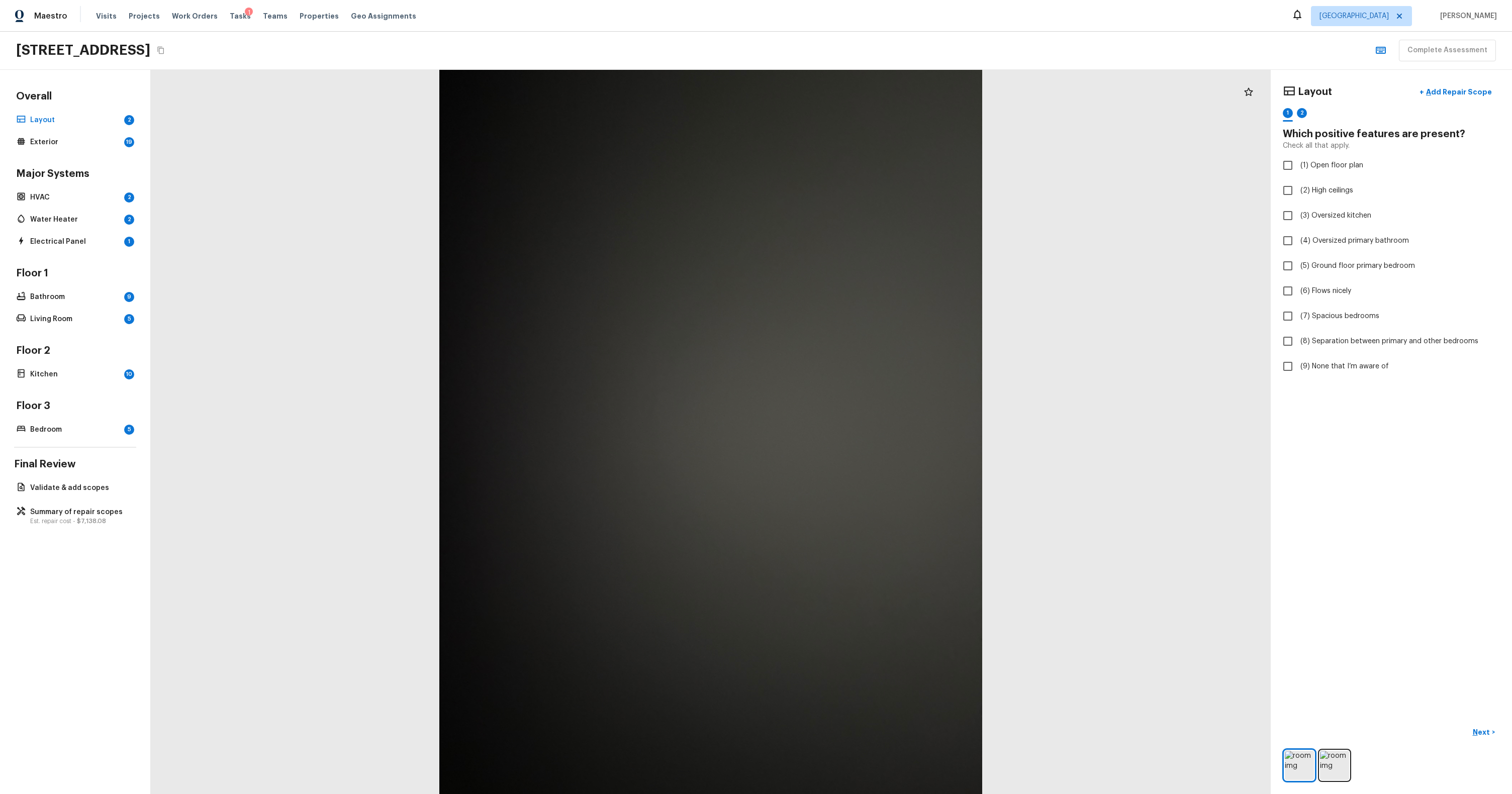
click at [1098, 231] on div at bounding box center [710, 432] width 1120 height 724
checkbox input "true"
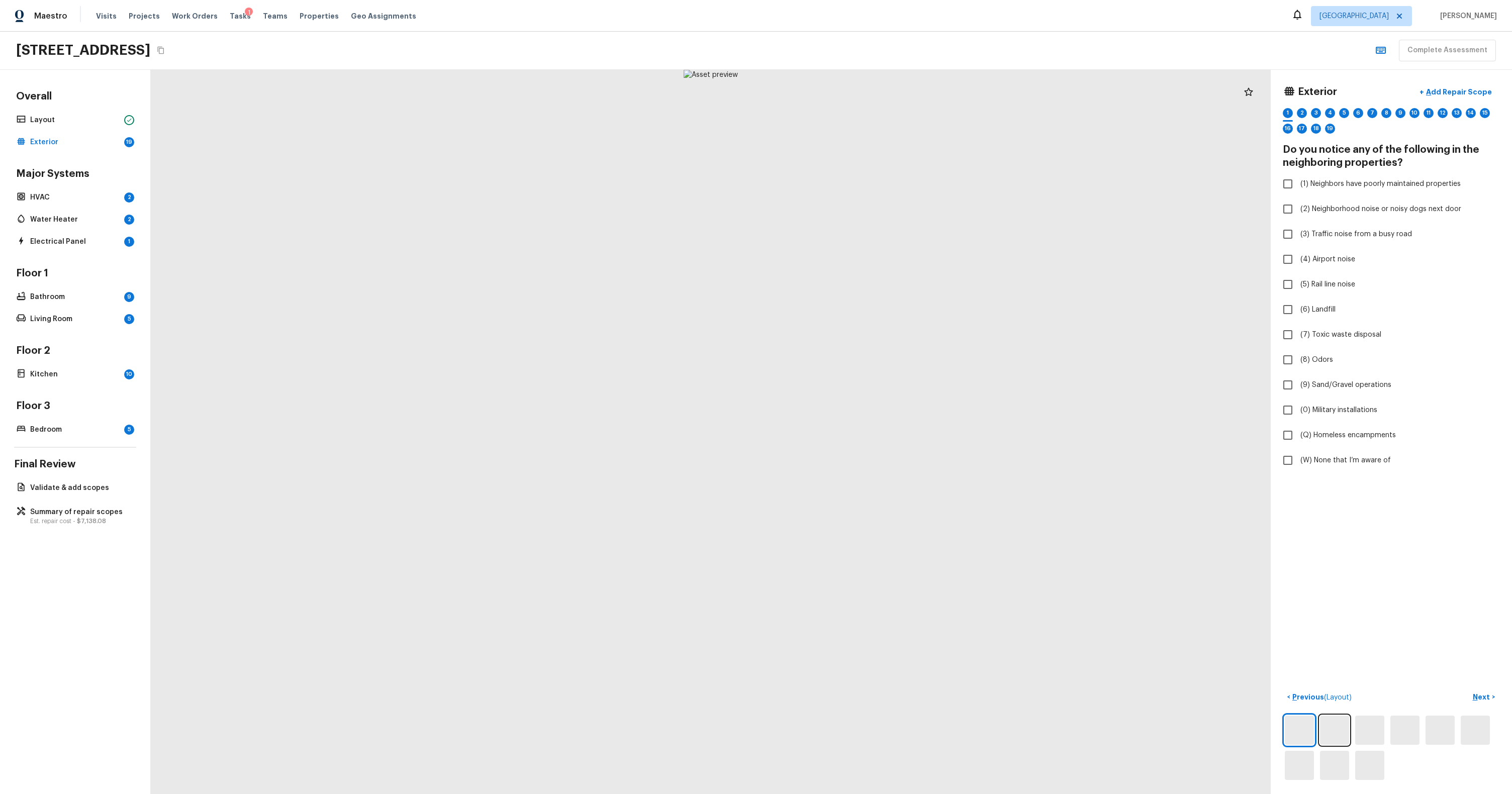
checkbox input "true"
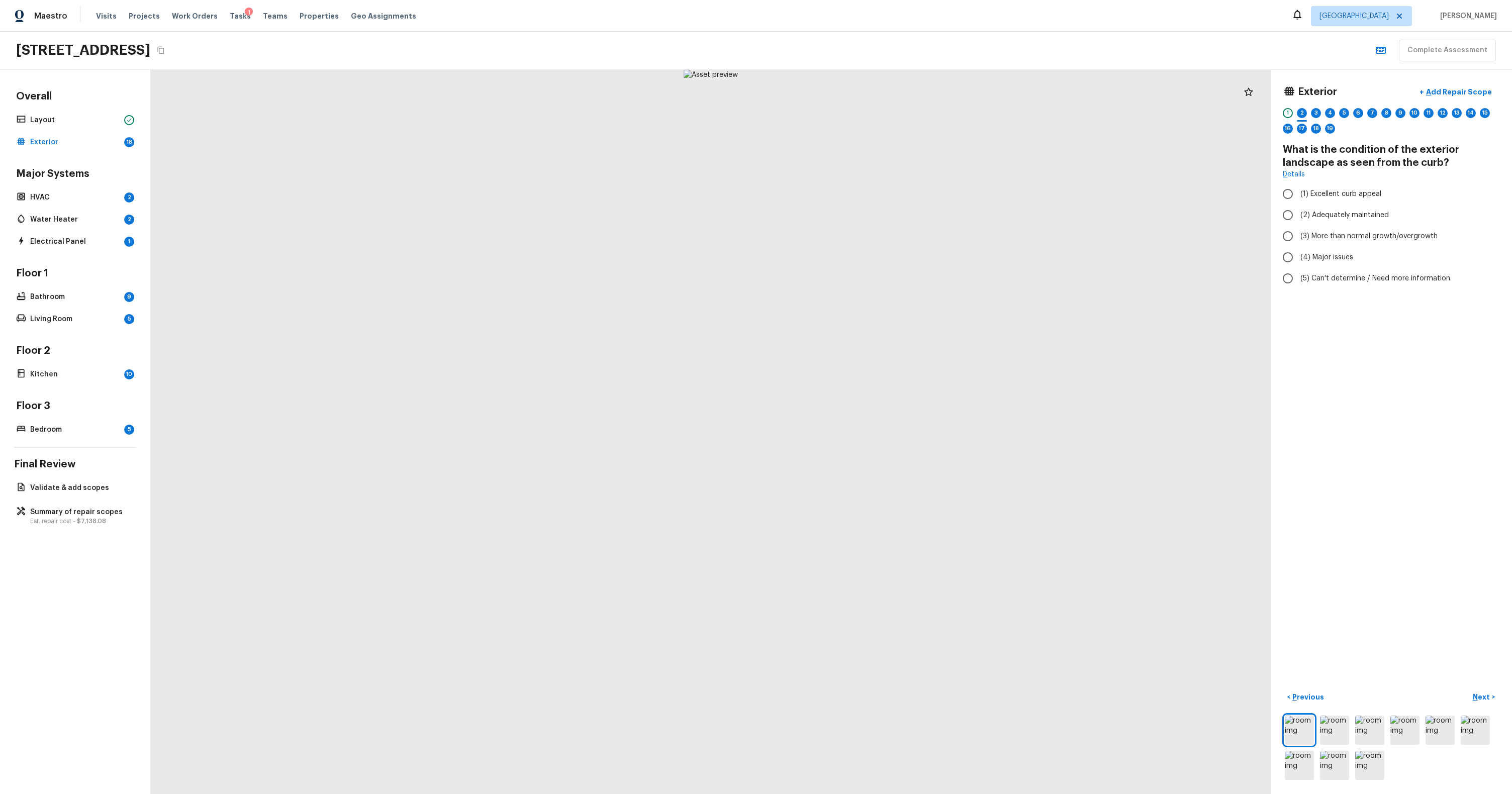
radio input "true"
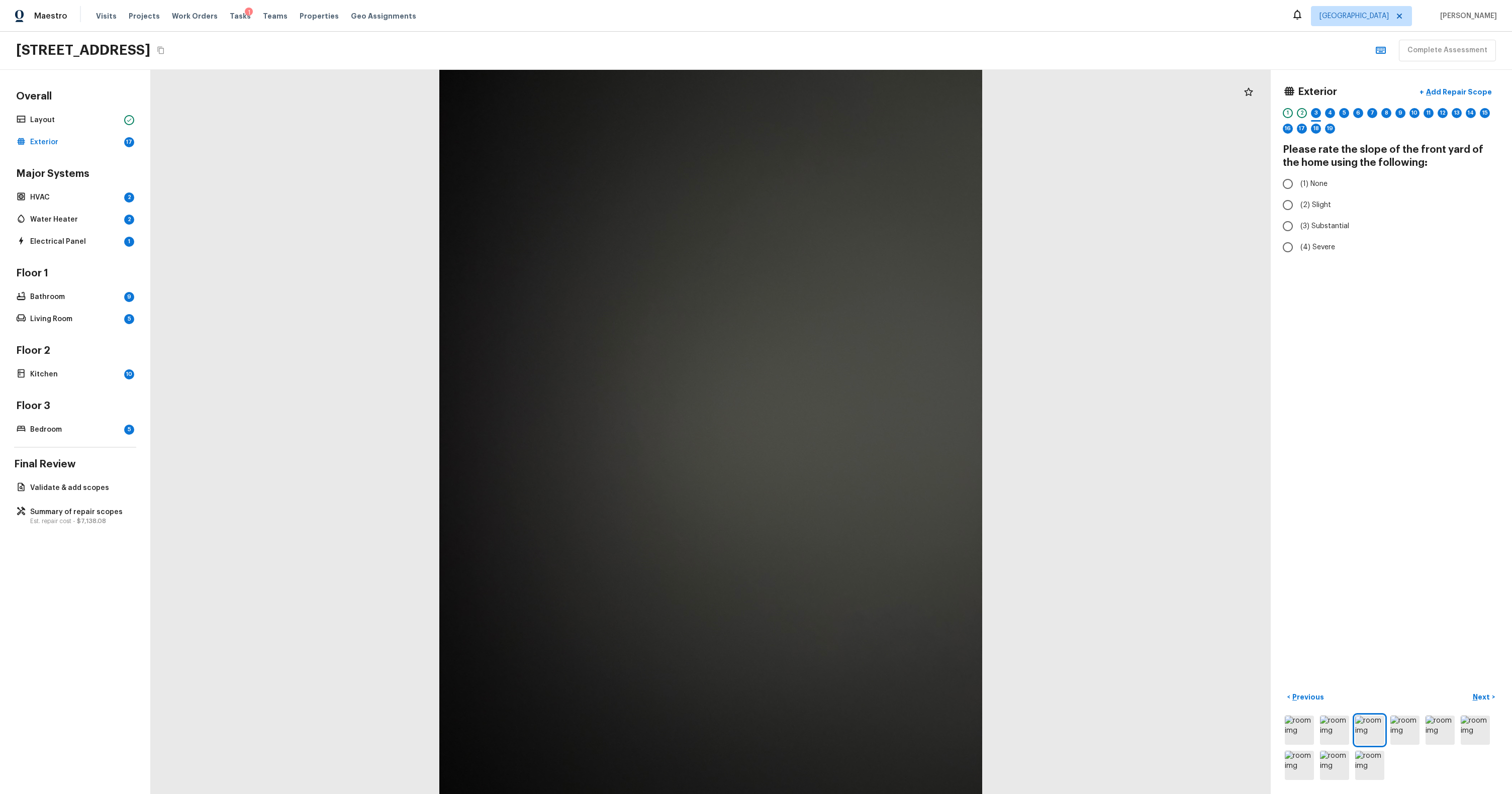
radio input "true"
checkbox input "true"
radio input "true"
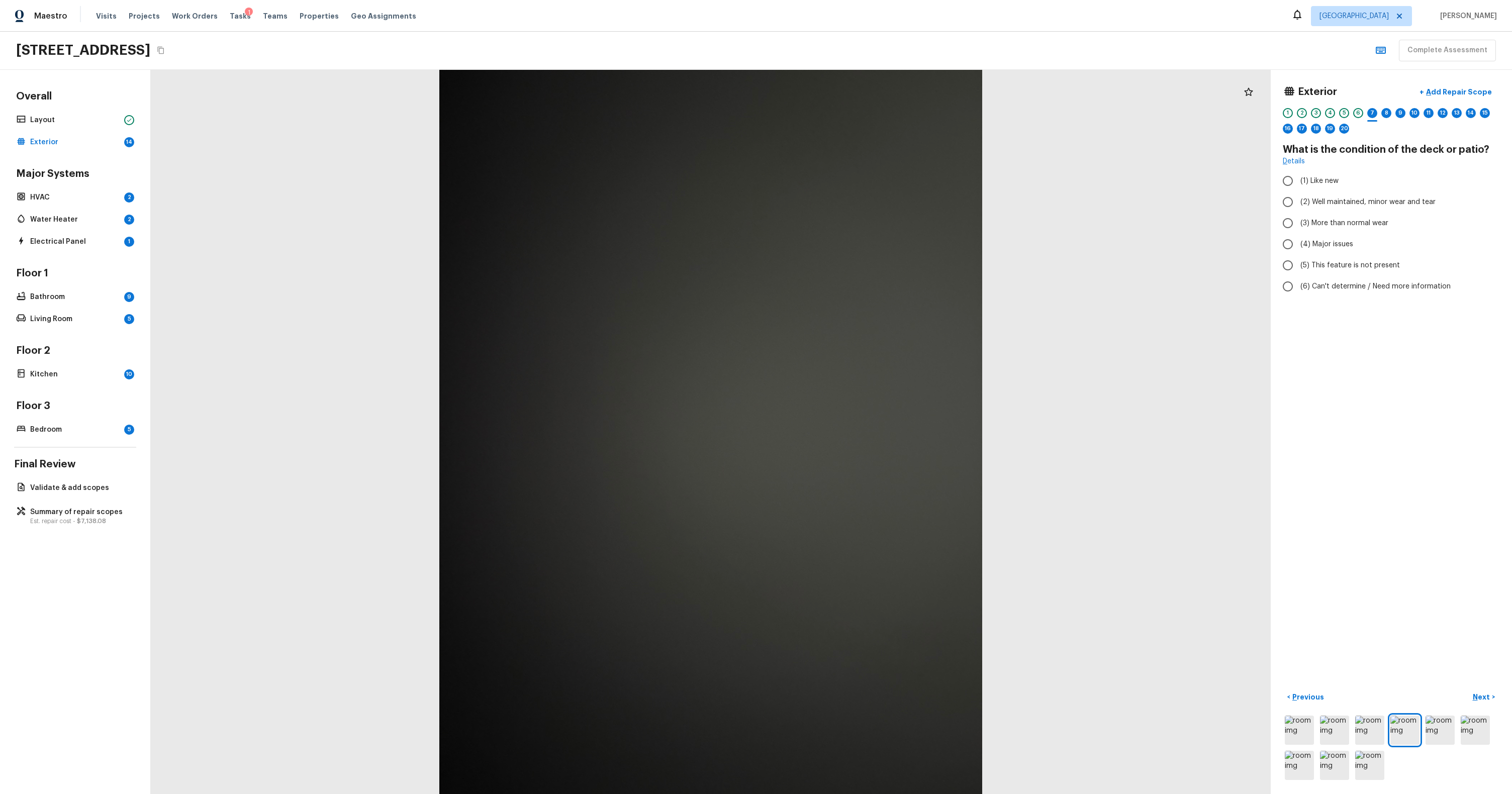
radio input "true"
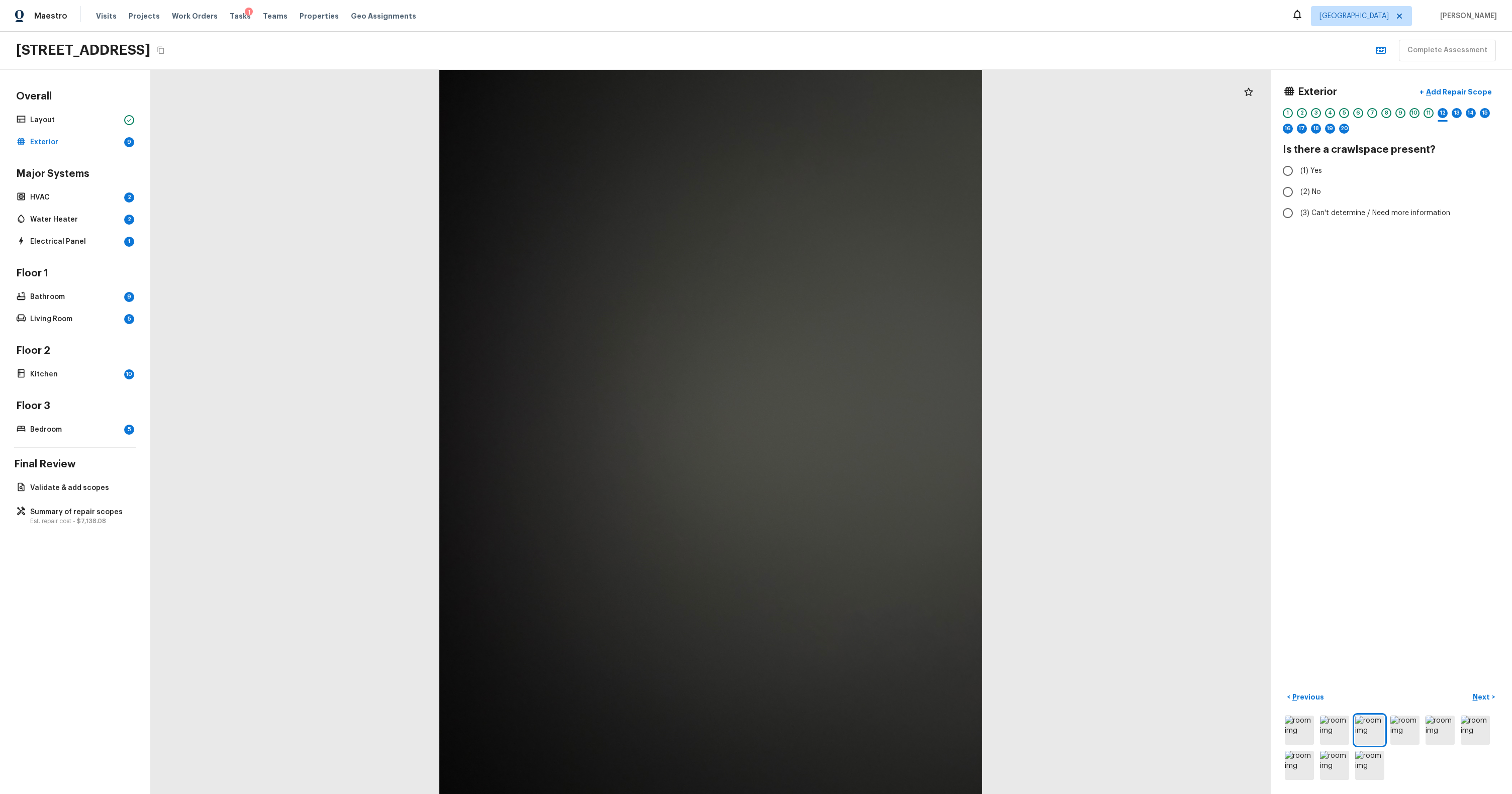
radio input "true"
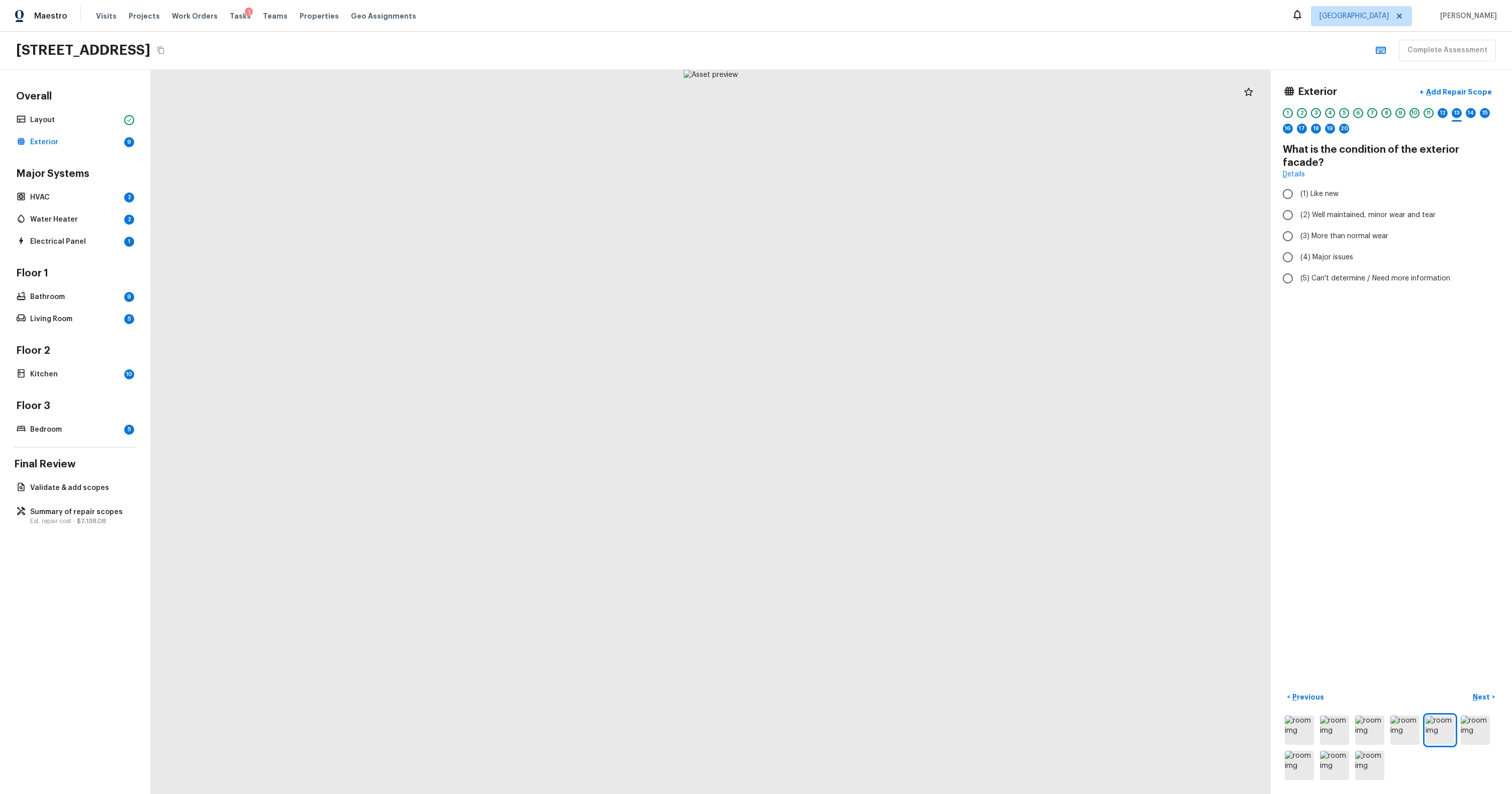
radio input "true"
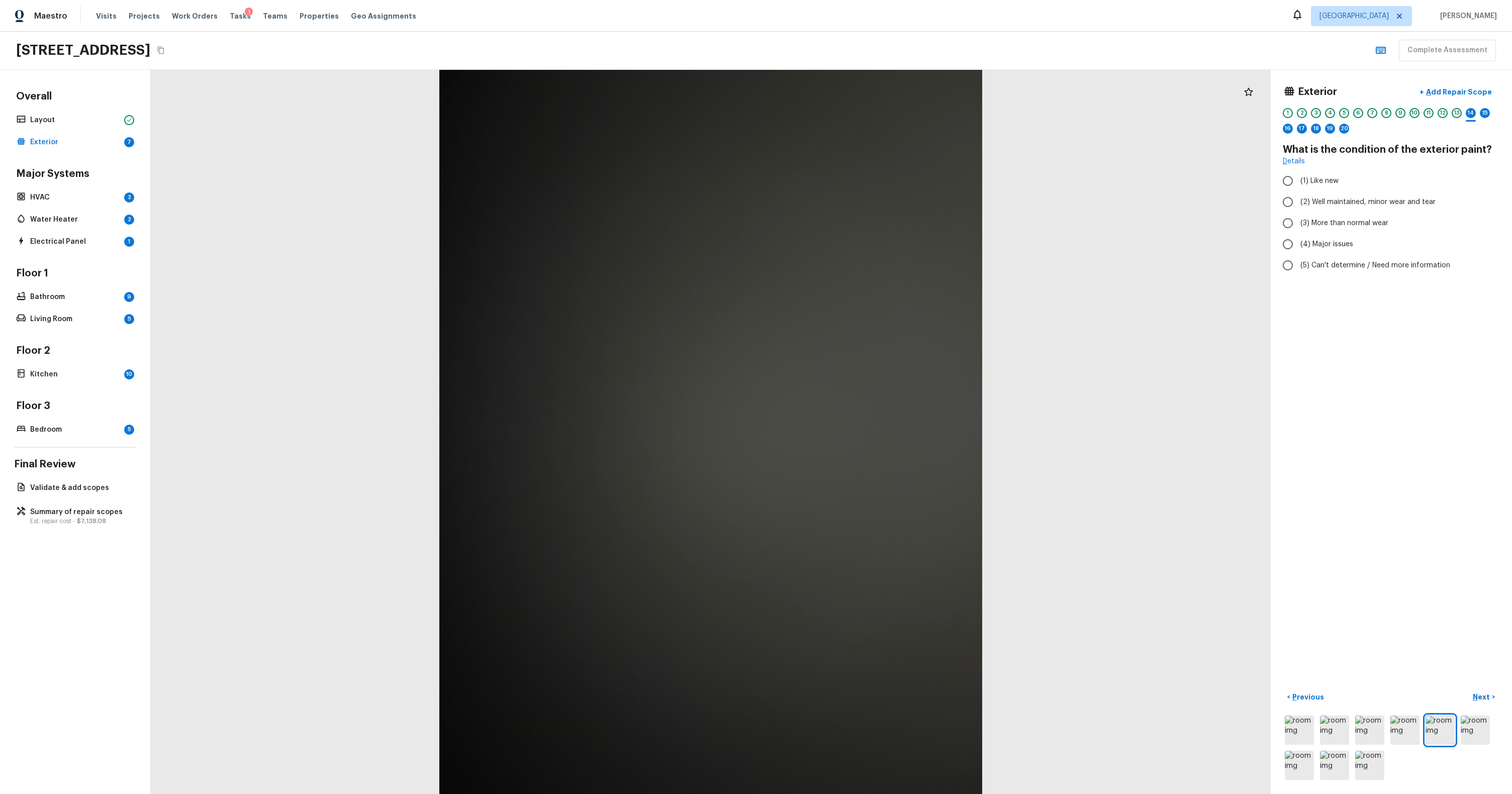
radio input "true"
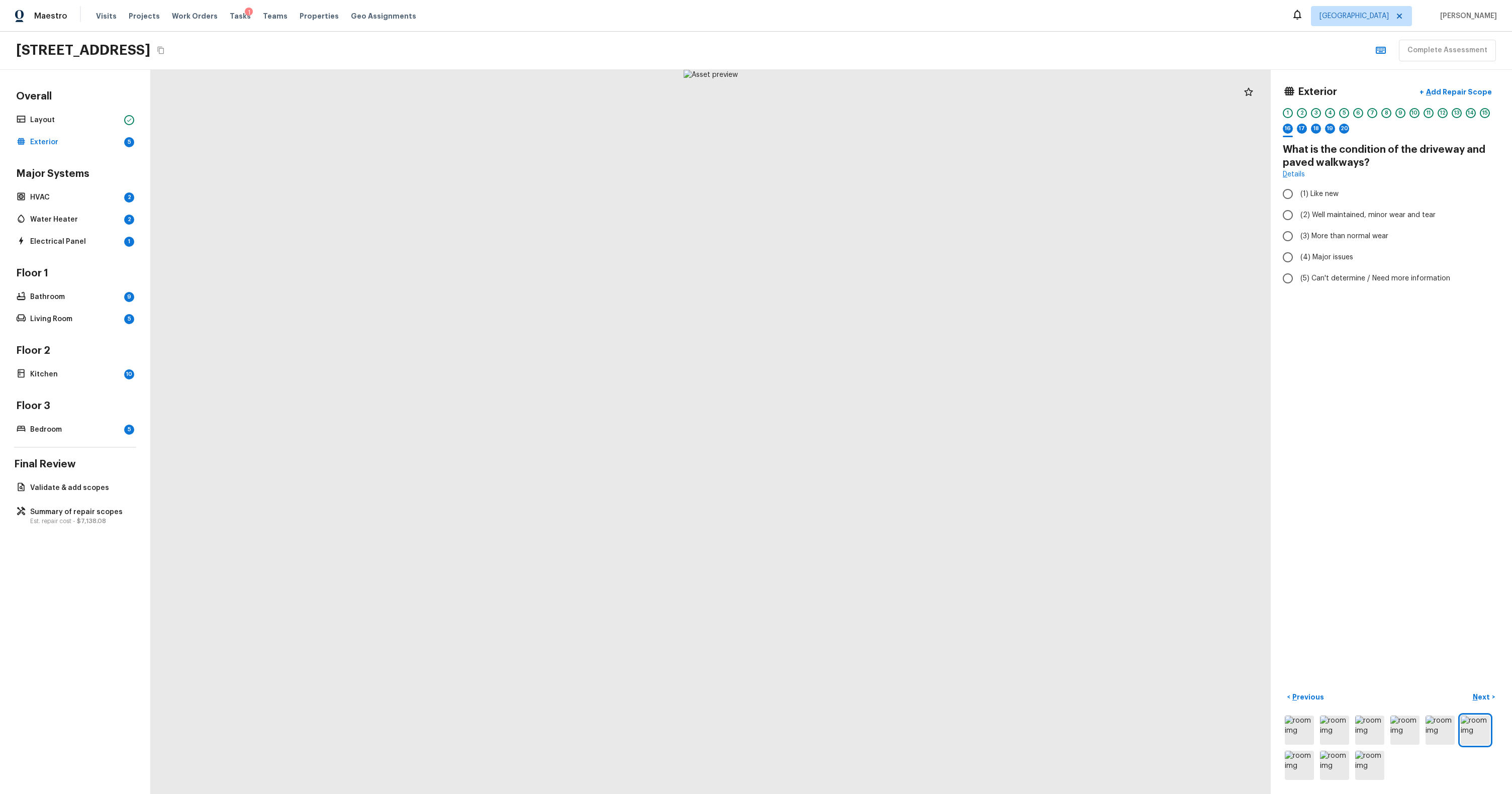
radio input "true"
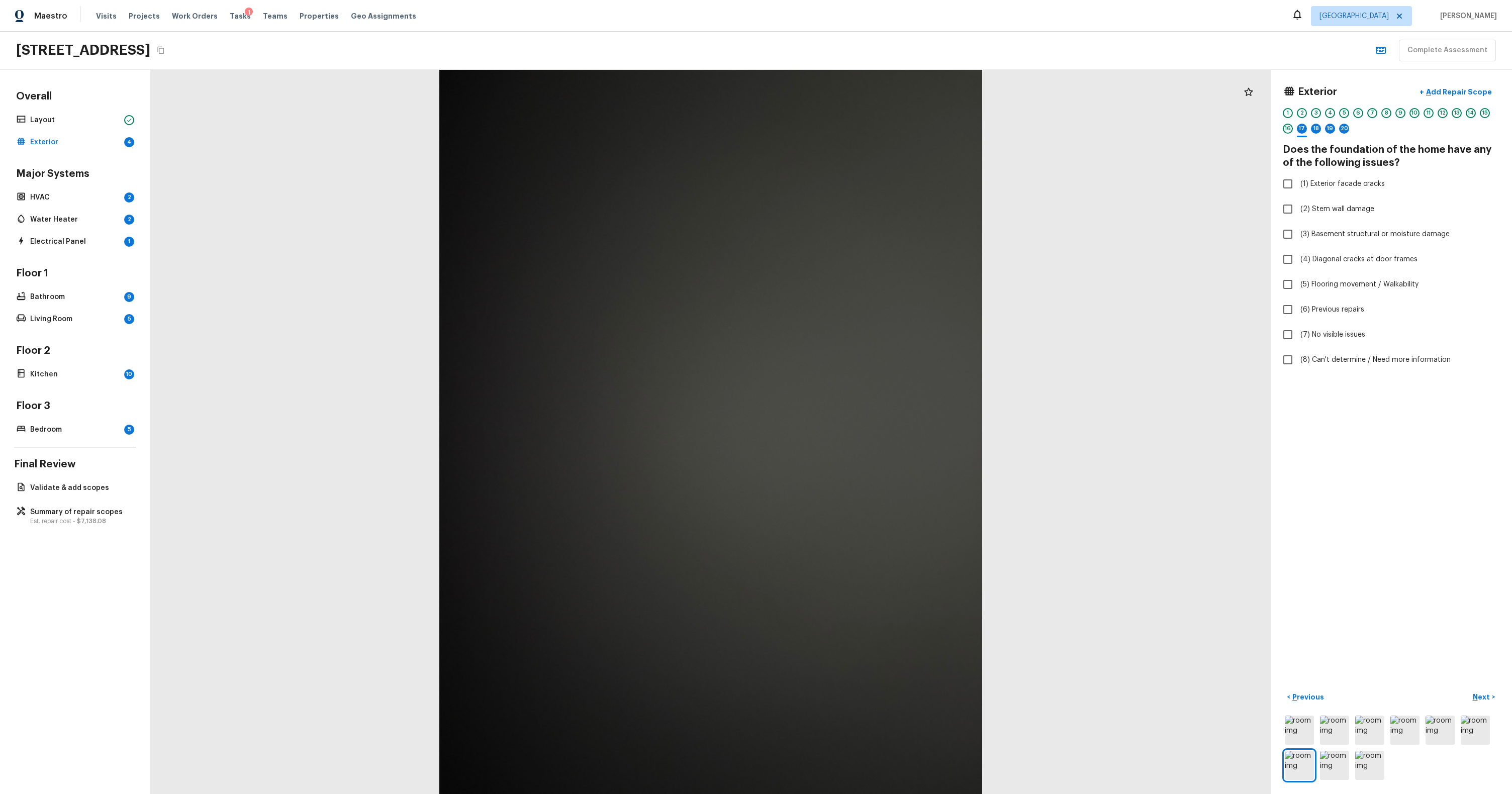
checkbox input "true"
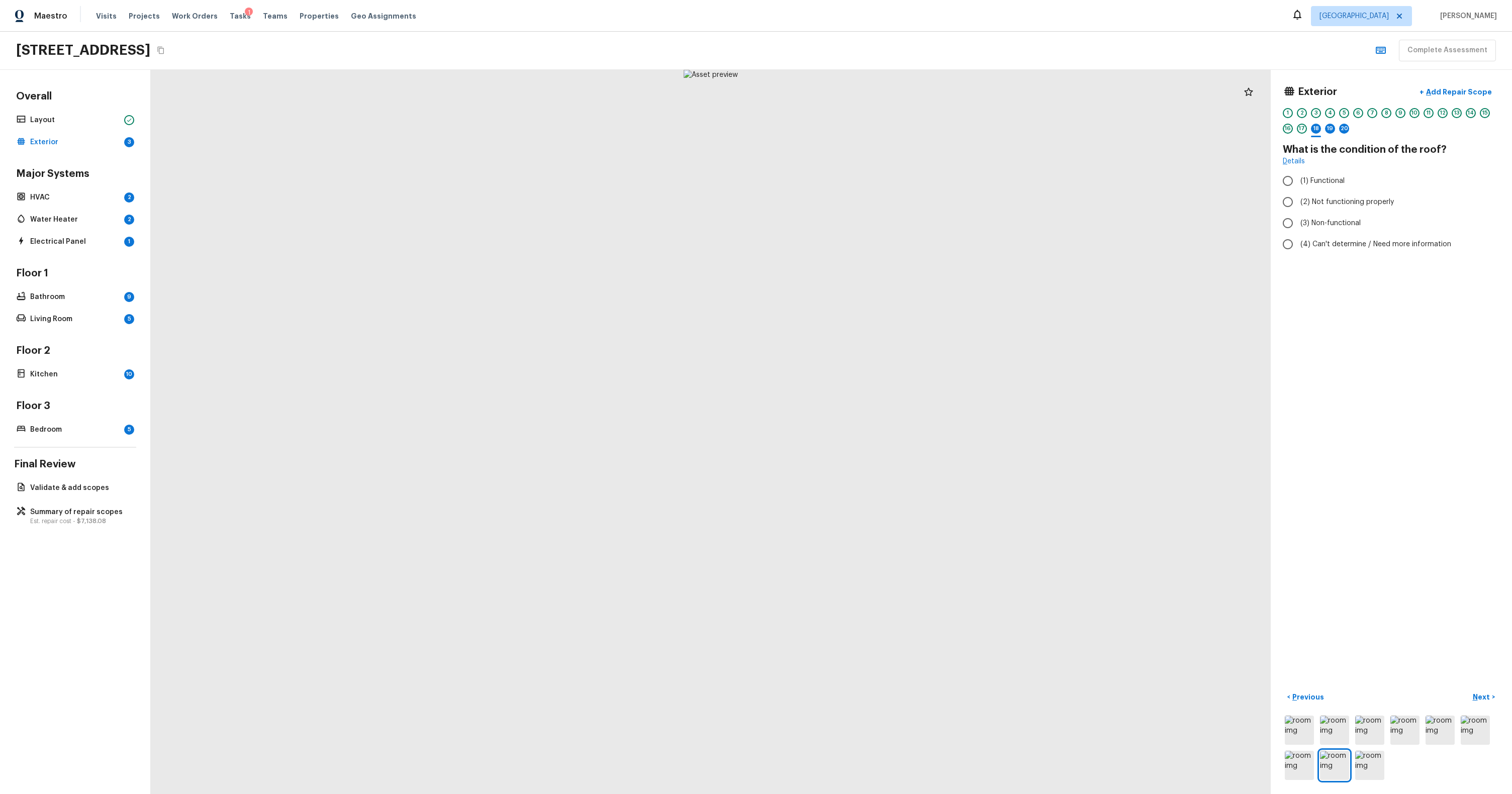
radio input "true"
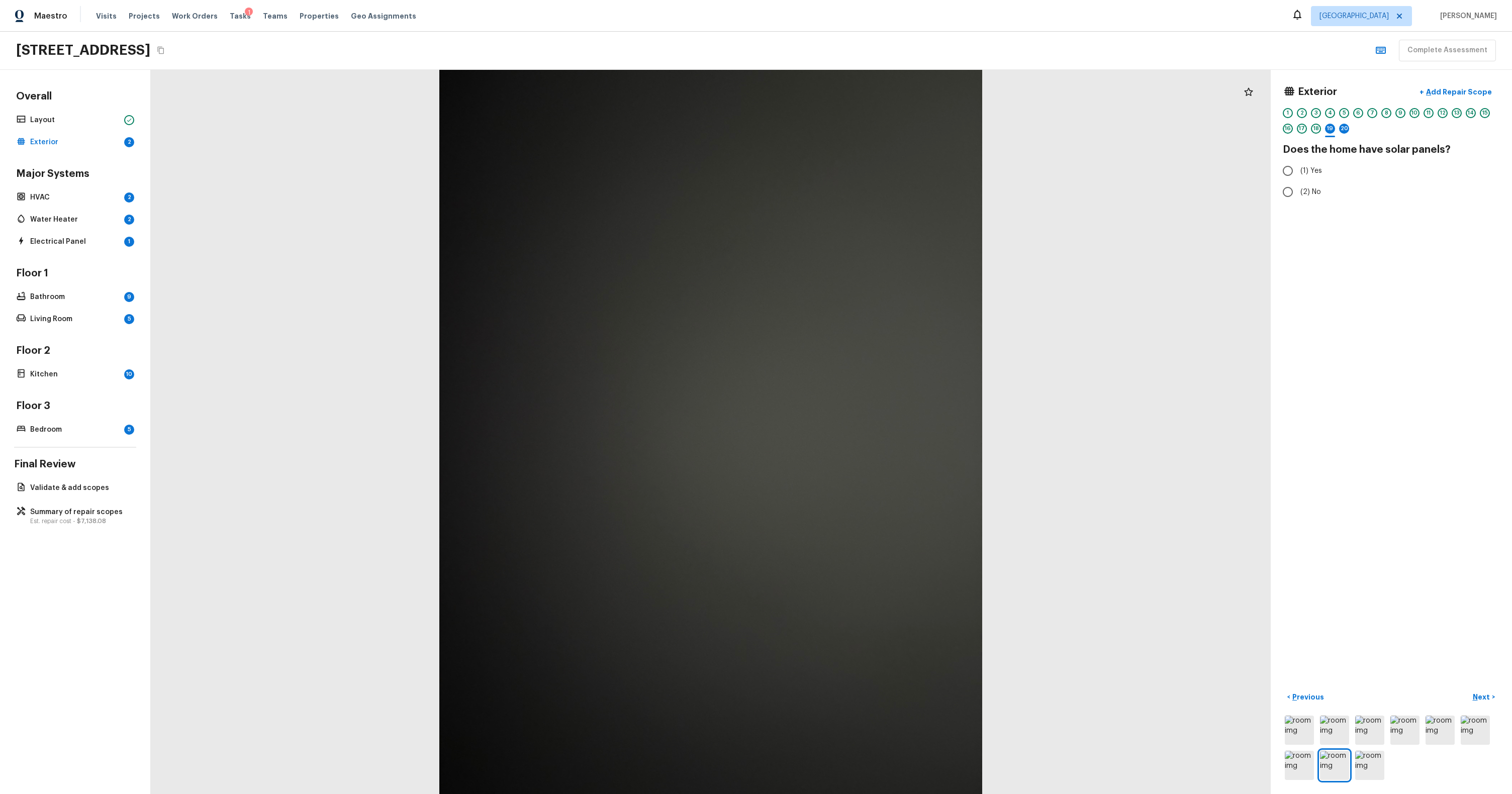
radio input "true"
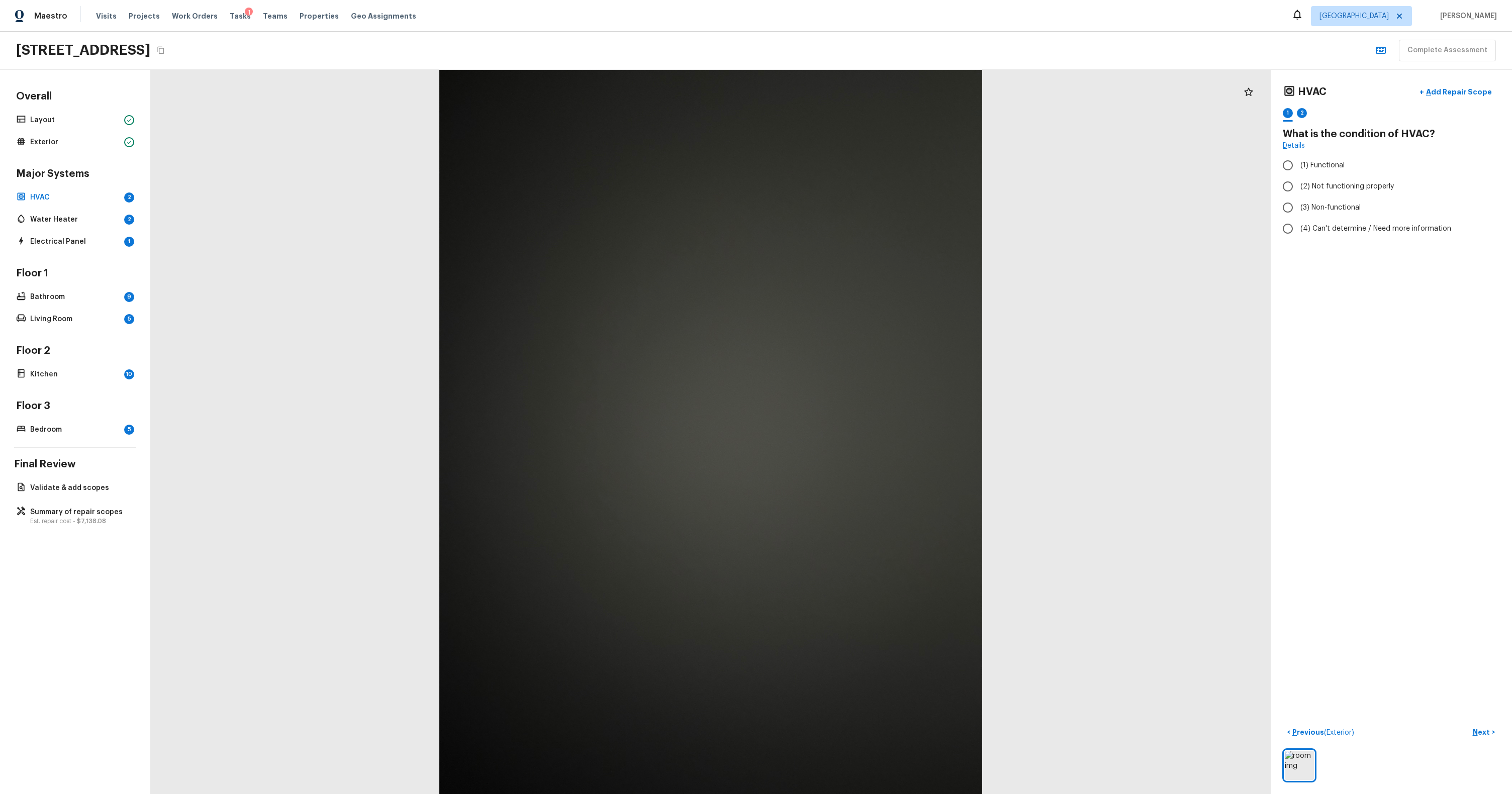
radio input "true"
click at [1485, 198] on icon "Choose date" at bounding box center [1489, 197] width 9 height 10
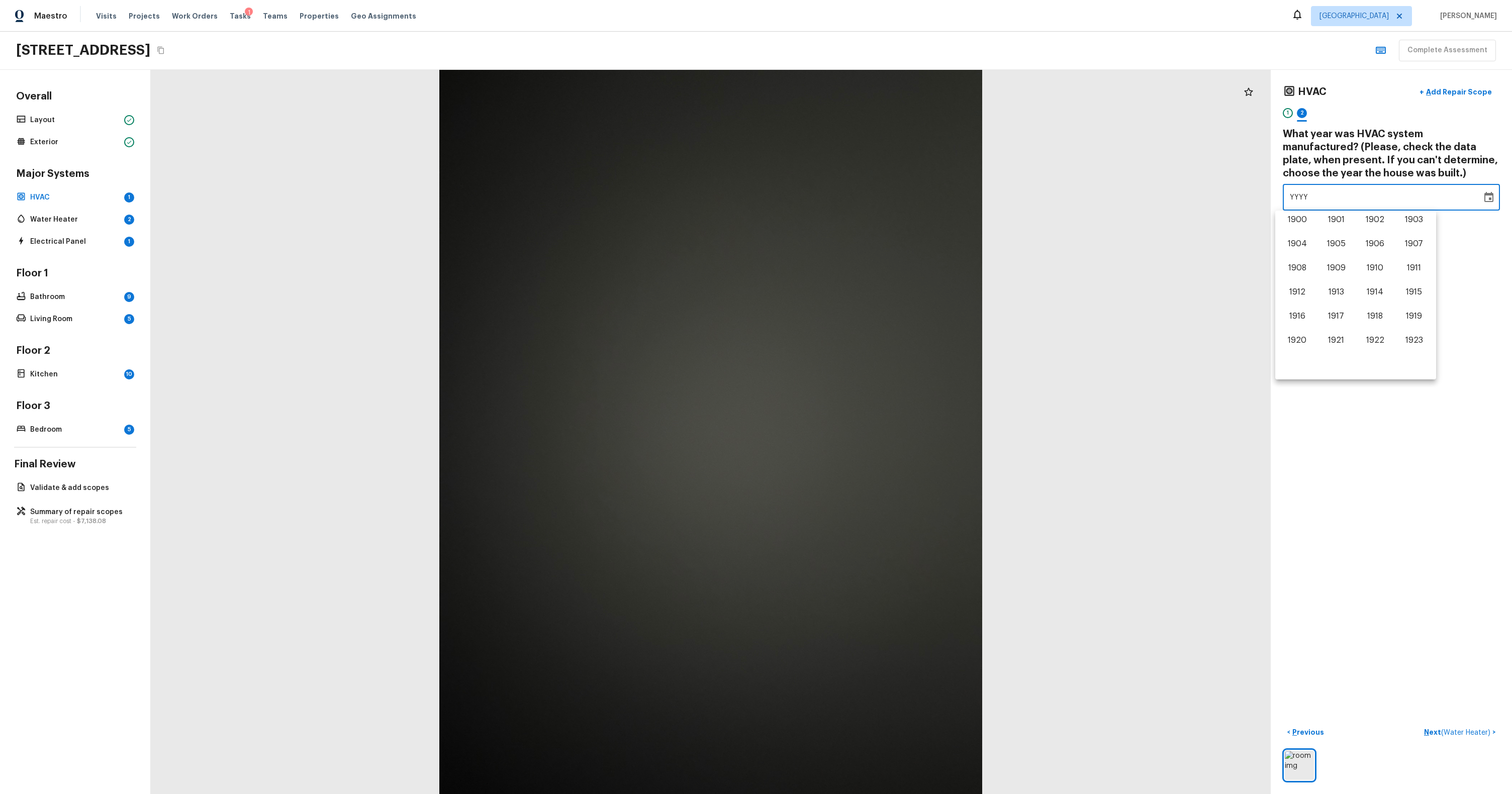
scroll to position [625, 0]
click at [1324, 289] on button "2017" at bounding box center [1336, 293] width 36 height 18
type input "2017"
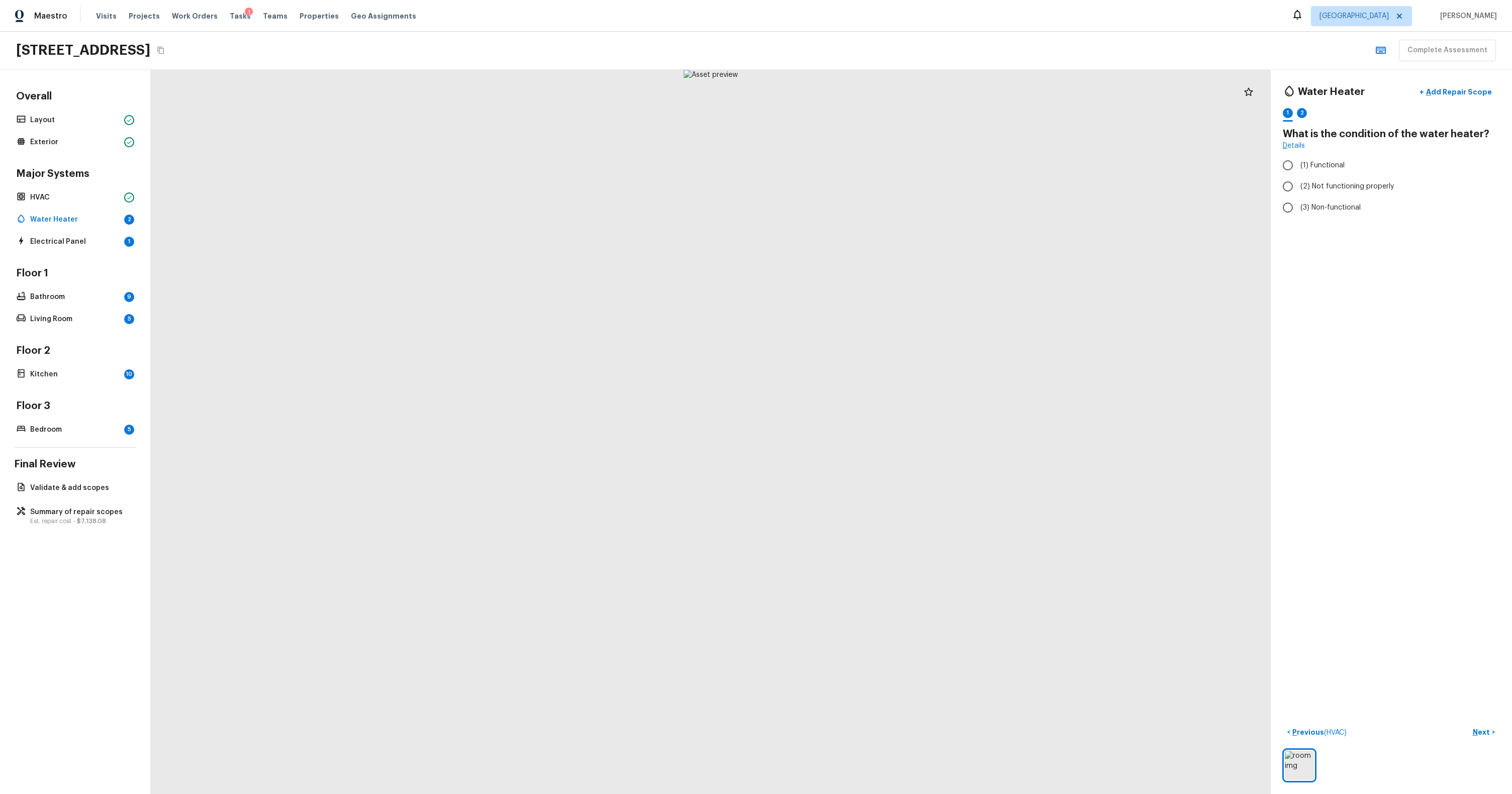
radio input "true"
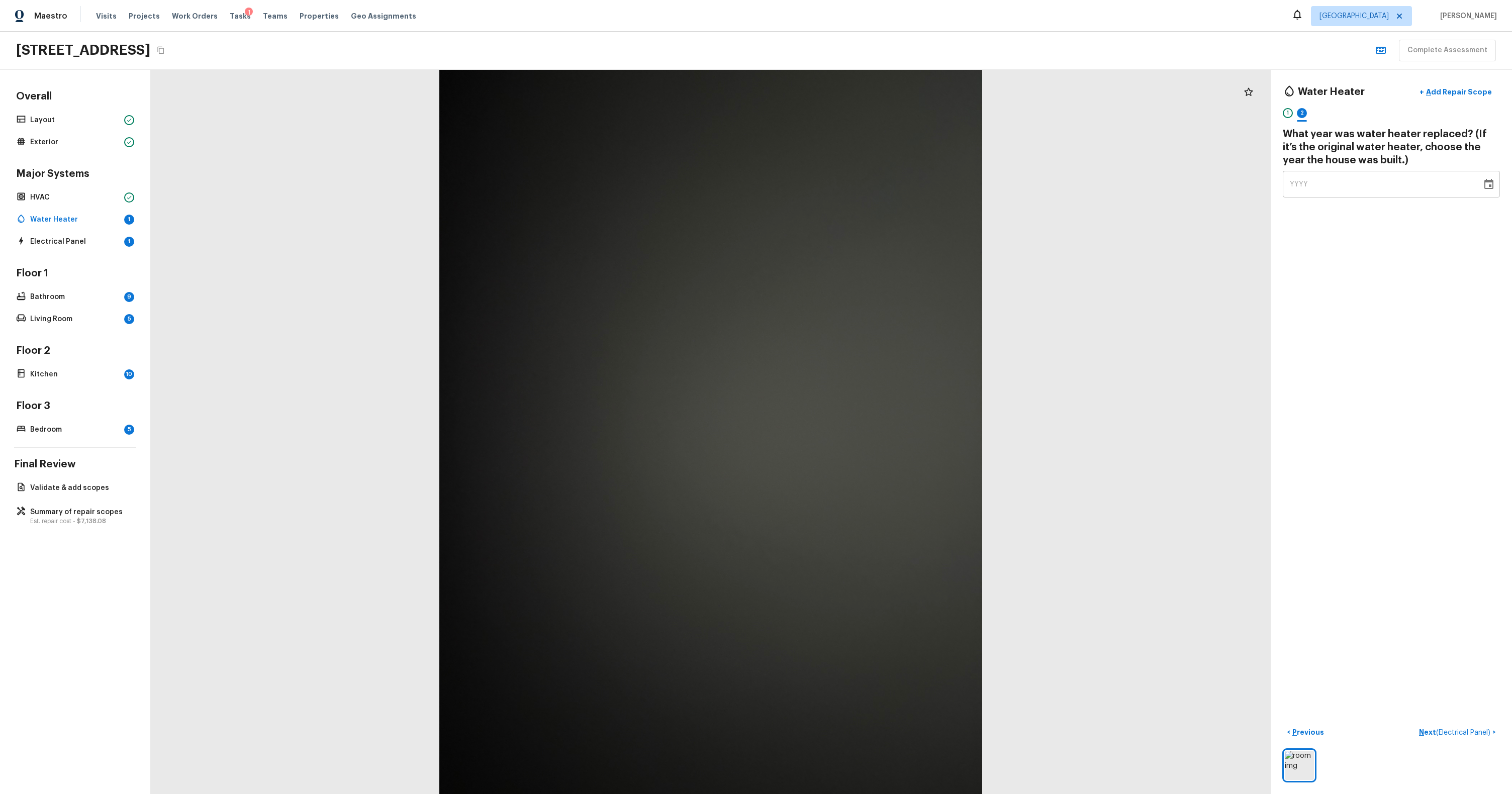
click at [1416, 184] on div "YYYY" at bounding box center [1382, 184] width 185 height 27
click at [1485, 180] on icon "Choose date" at bounding box center [1489, 184] width 9 height 10
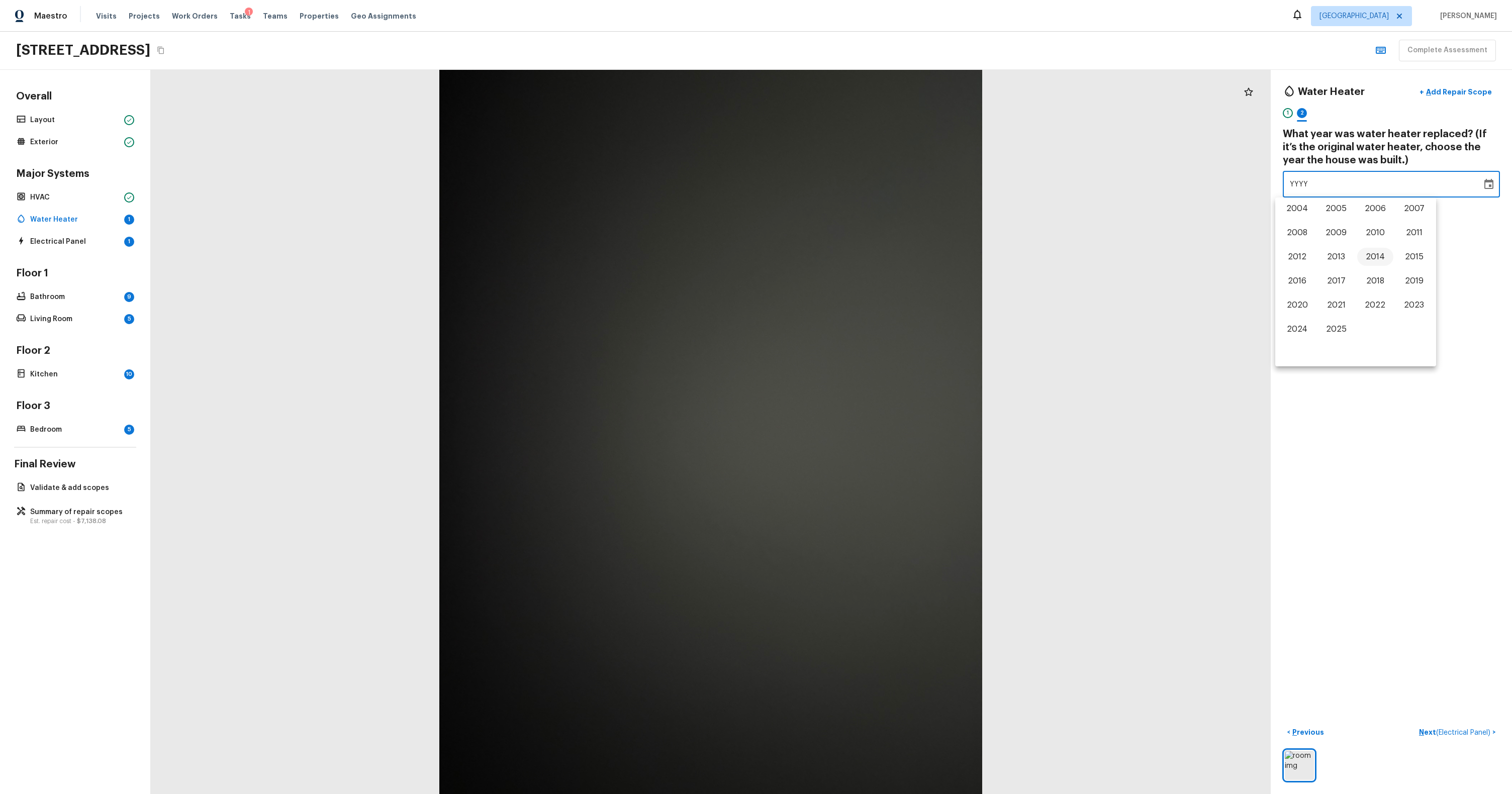
click at [1360, 257] on button "2014" at bounding box center [1375, 257] width 36 height 18
type input "2014"
click at [1373, 411] on div "Water Heater + Add Repair Scope 1 2 What year was water heater replaced? (If it…" at bounding box center [1391, 432] width 241 height 724
click at [1374, 411] on div "Water Heater + Add Repair Scope 1 2 What year was water heater replaced? (If it…" at bounding box center [1391, 432] width 241 height 724
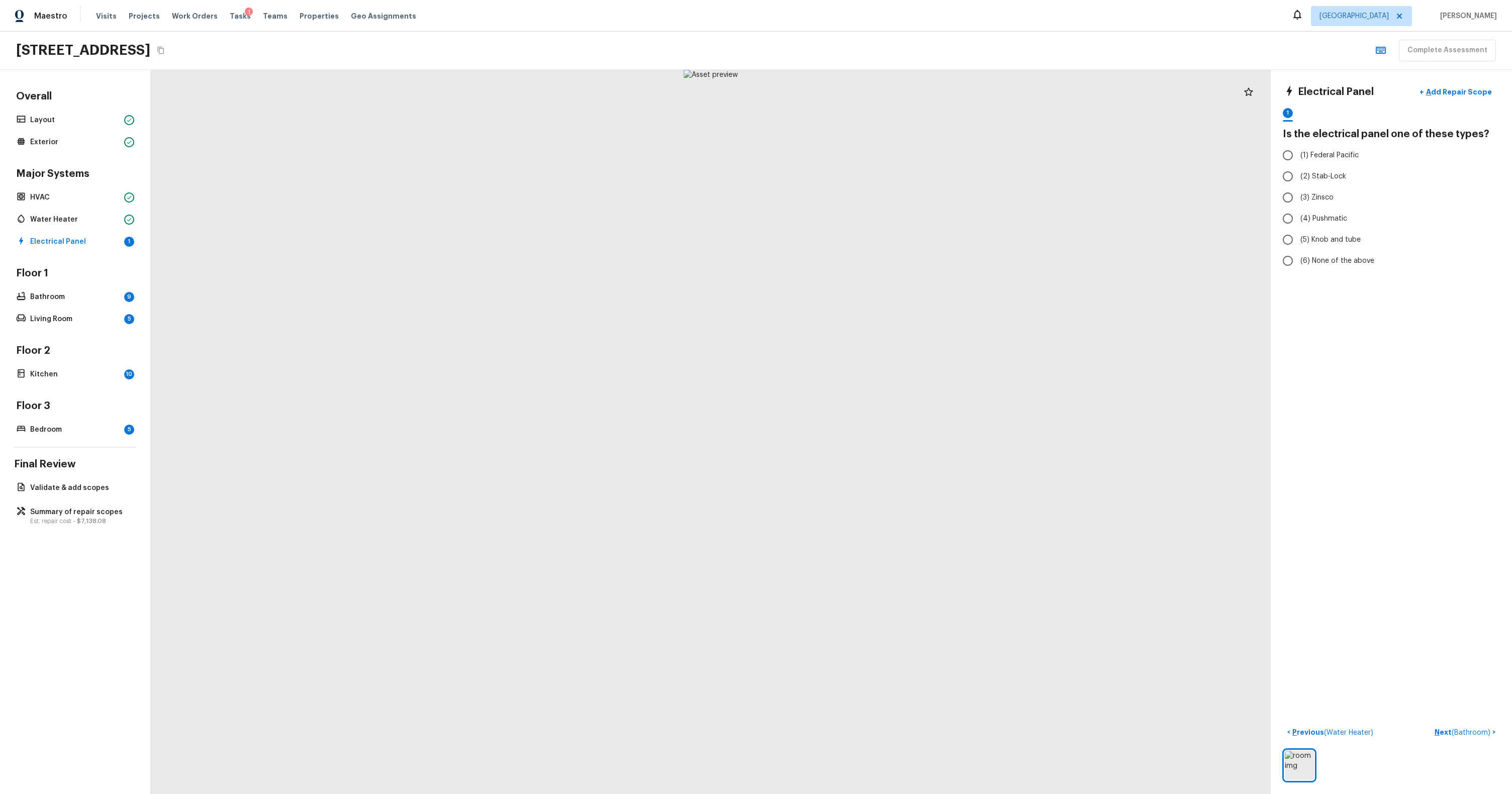
radio input "true"
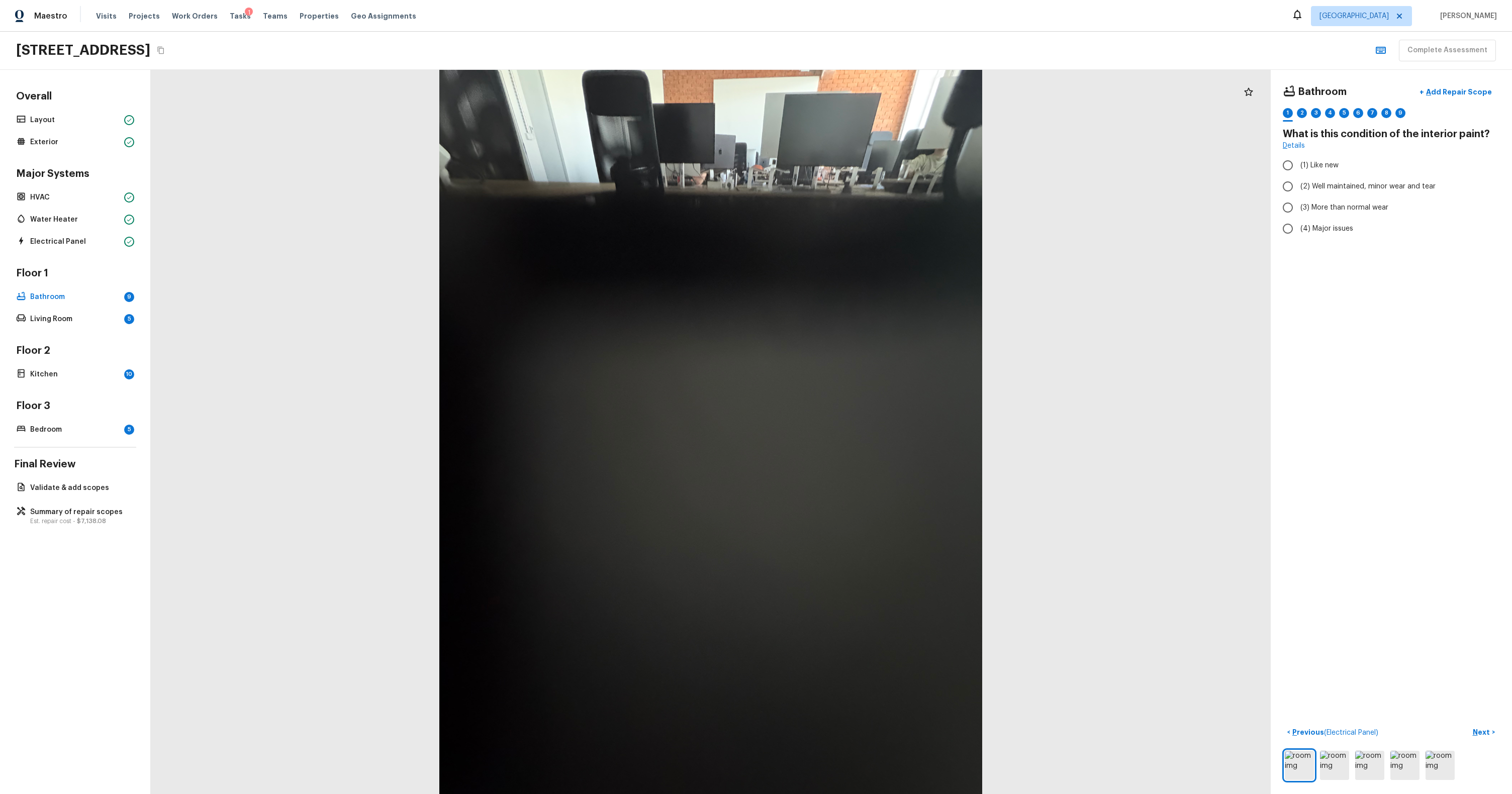
radio input "true"
checkbox input "true"
radio input "true"
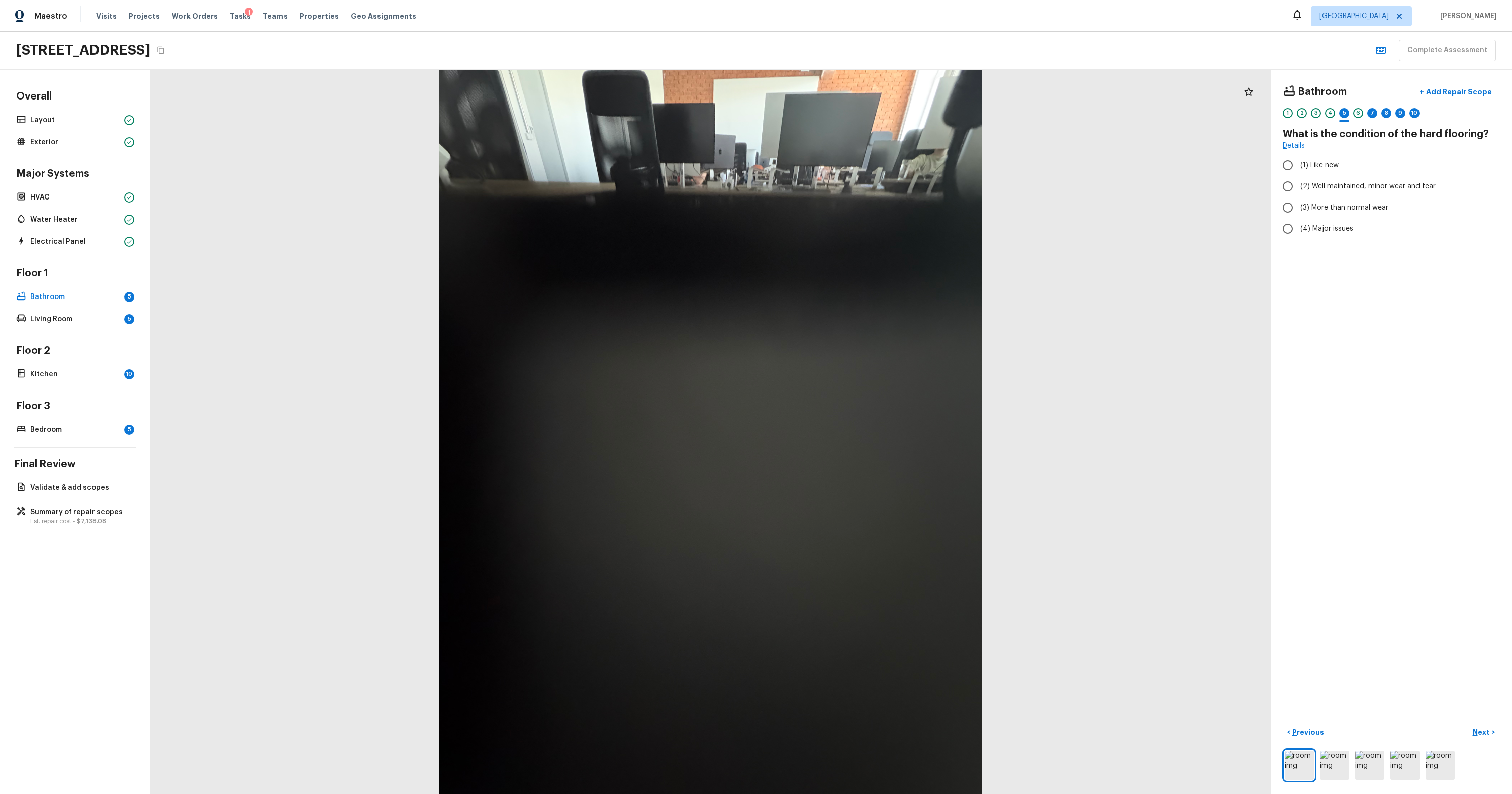
radio input "true"
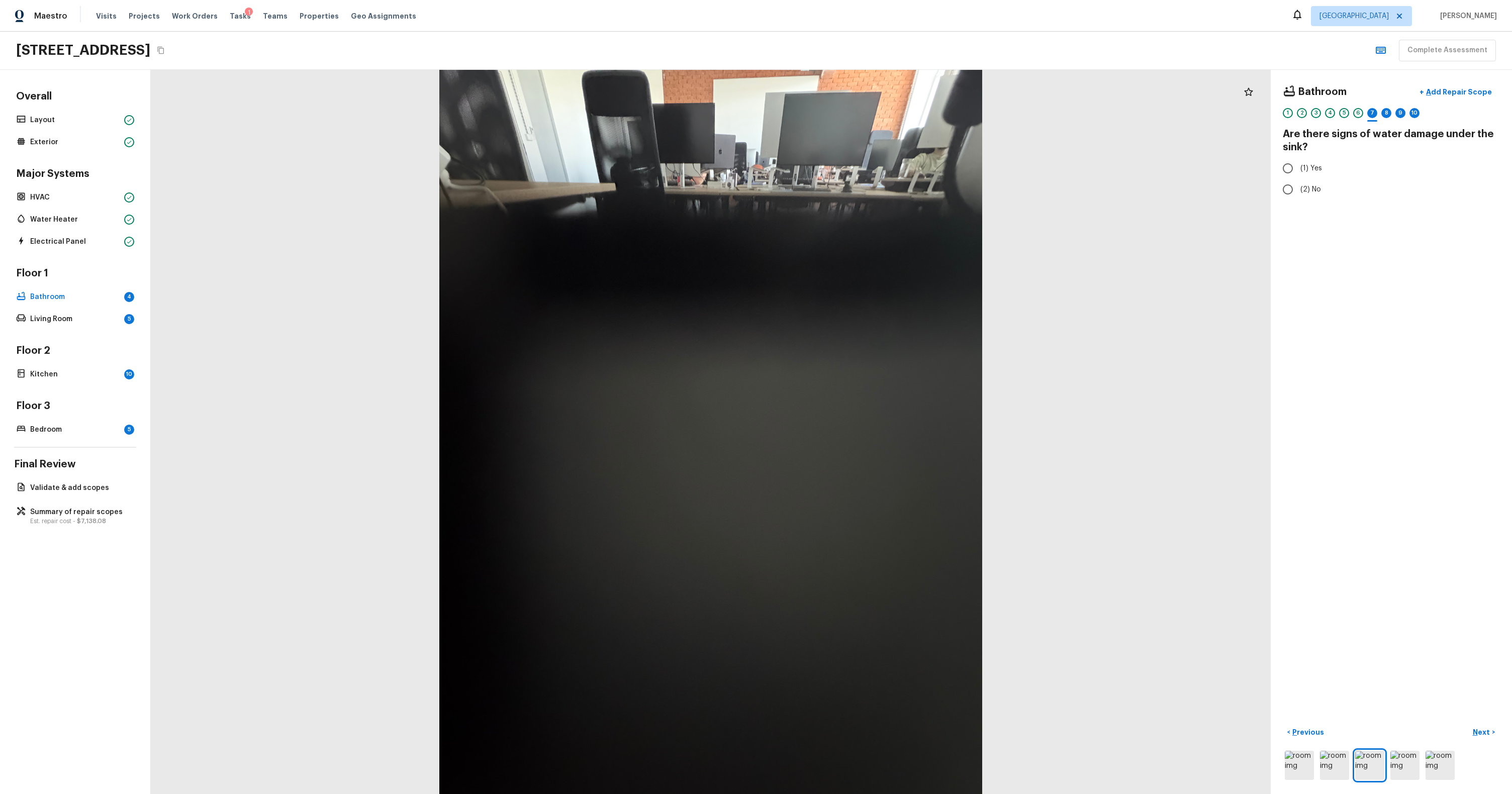
radio input "true"
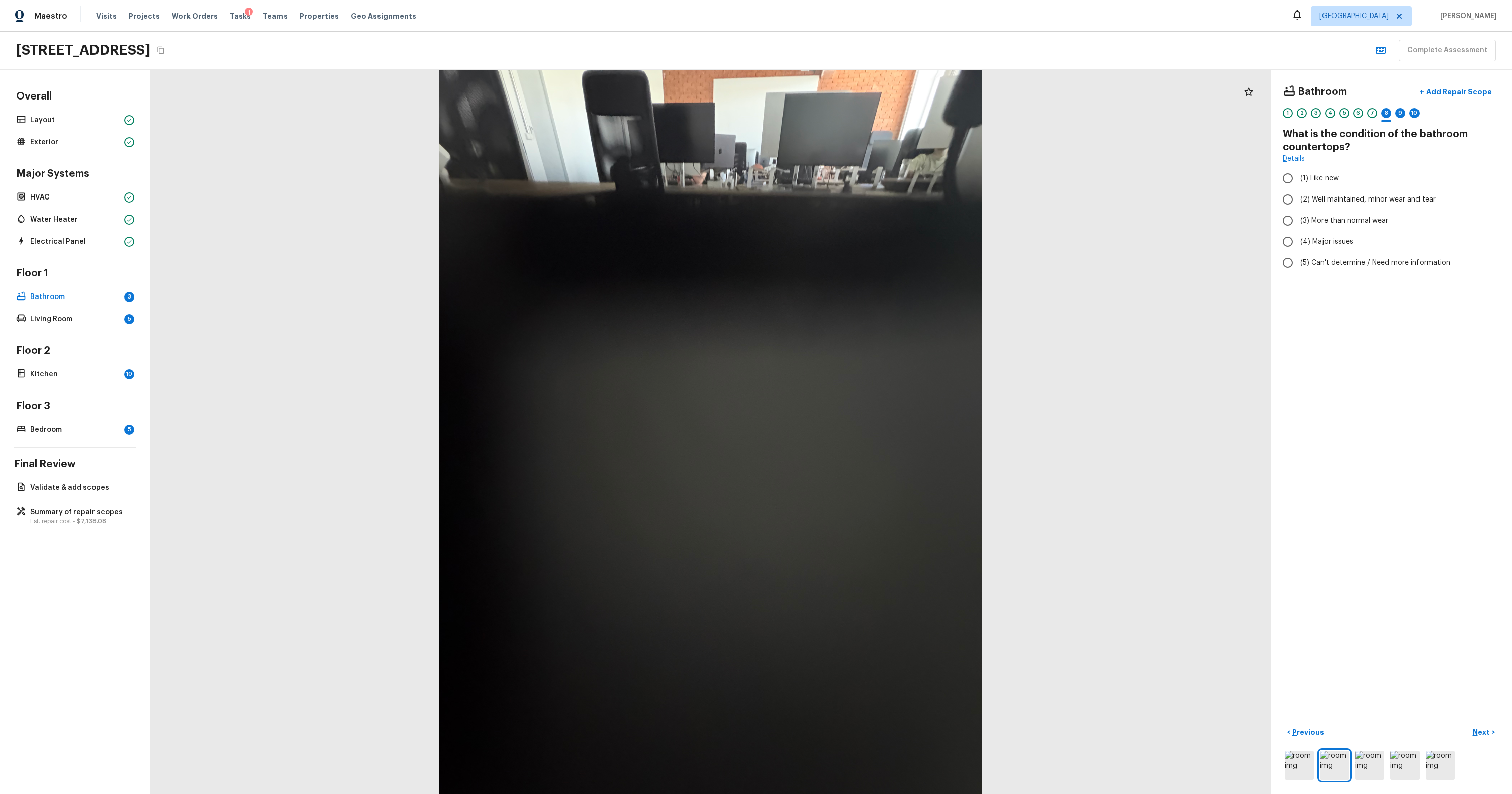
radio input "true"
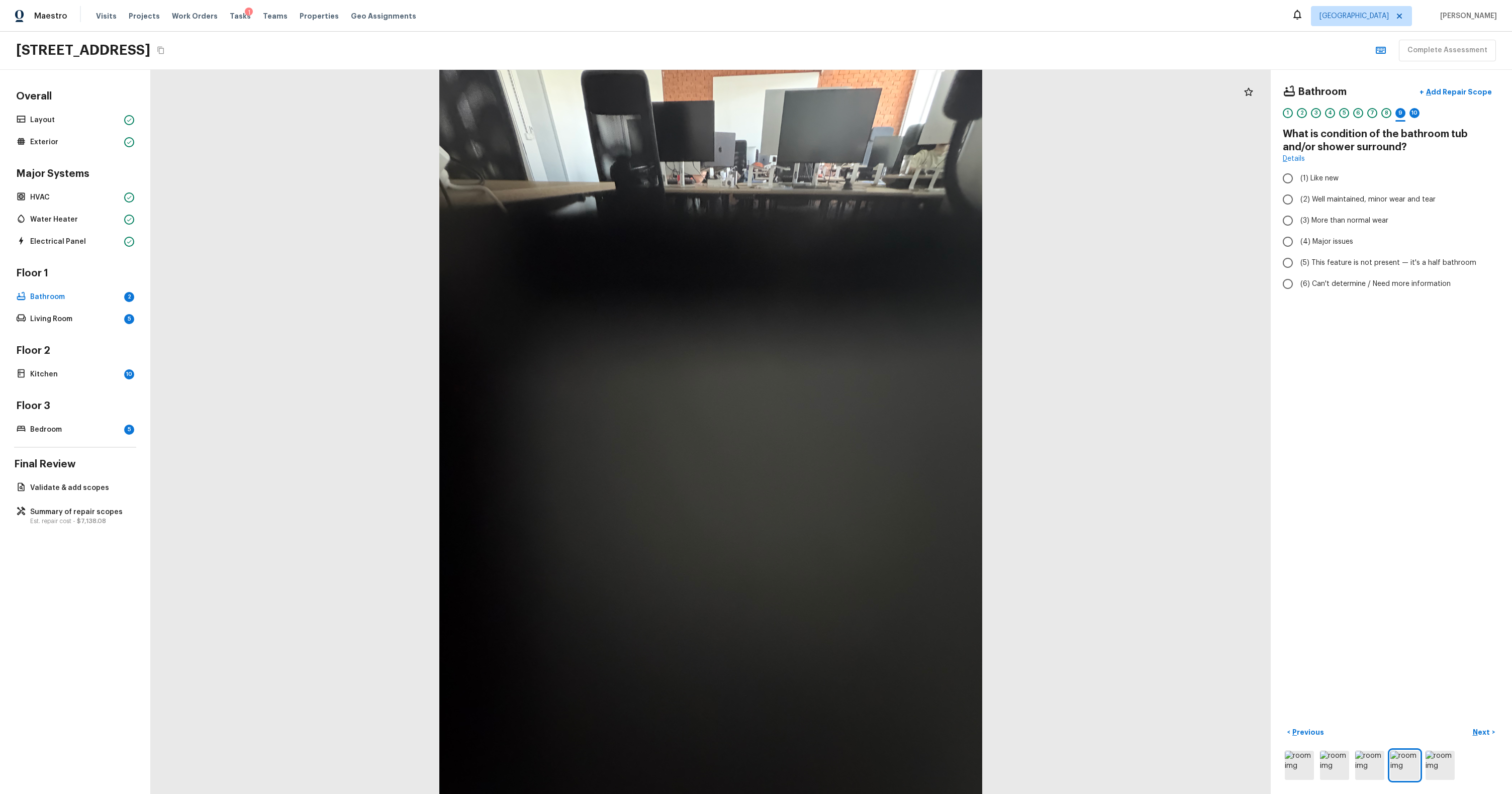
radio input "true"
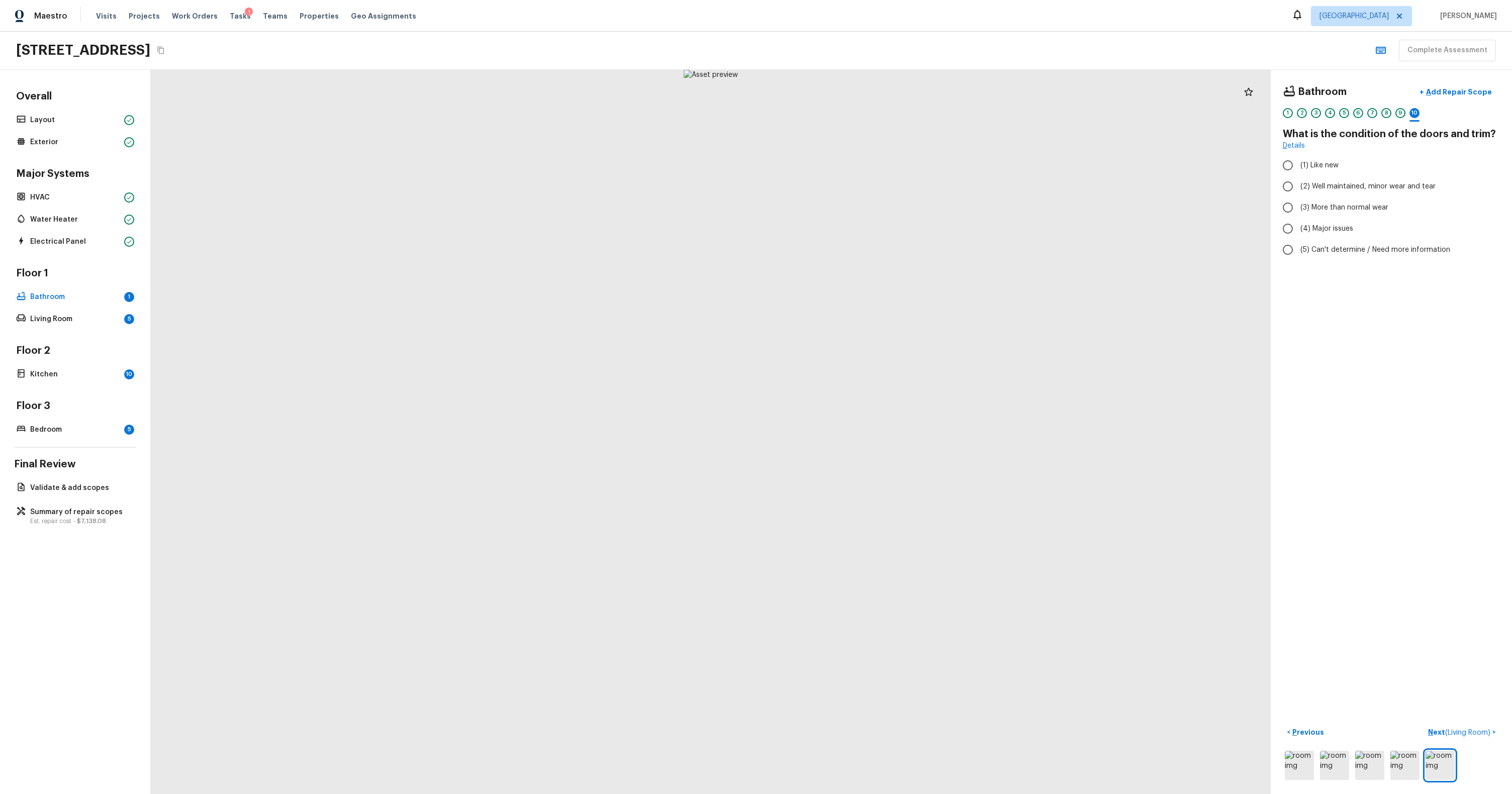
radio input "true"
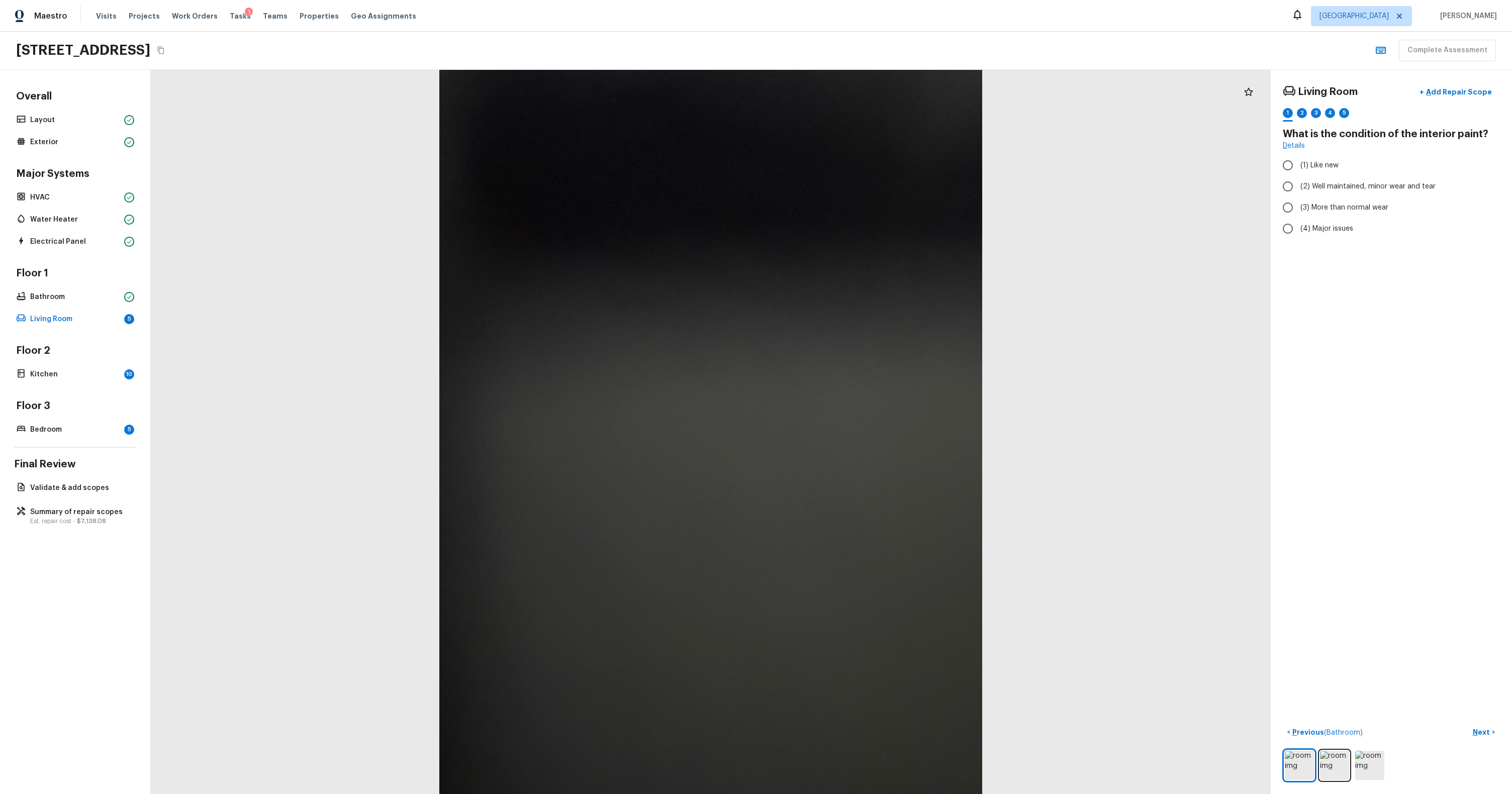
radio input "true"
checkbox input "true"
radio input "true"
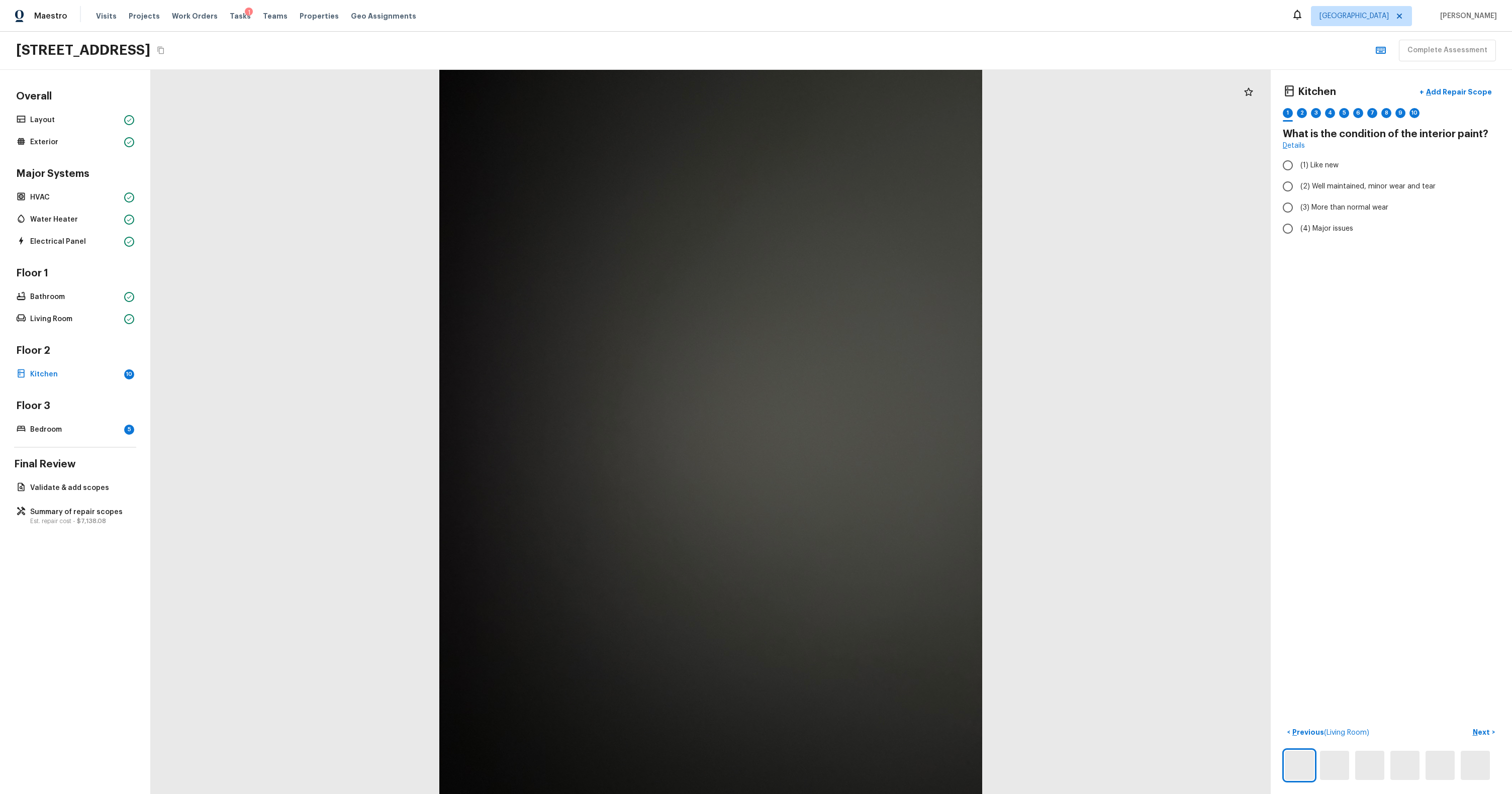
radio input "true"
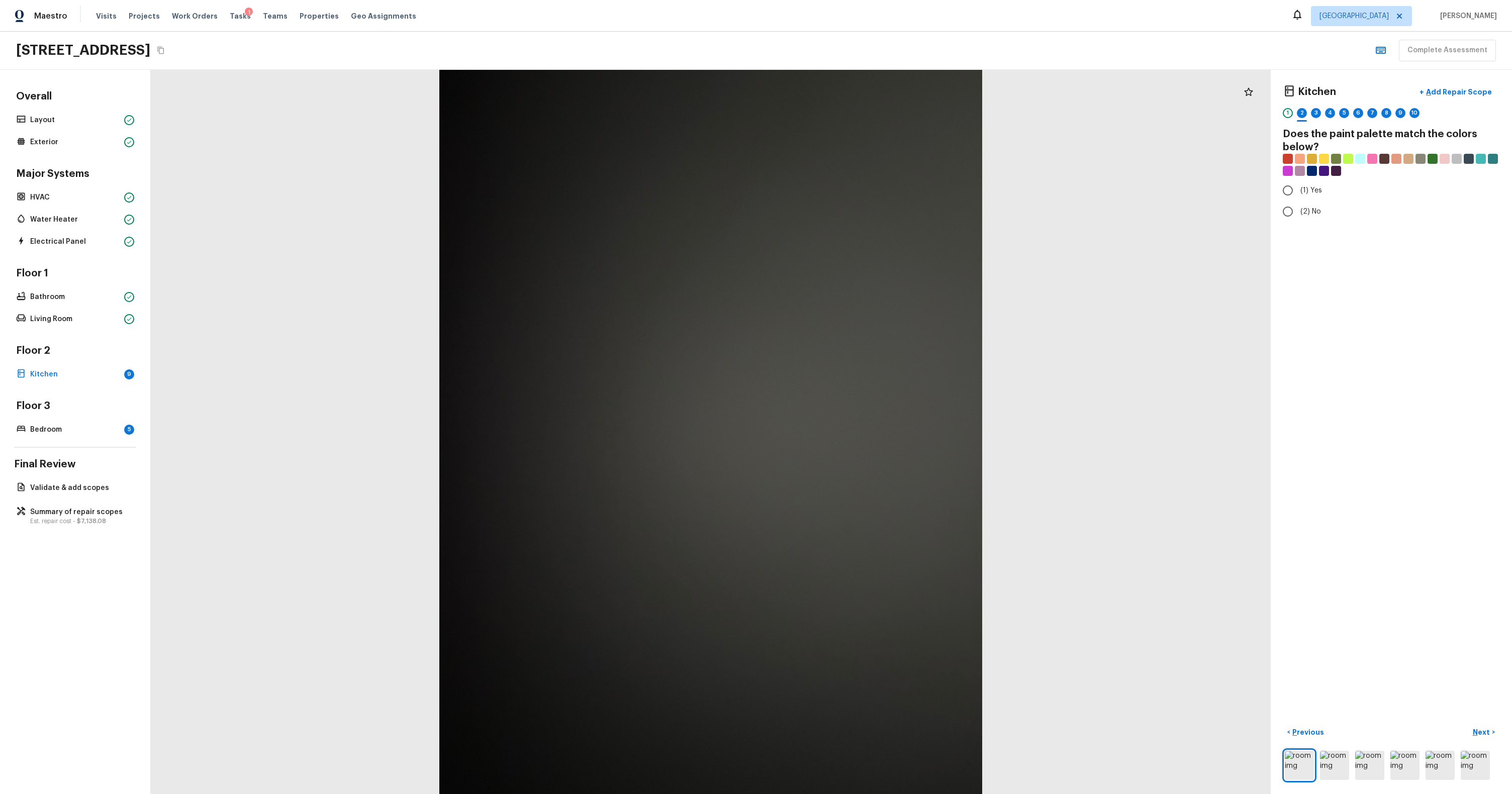
radio input "true"
checkbox input "true"
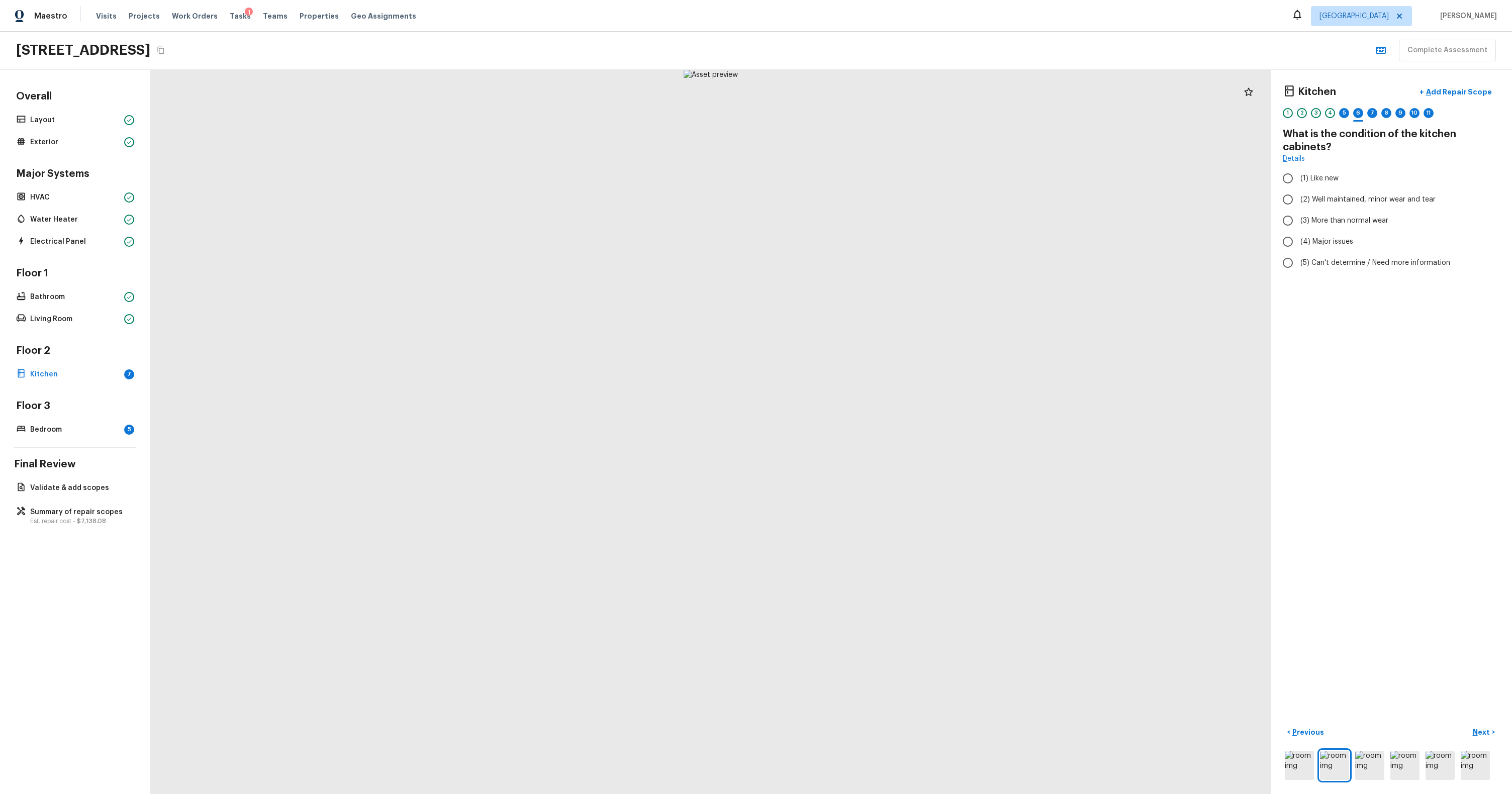
radio input "true"
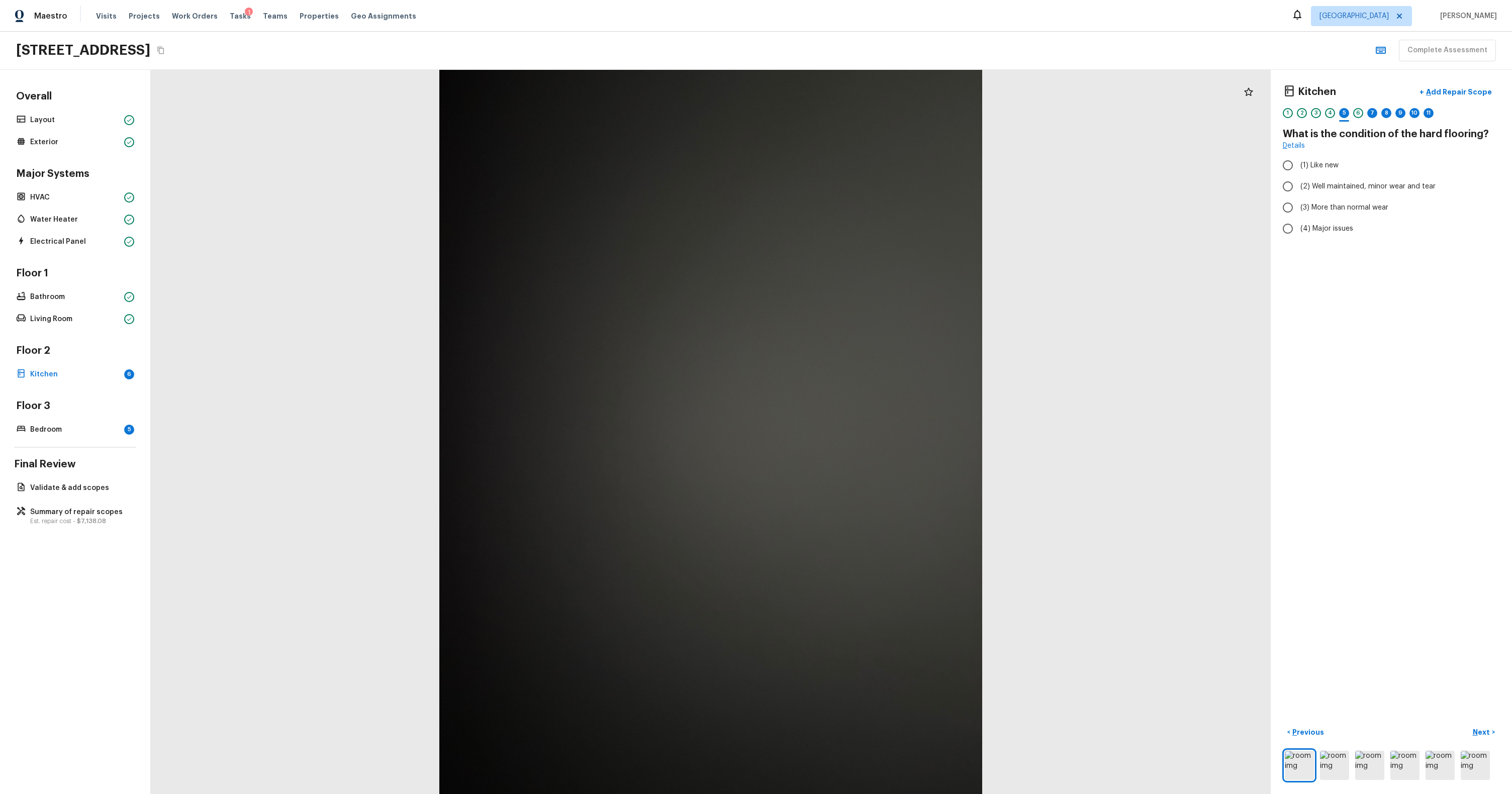
radio input "true"
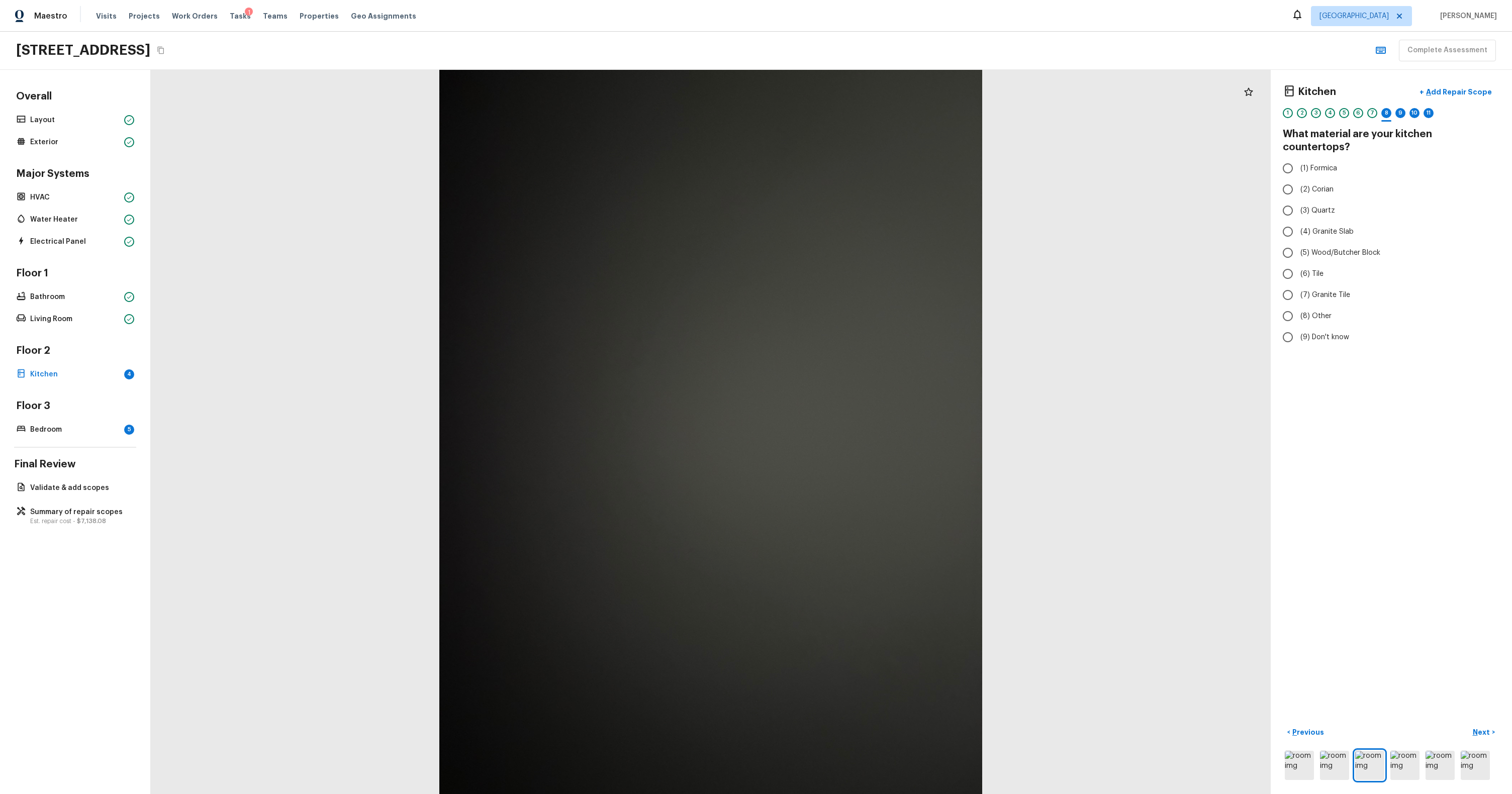
radio input "true"
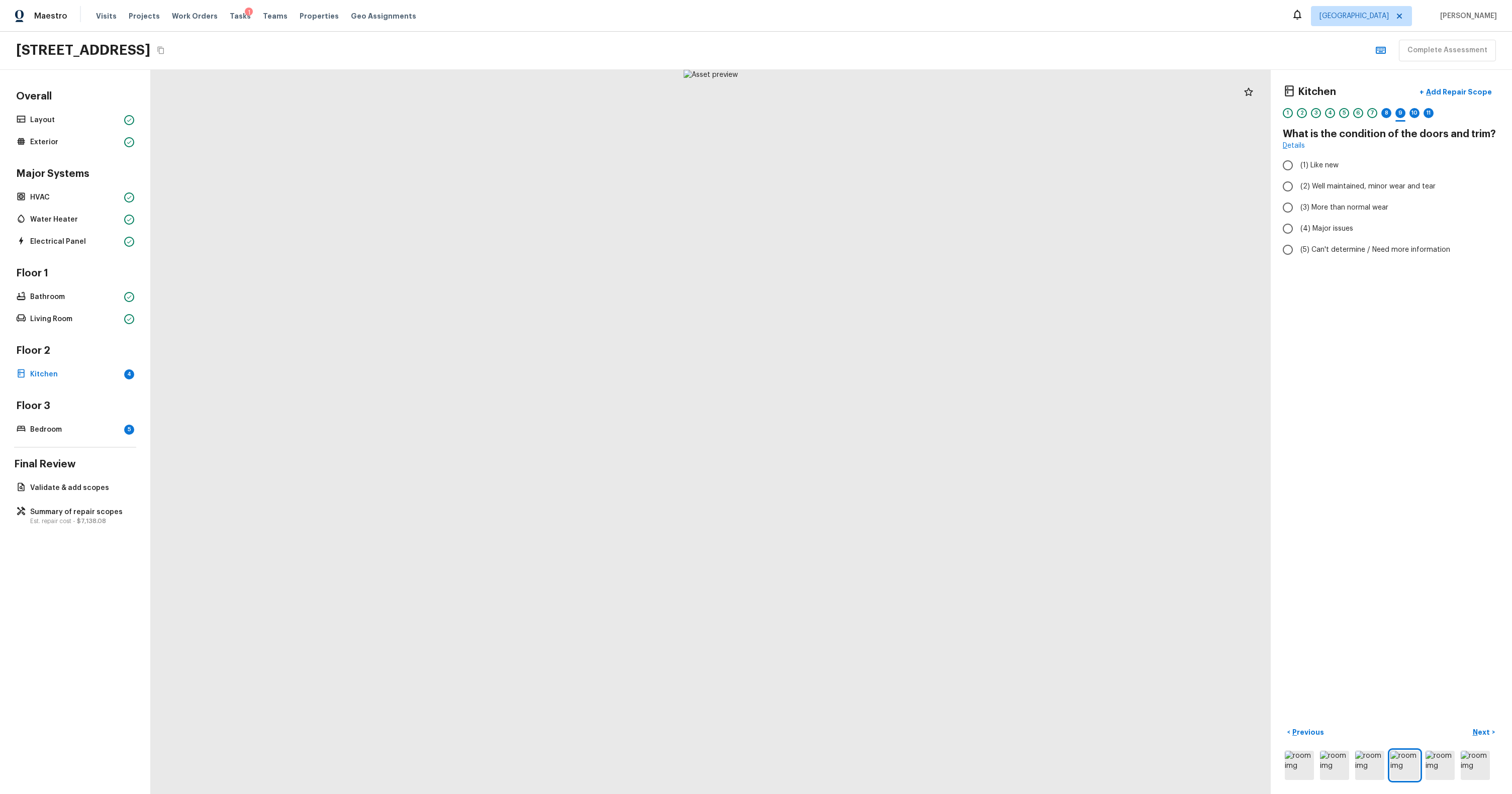
radio input "true"
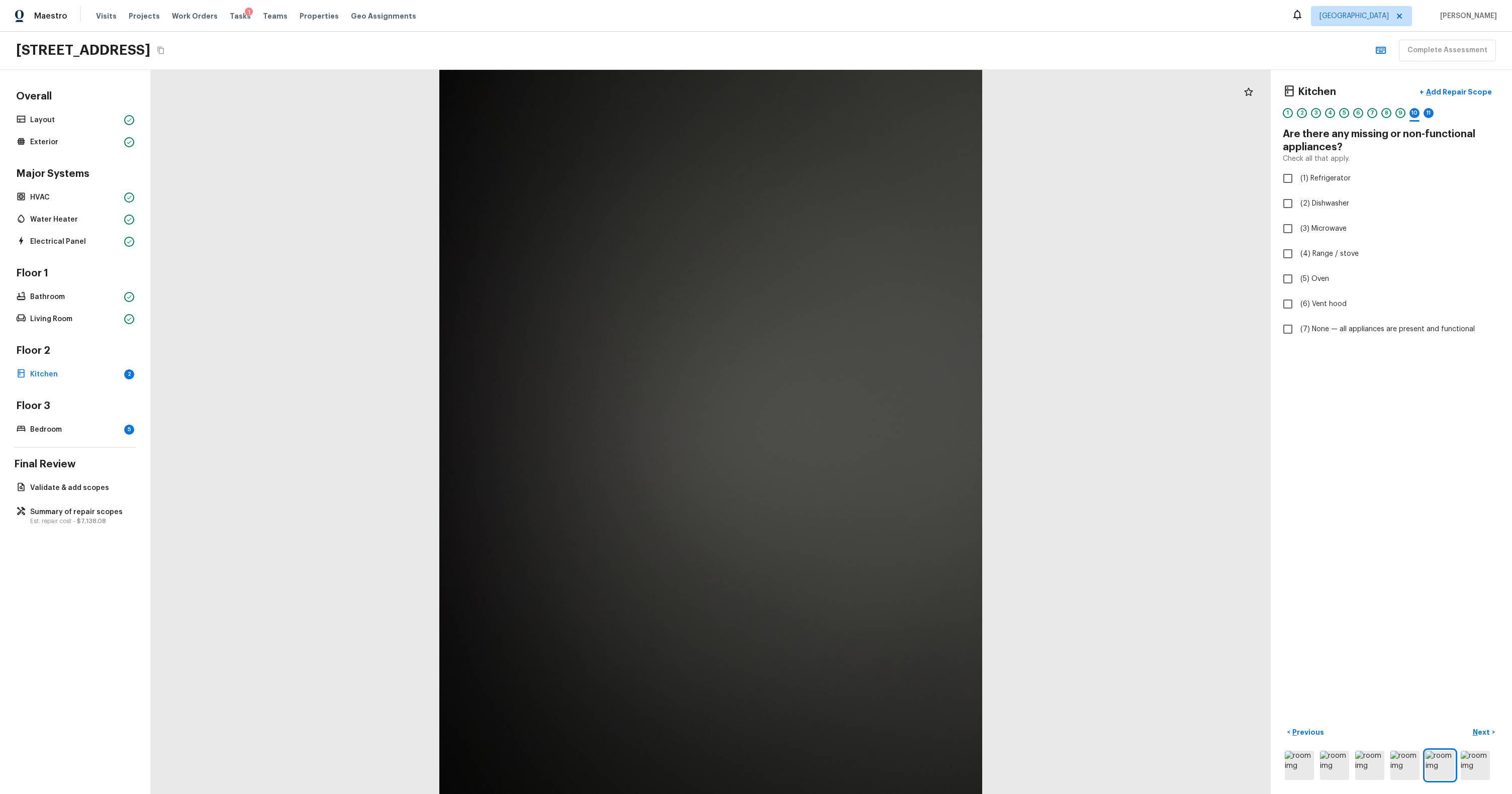
checkbox input "true"
radio input "true"
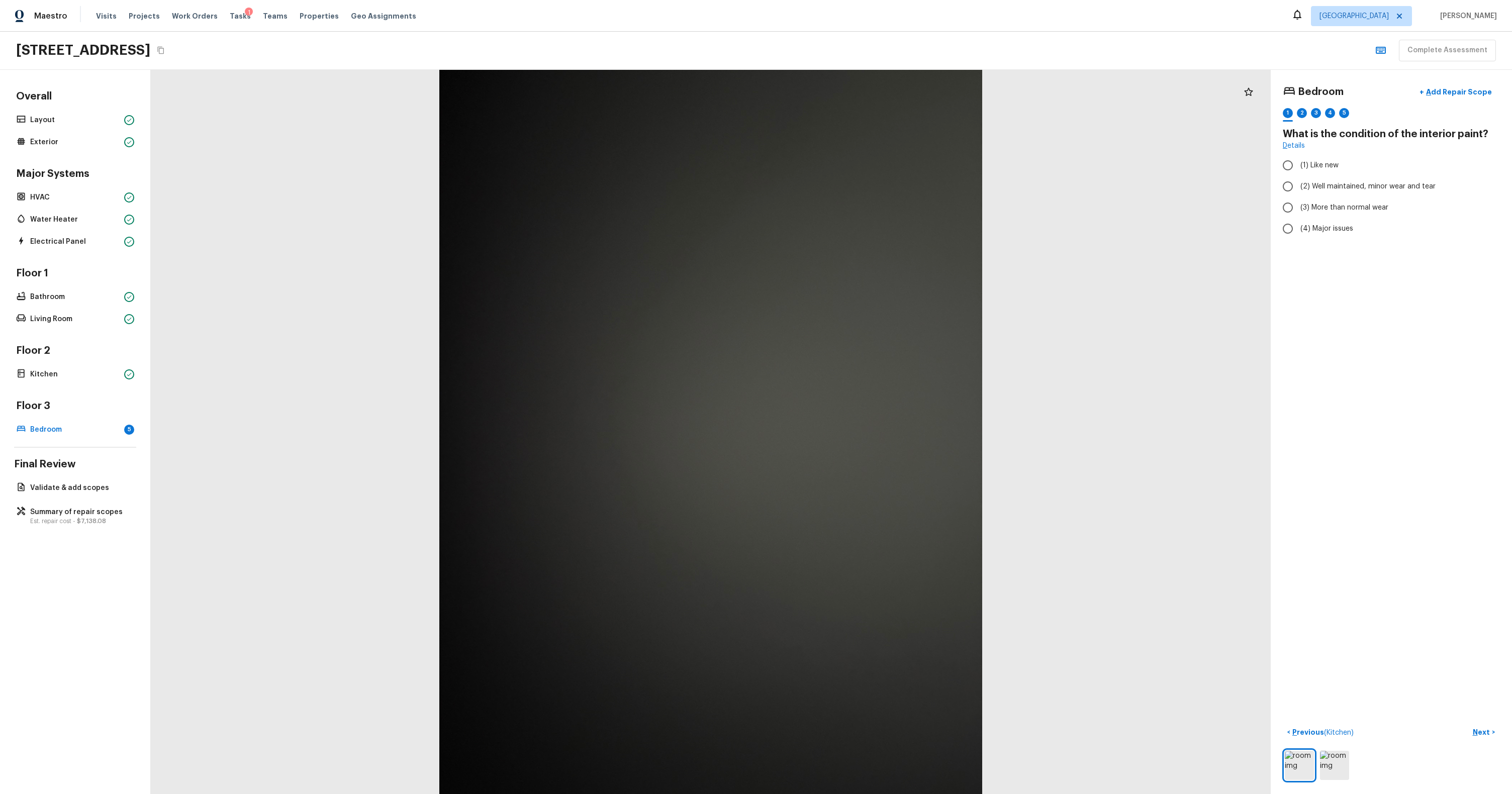
radio input "true"
checkbox input "true"
radio input "true"
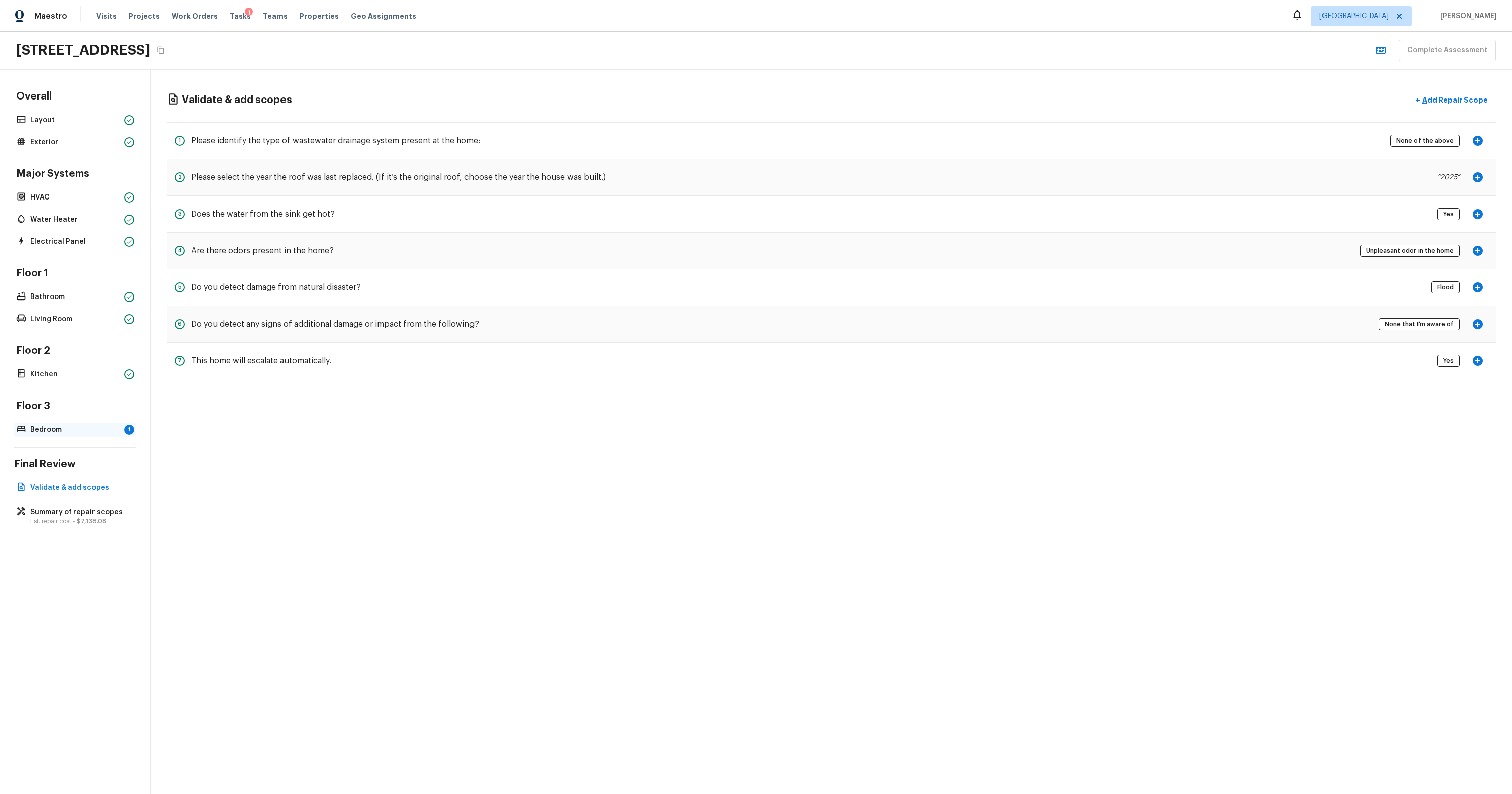
click at [104, 432] on p "Bedroom" at bounding box center [75, 429] width 90 height 10
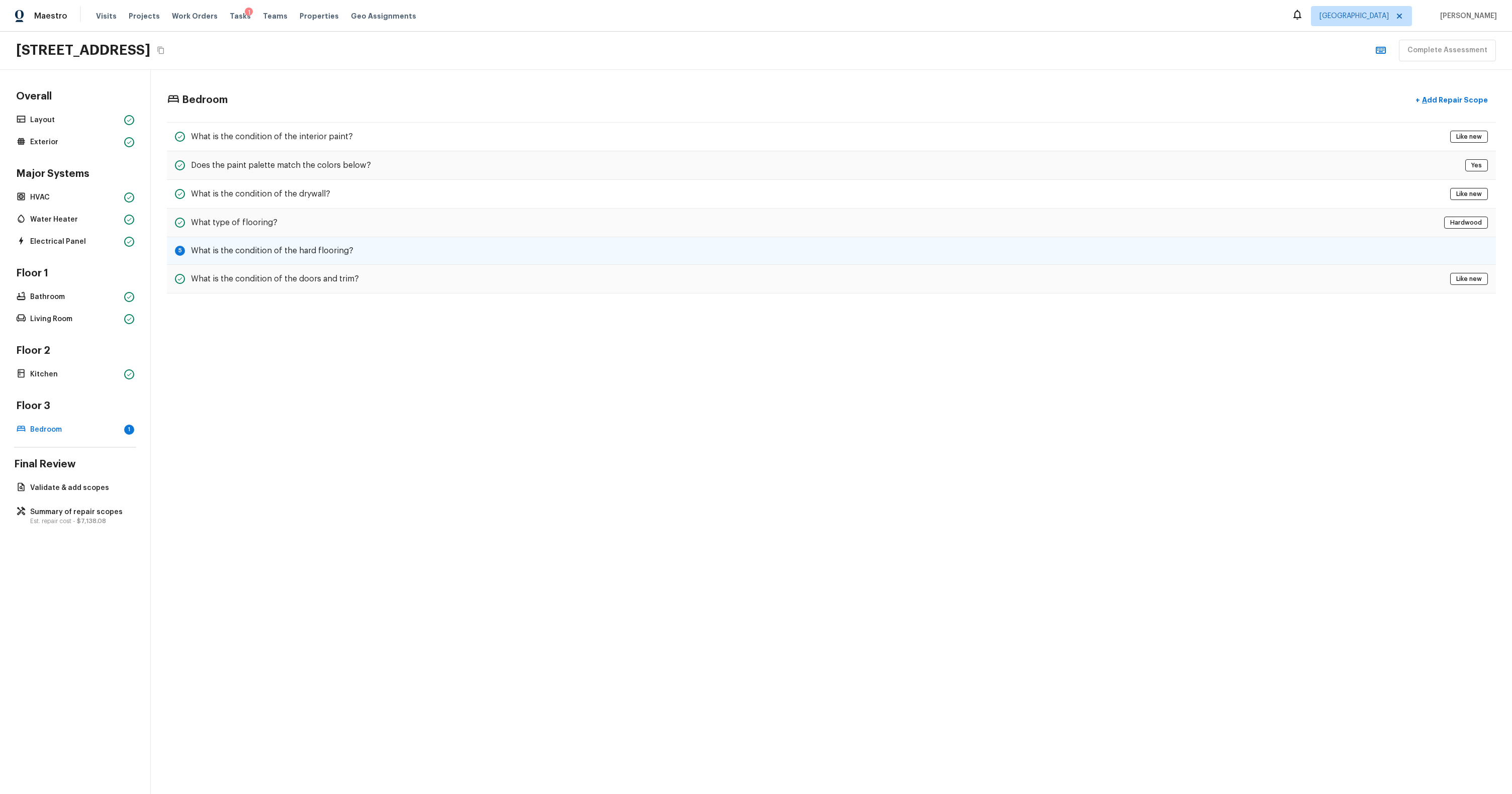
click at [268, 254] on h5 "What is the condition of the hard flooring?" at bounding box center [272, 251] width 163 height 11
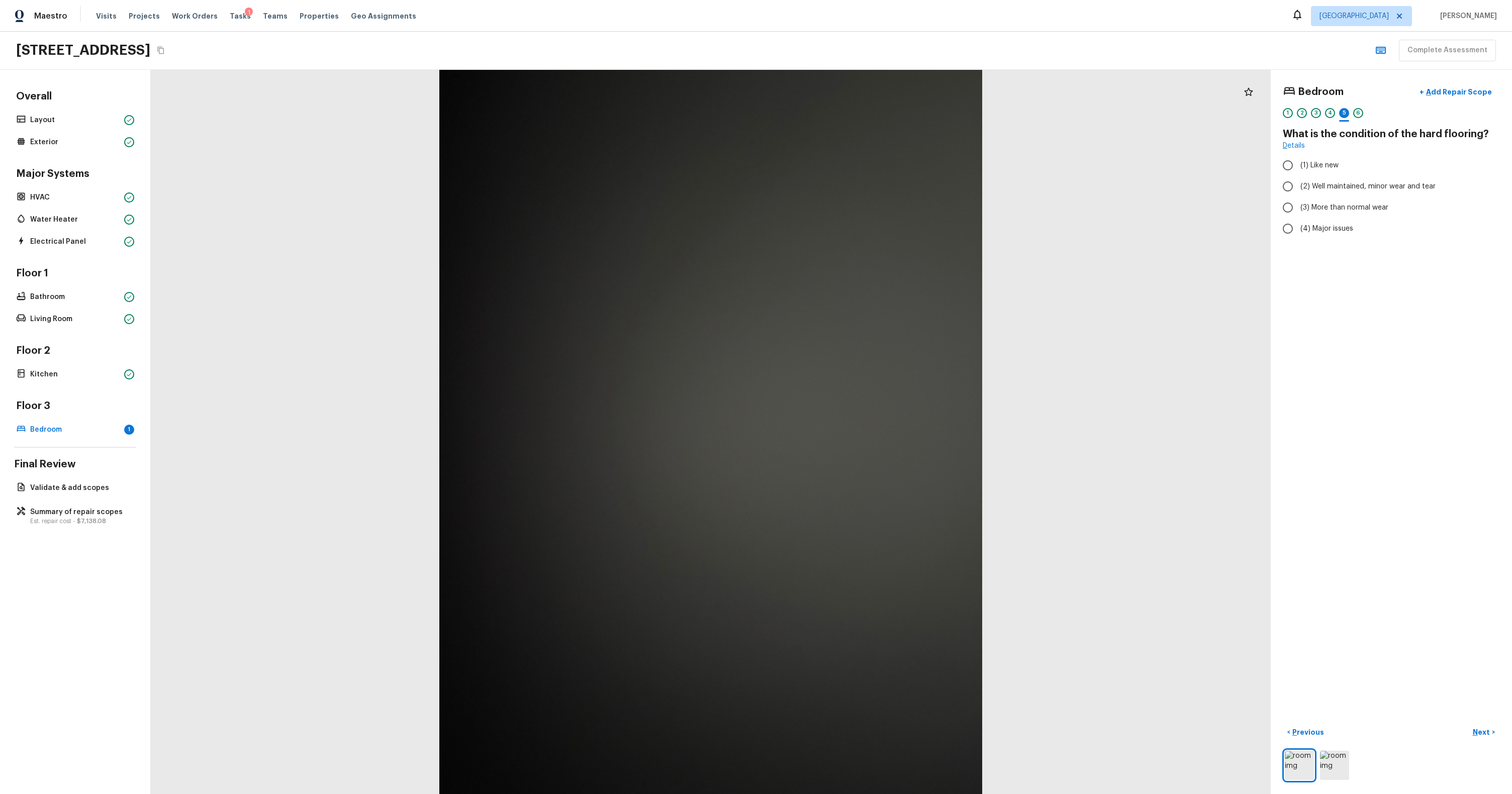
radio input "true"
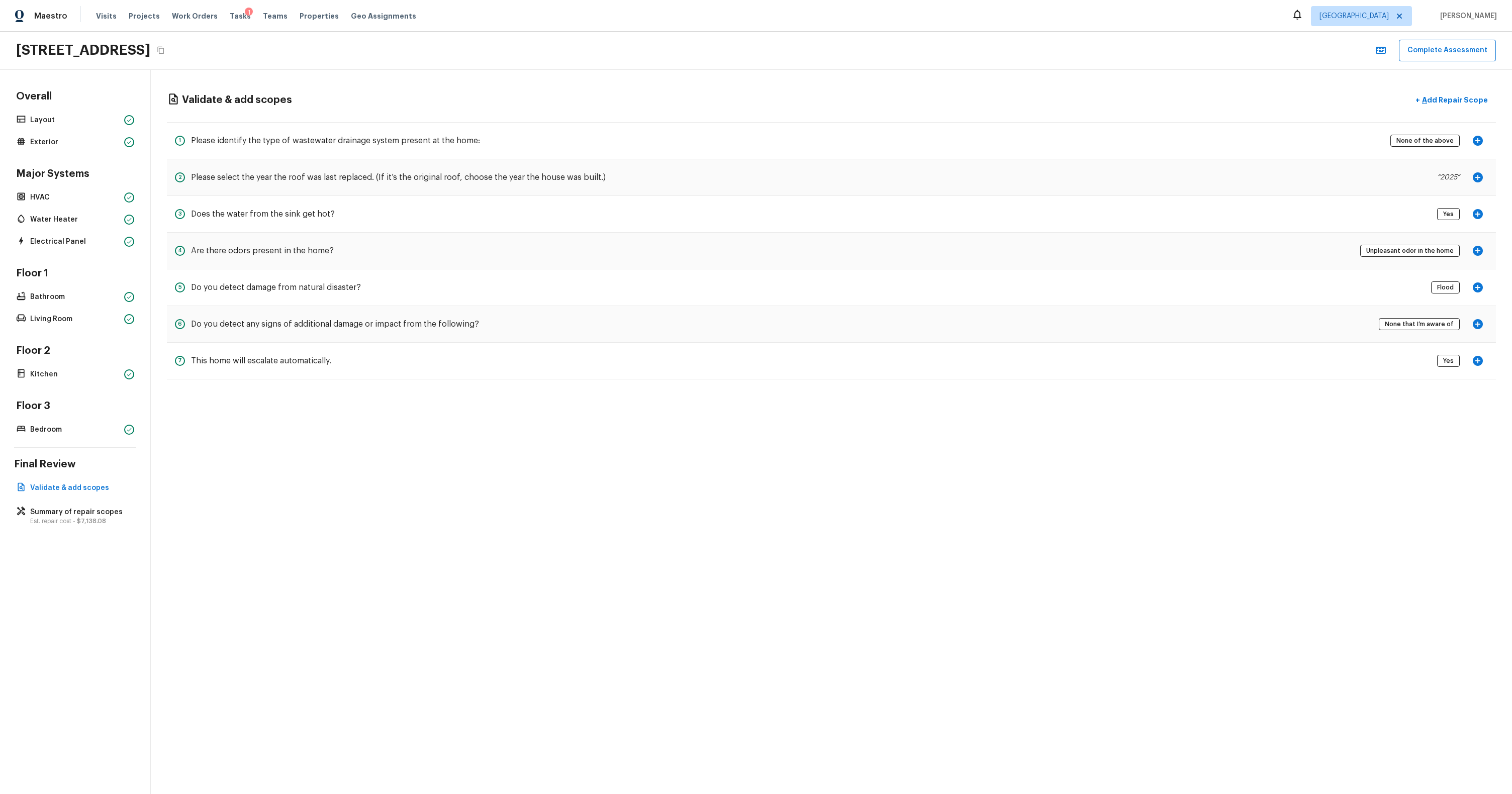
click at [375, 466] on div "Validate & add scopes + Add Repair Scope 1 Please identify the type of wastewat…" at bounding box center [831, 432] width 1361 height 724
click at [469, 435] on div "Validate & add scopes + Add Repair Scope 1 Please identify the type of wastewat…" at bounding box center [831, 432] width 1361 height 724
click at [714, 522] on div "Validate & add scopes + Add Repair Scope 1 Please identify the type of wastewat…" at bounding box center [831, 432] width 1361 height 724
click at [409, 449] on div "Validate & add scopes + Add Repair Scope 1 Please identify the type of wastewat…" at bounding box center [831, 432] width 1361 height 724
click at [802, 515] on div "Validate & add scopes + Add Repair Scope 1 Please identify the type of wastewat…" at bounding box center [831, 432] width 1361 height 724
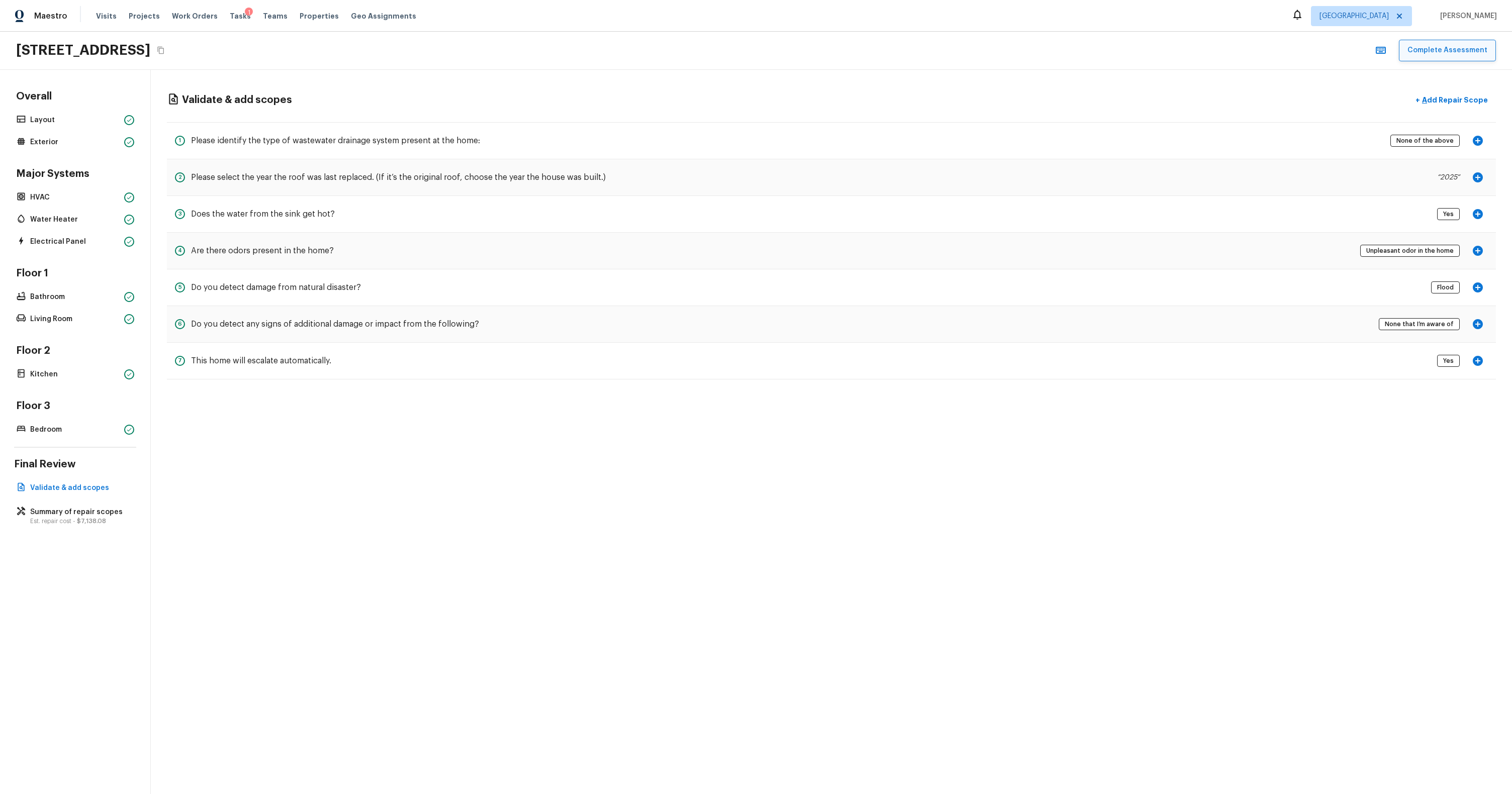
click at [1464, 48] on button "Complete Assessment" at bounding box center [1448, 51] width 97 height 22
